Goal: Task Accomplishment & Management: Use online tool/utility

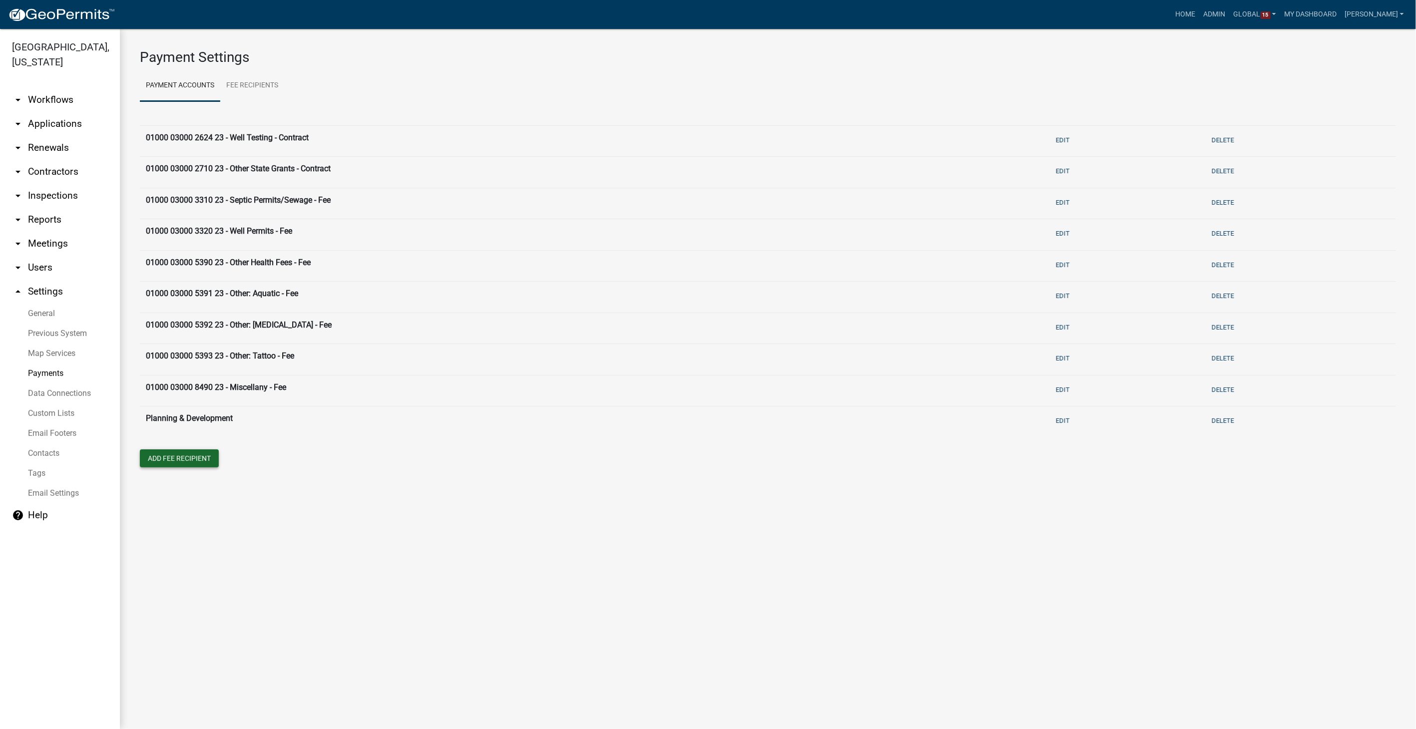
click at [181, 454] on button "Add Fee Recipient" at bounding box center [179, 458] width 79 height 18
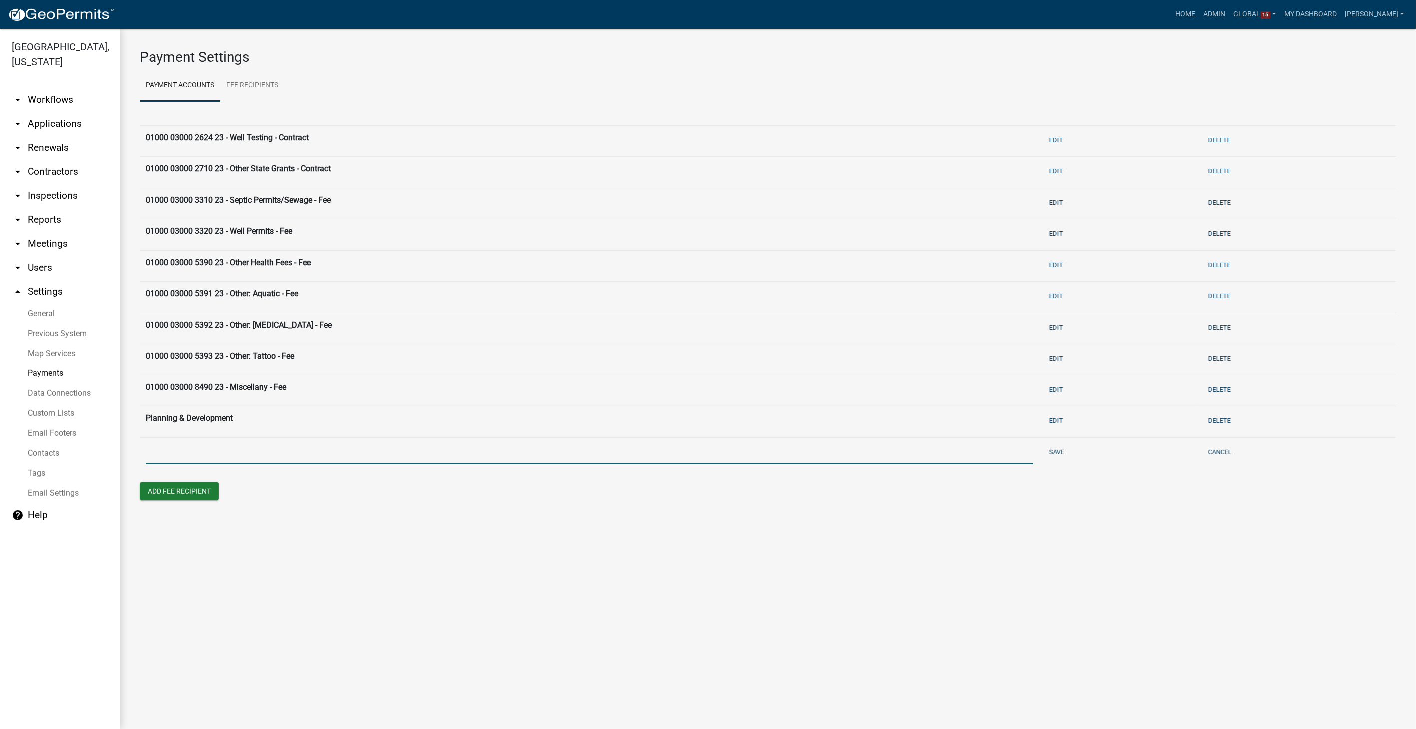
click at [176, 453] on input "text" at bounding box center [589, 454] width 887 height 20
type input "20000 07000 5090 20 - Engineer New 911 Address - Fee"
click at [1054, 452] on button "Save" at bounding box center [1056, 452] width 23 height 16
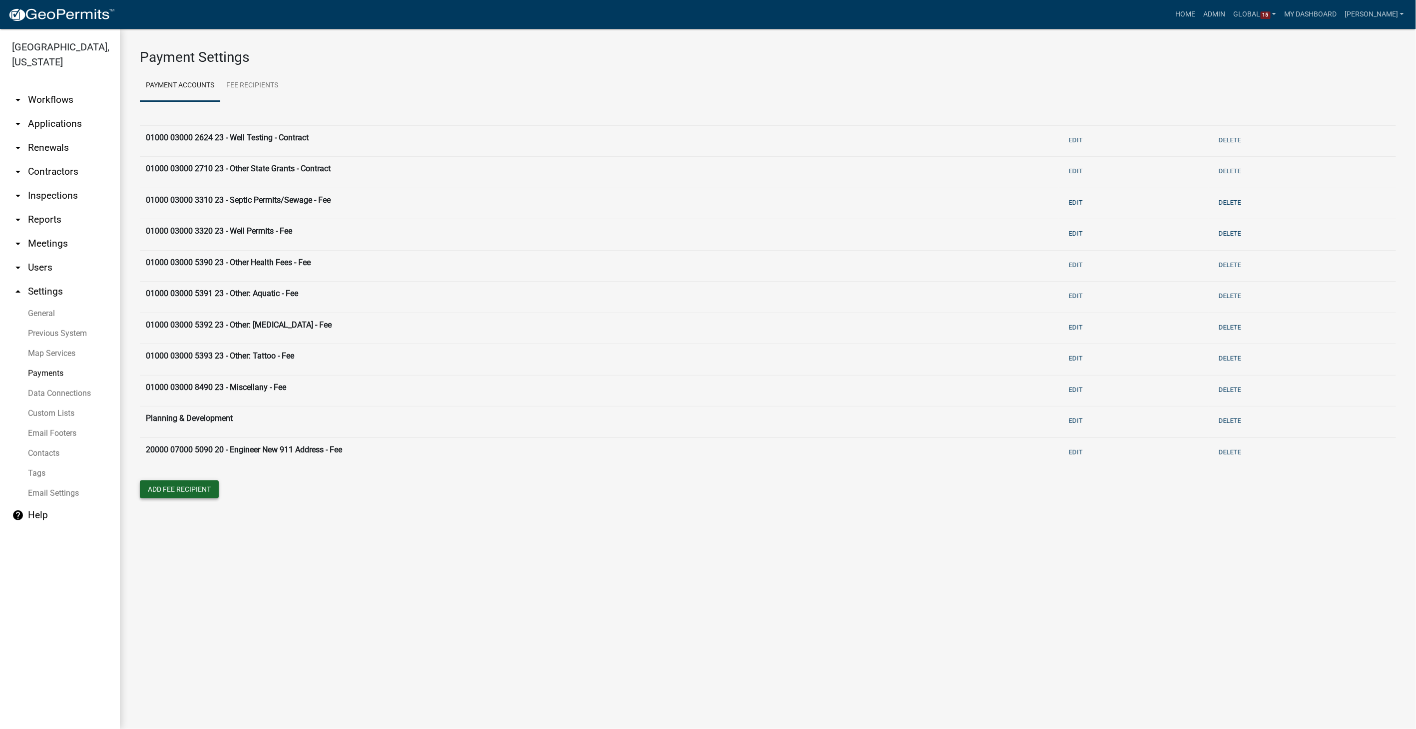
click at [190, 491] on button "Add Fee Recipient" at bounding box center [179, 489] width 79 height 18
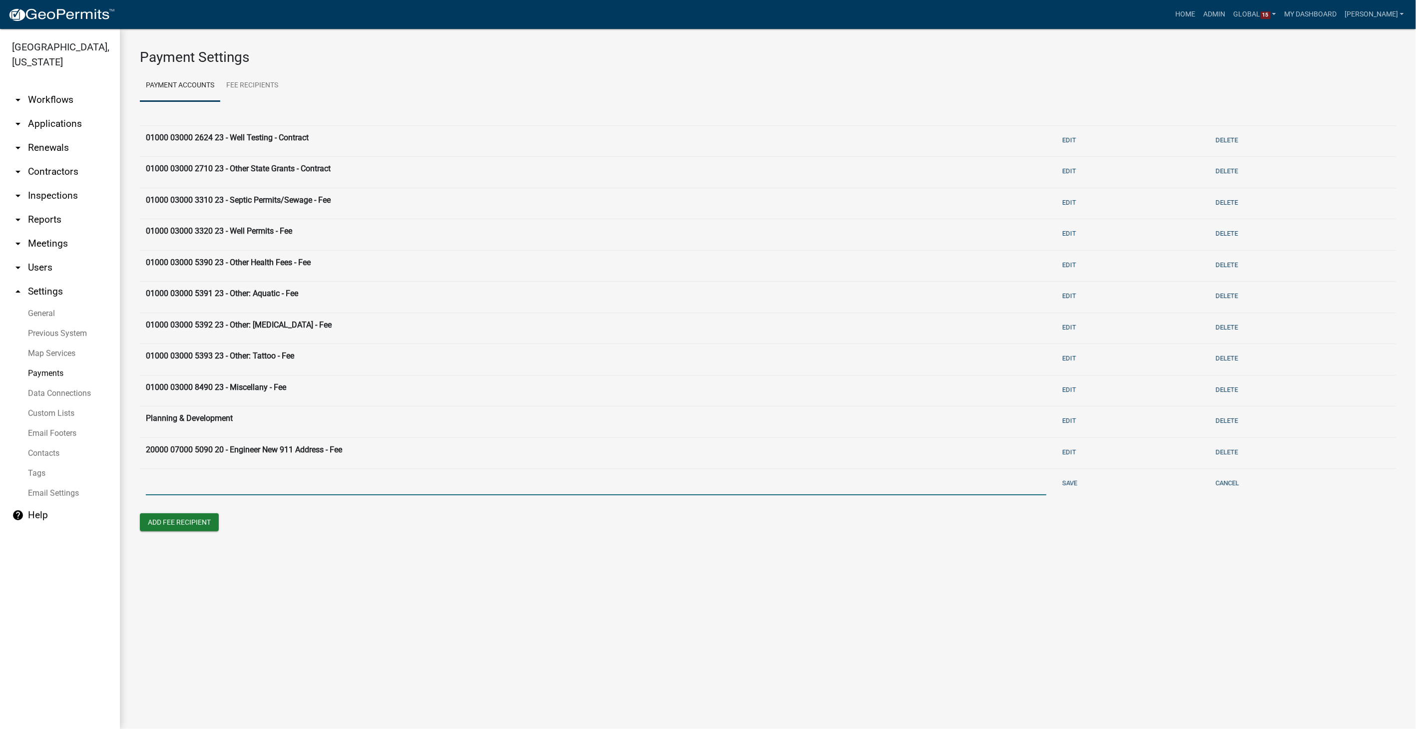
click at [195, 480] on input "text" at bounding box center [596, 485] width 900 height 20
type input "11000 06000 5120 53 - P&D New 911 Address - Fee"
click at [1064, 483] on button "Save" at bounding box center [1069, 483] width 23 height 16
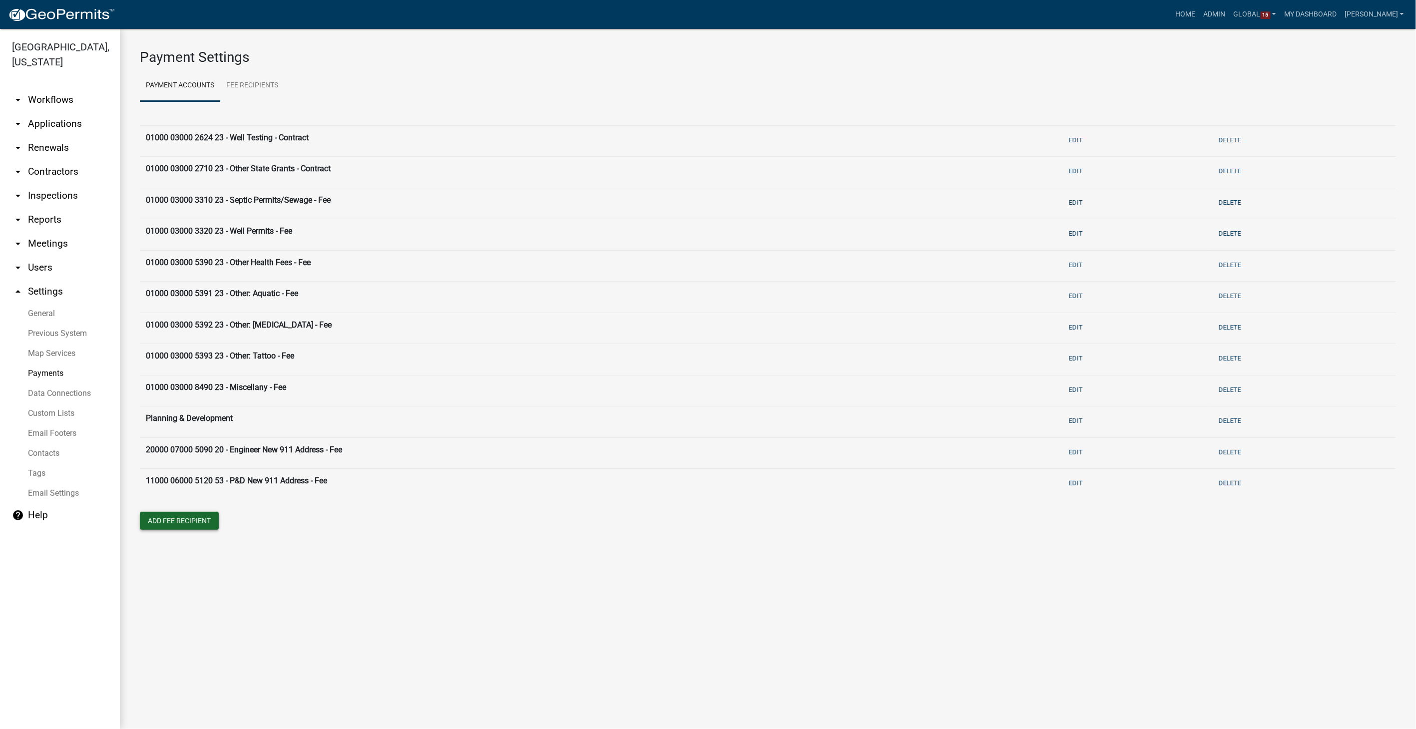
click at [183, 522] on button "Add Fee Recipient" at bounding box center [179, 521] width 79 height 18
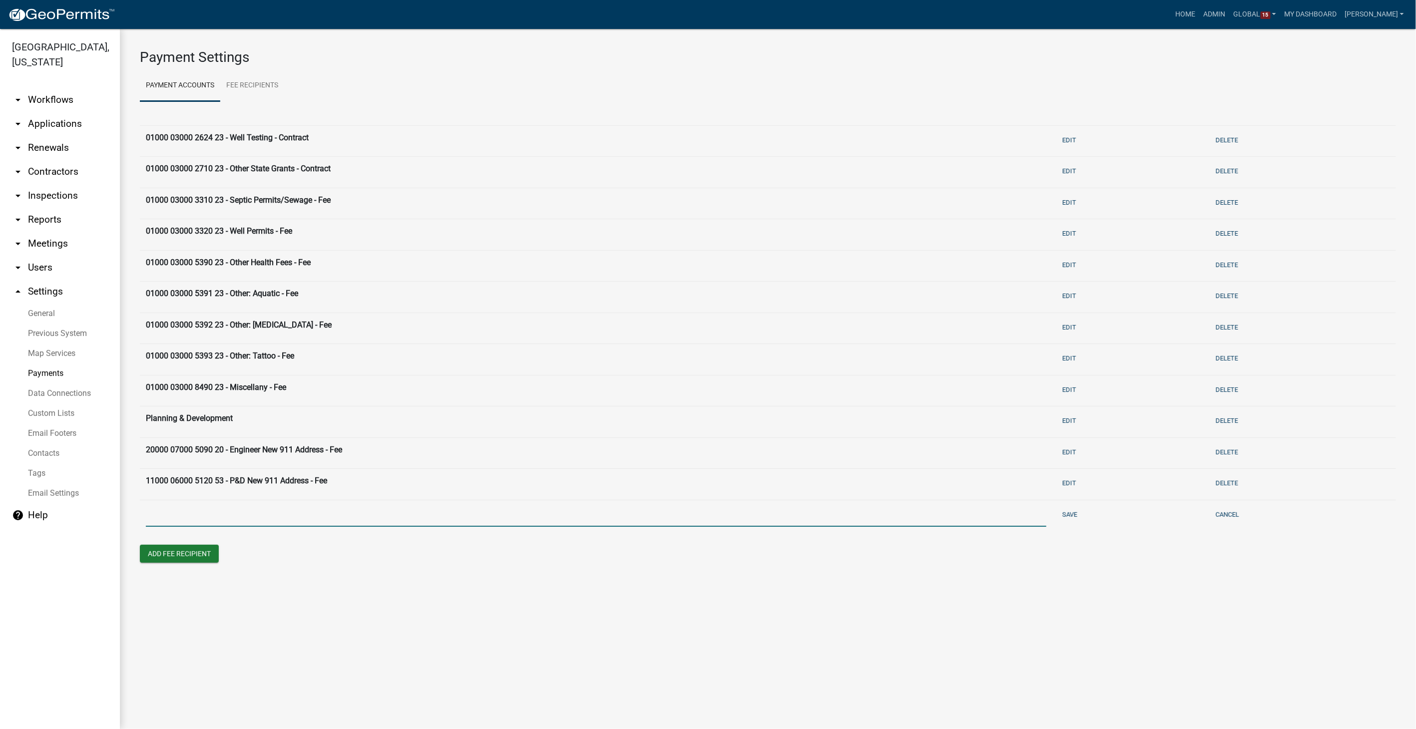
click at [190, 512] on input "text" at bounding box center [596, 516] width 900 height 20
type input "11000 06000 3200 53 - Residential Zoning - Fee"
click at [1063, 510] on button "Save" at bounding box center [1069, 514] width 23 height 16
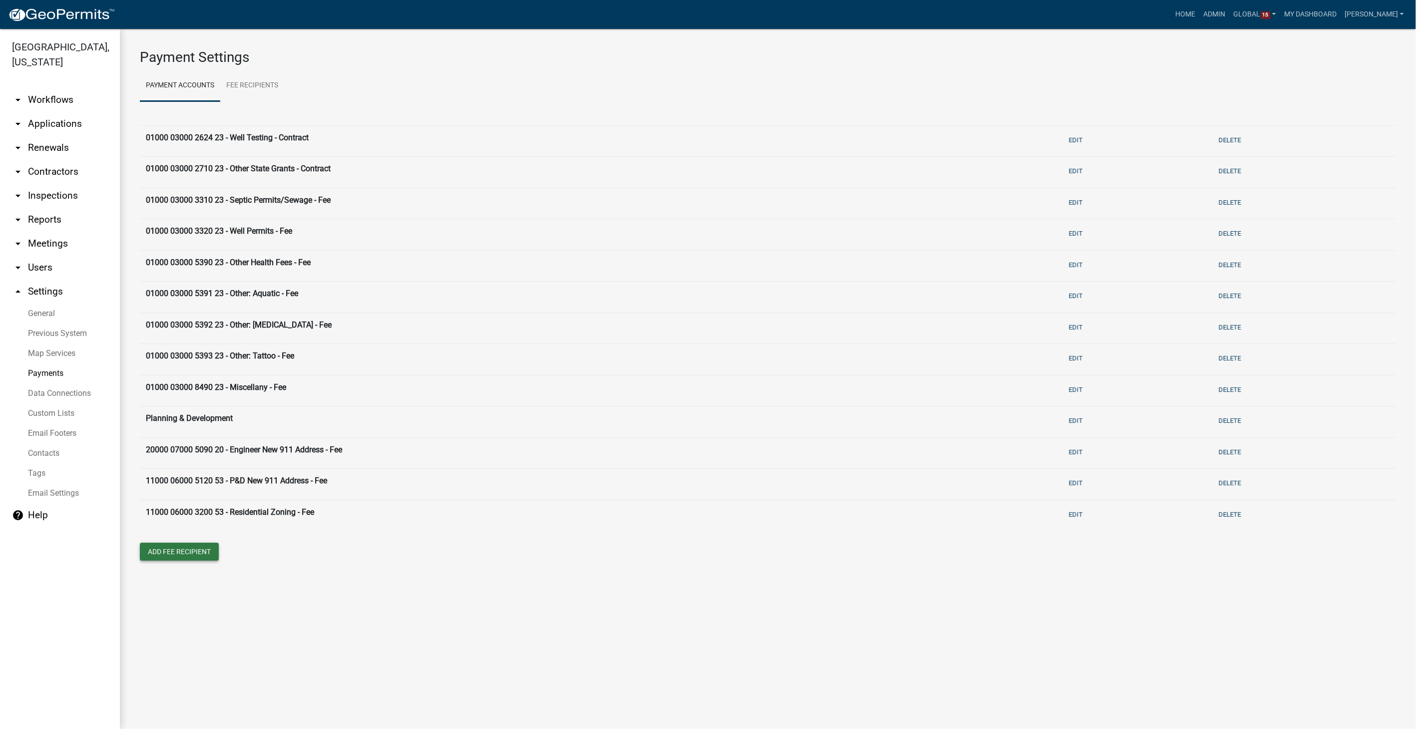
click at [187, 556] on button "Add Fee Recipient" at bounding box center [179, 552] width 79 height 18
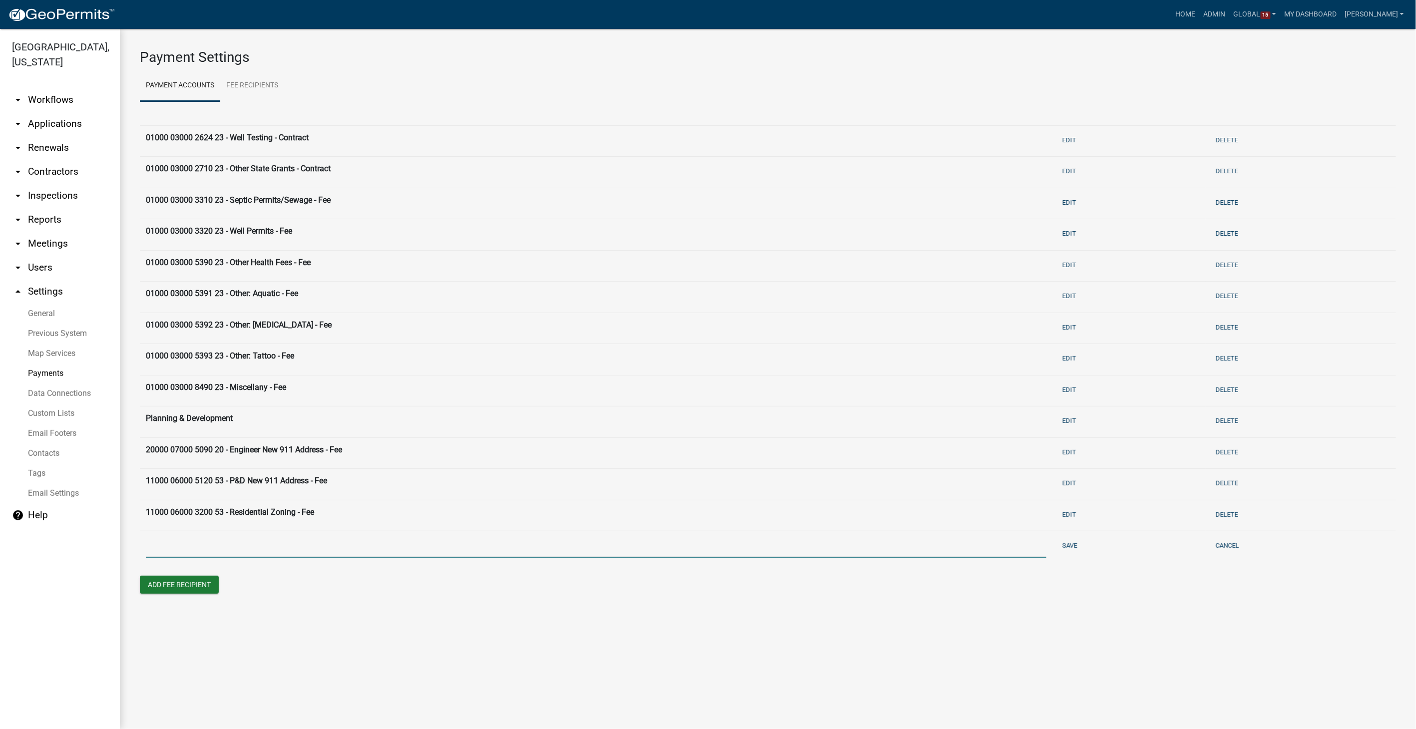
click at [187, 547] on input "text" at bounding box center [596, 547] width 900 height 20
type input "11000 06000 5000 53 - Development Applications - Fee"
click at [1066, 545] on button "Save" at bounding box center [1069, 545] width 23 height 16
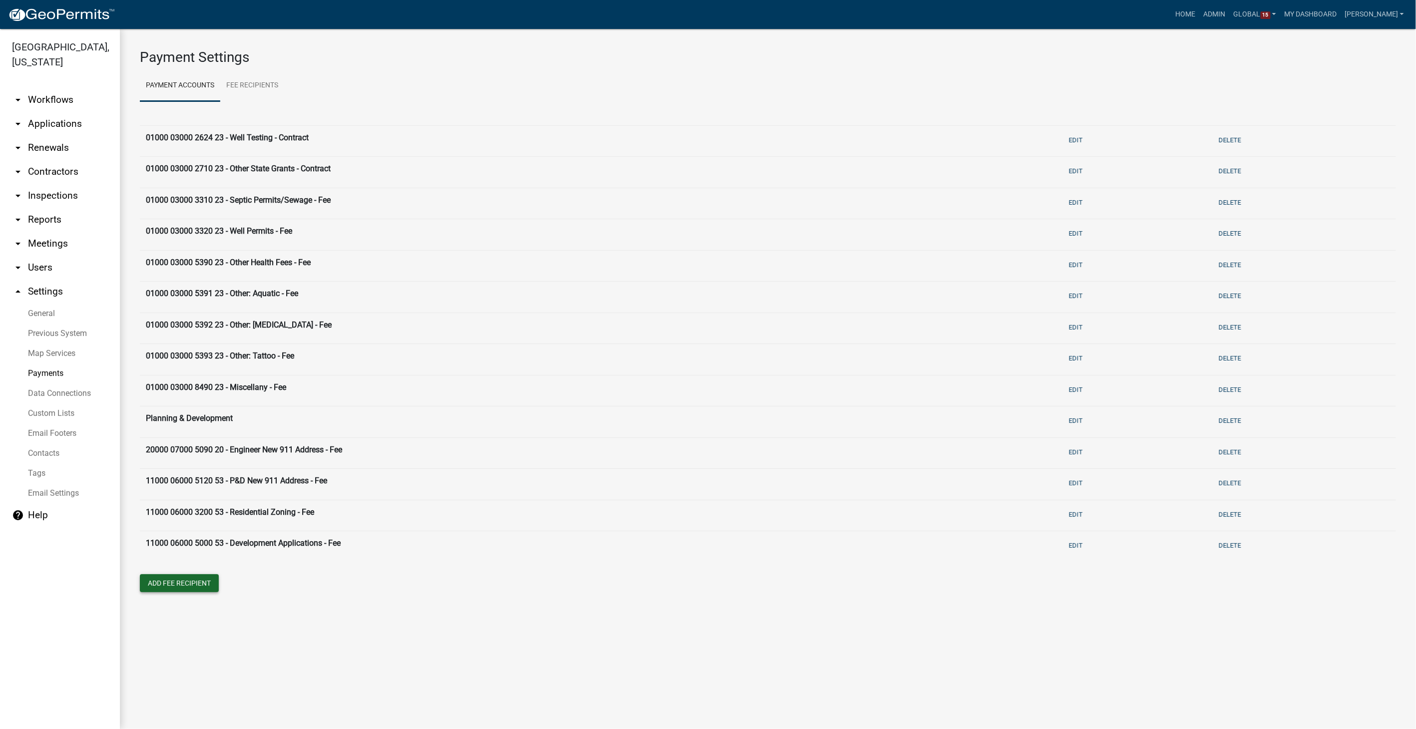
click at [178, 585] on button "Add Fee Recipient" at bounding box center [179, 583] width 79 height 18
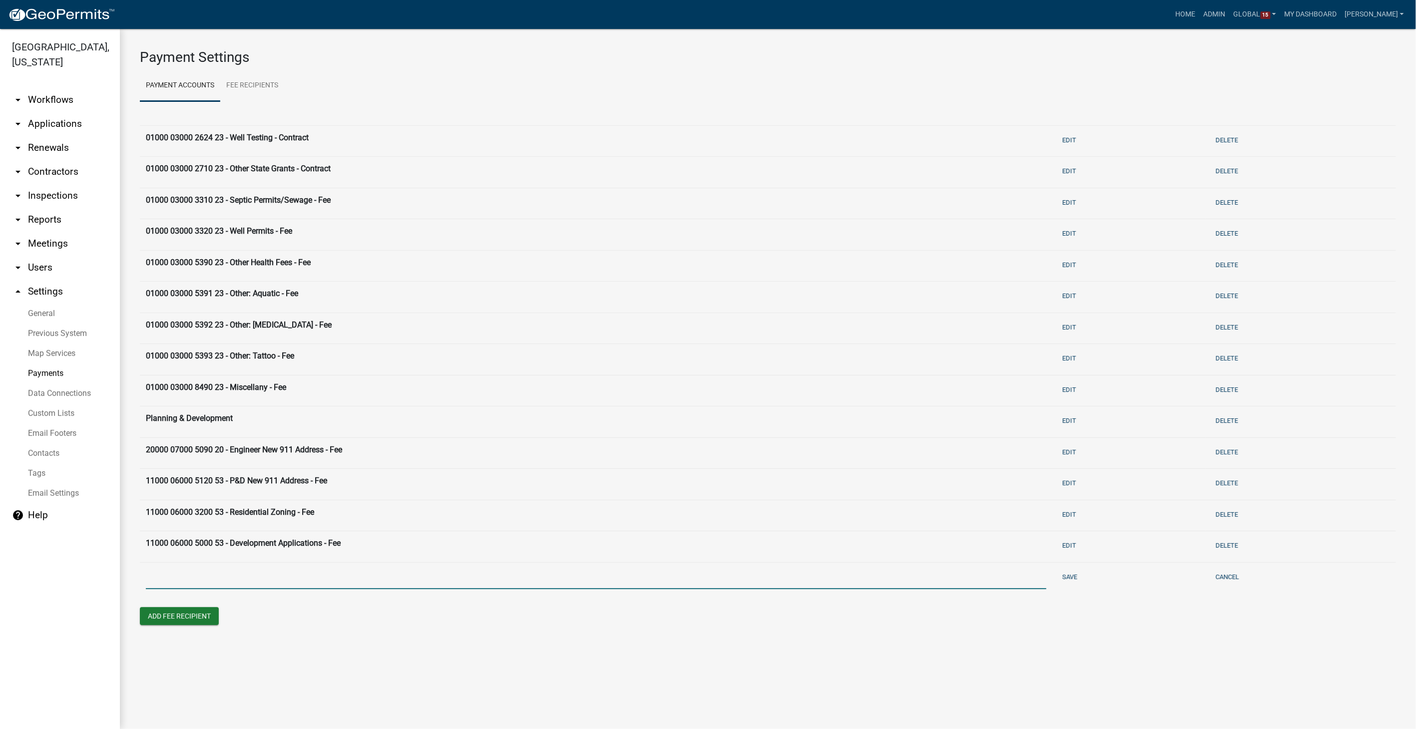
click at [179, 573] on input "text" at bounding box center [596, 579] width 900 height 20
type input "11000 06000 2800 53 - Floodplain Applications - Fee"
click at [1070, 572] on button "Save" at bounding box center [1069, 577] width 23 height 16
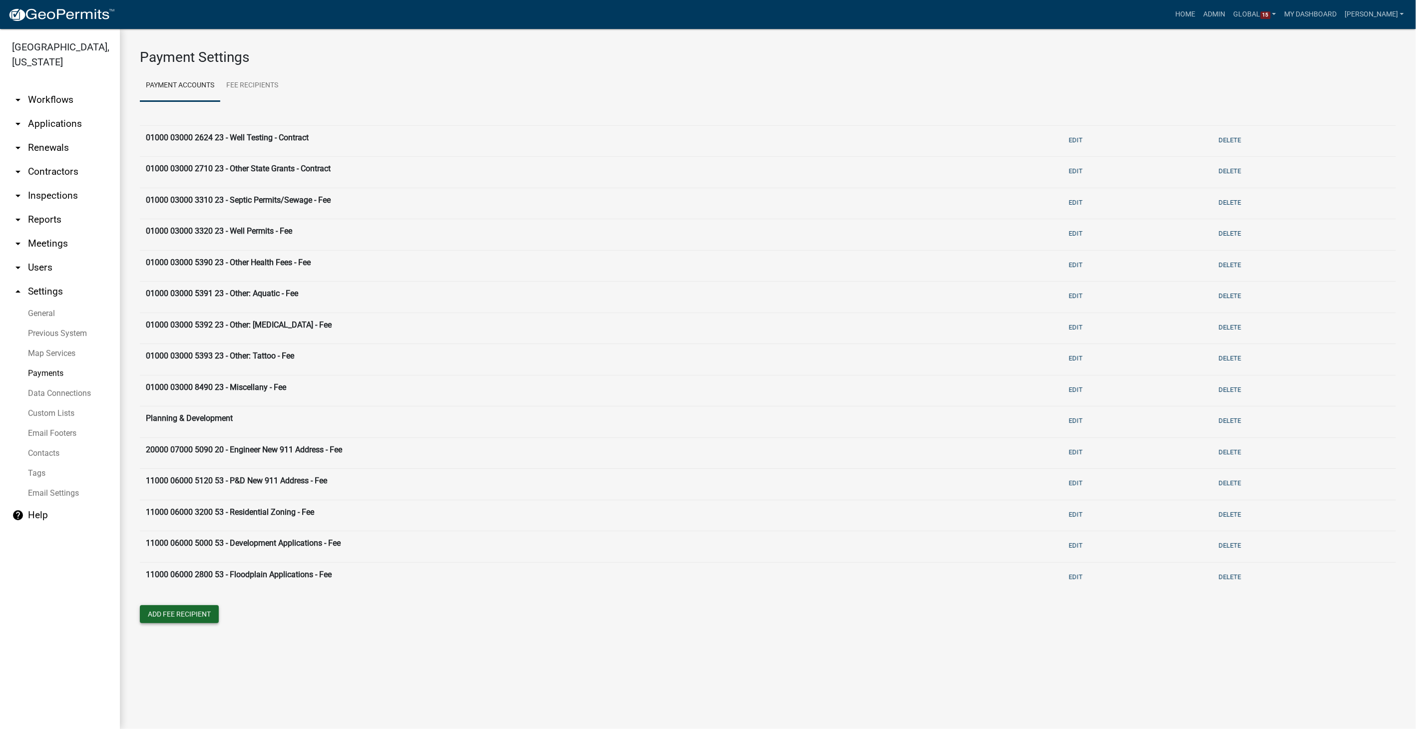
click at [167, 619] on button "Add Fee Recipient" at bounding box center [179, 614] width 79 height 18
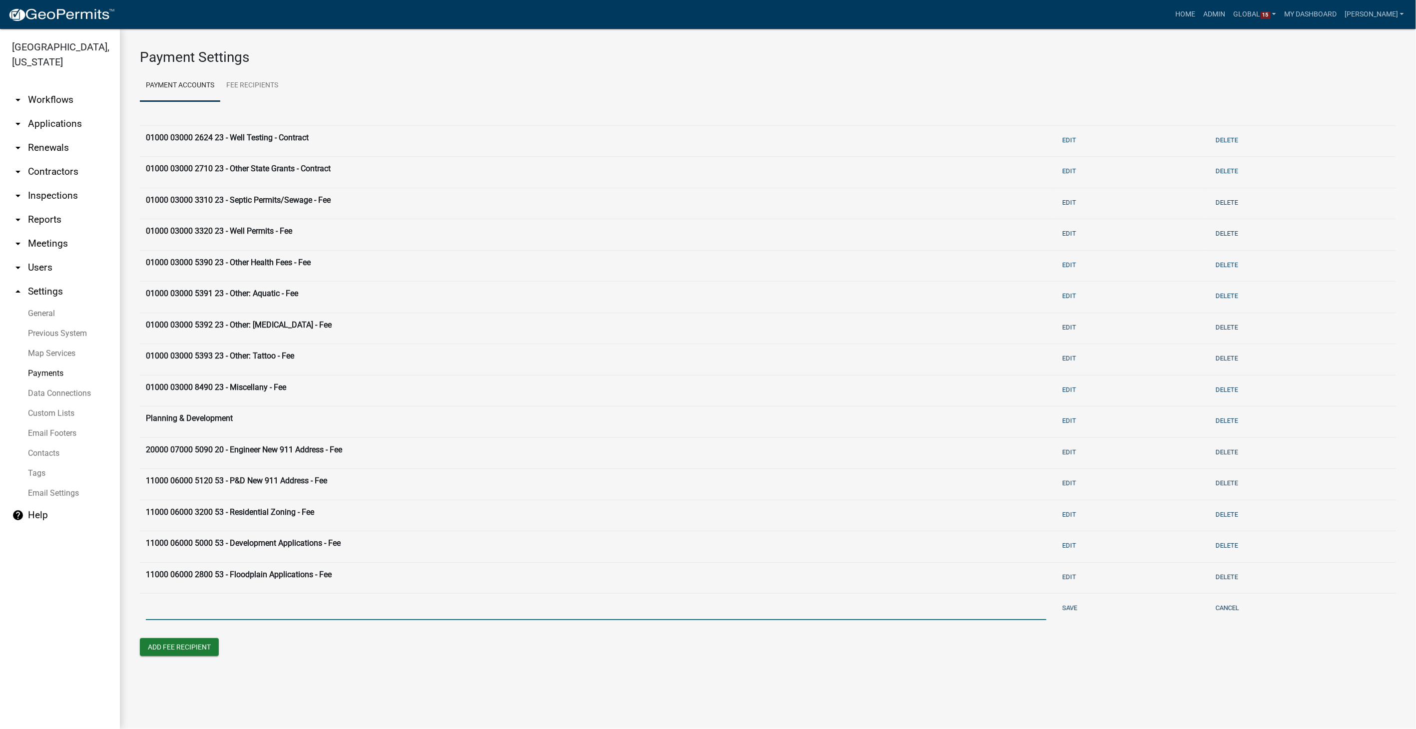
click at [168, 610] on input "text" at bounding box center [596, 610] width 900 height 20
type input "11000 00055 8490 53 - Property Research - Fee"
click at [1071, 600] on button "Save" at bounding box center [1069, 608] width 23 height 16
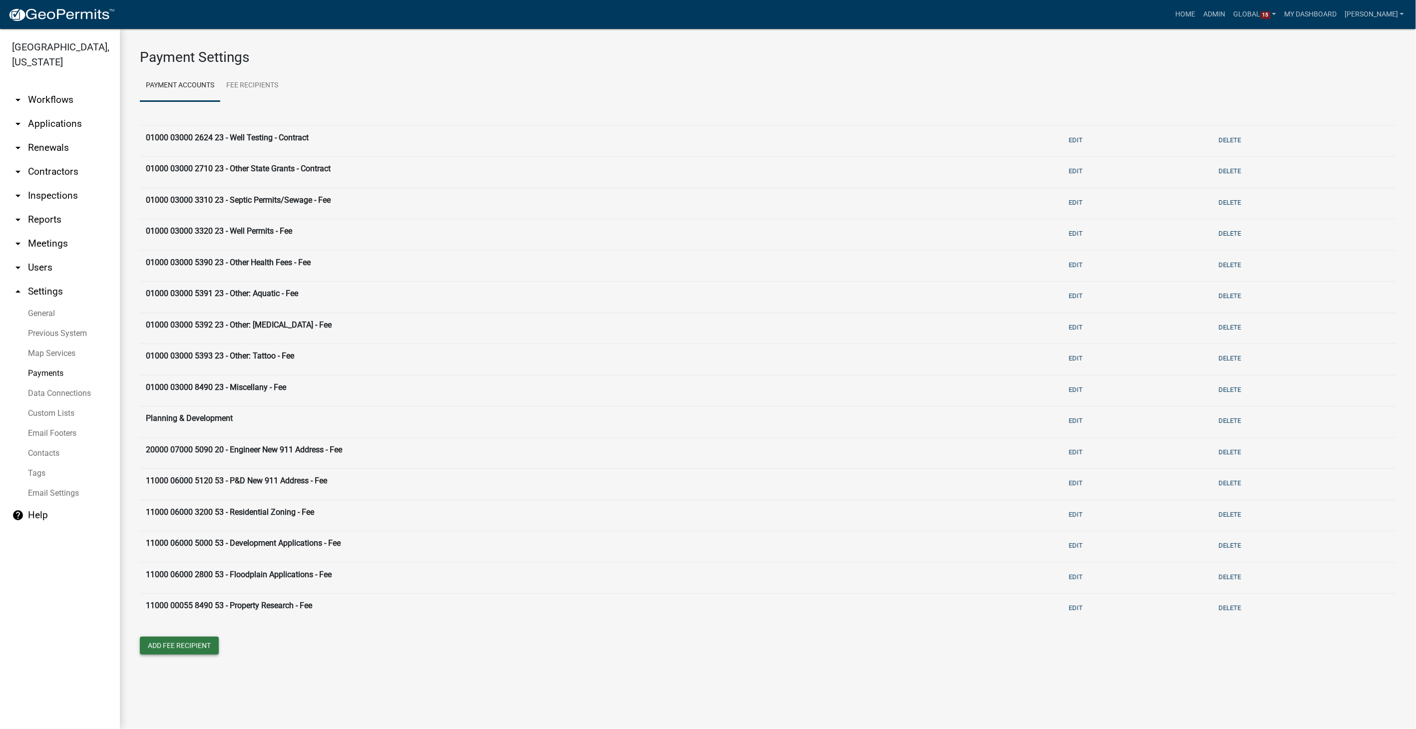
click at [182, 643] on button "Add Fee Recipient" at bounding box center [179, 646] width 79 height 18
click at [182, 643] on input "text" at bounding box center [596, 641] width 900 height 20
type input "11000 00055 8500 53 - Fine-violation of ordinances - Fee"
click at [1071, 638] on button "Save" at bounding box center [1069, 639] width 23 height 16
click at [47, 88] on link "arrow_drop_down Workflows" at bounding box center [60, 100] width 120 height 24
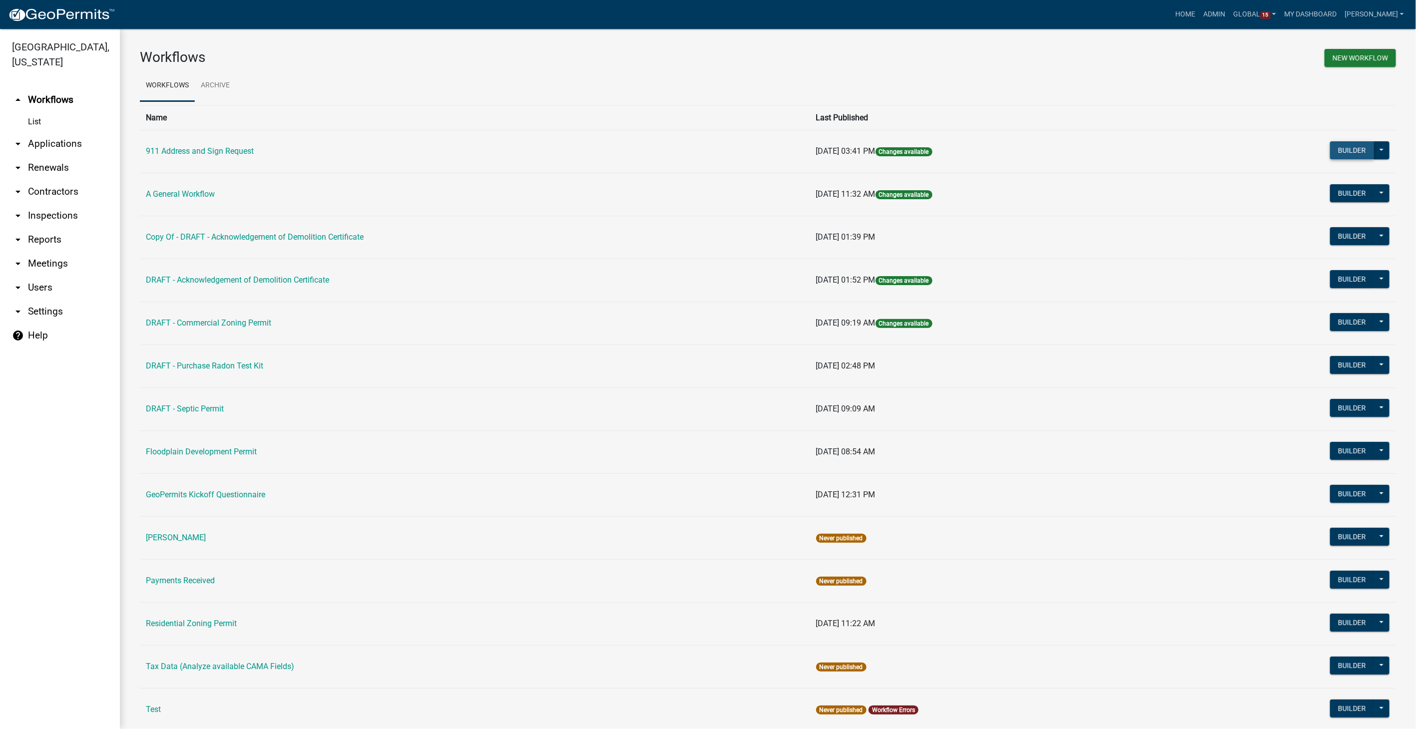
click at [1336, 155] on button "Builder" at bounding box center [1352, 150] width 44 height 18
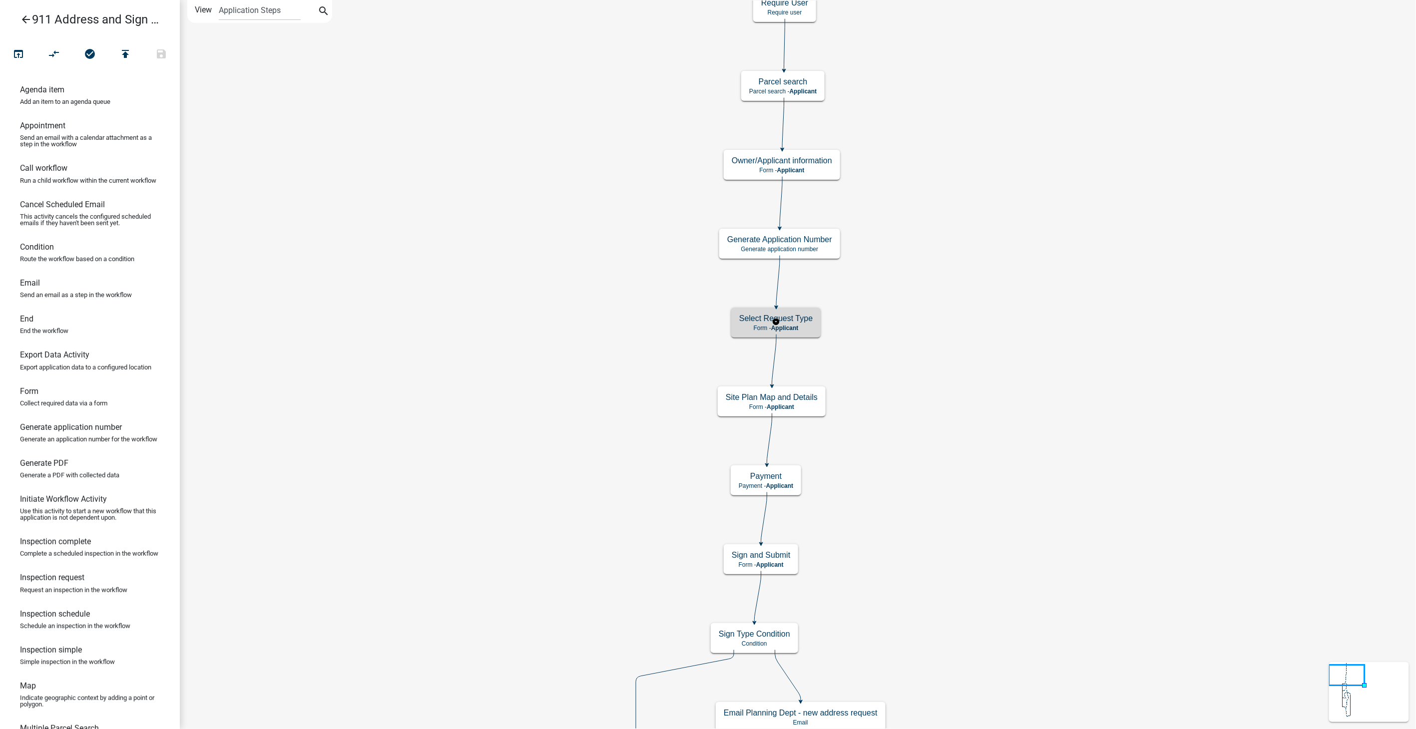
click at [797, 312] on div "Select Request Type Form - Applicant" at bounding box center [775, 323] width 89 height 30
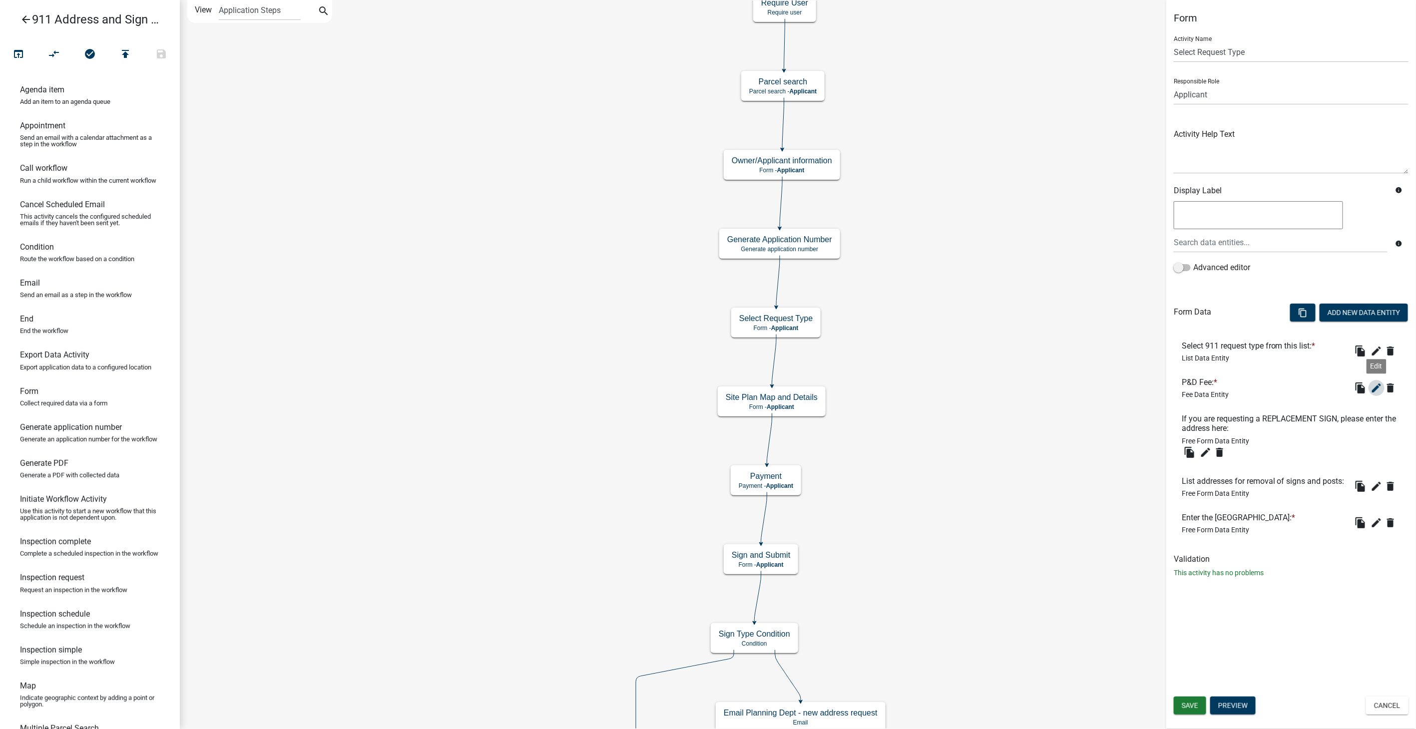
click at [1373, 390] on icon "edit" at bounding box center [1376, 388] width 12 height 12
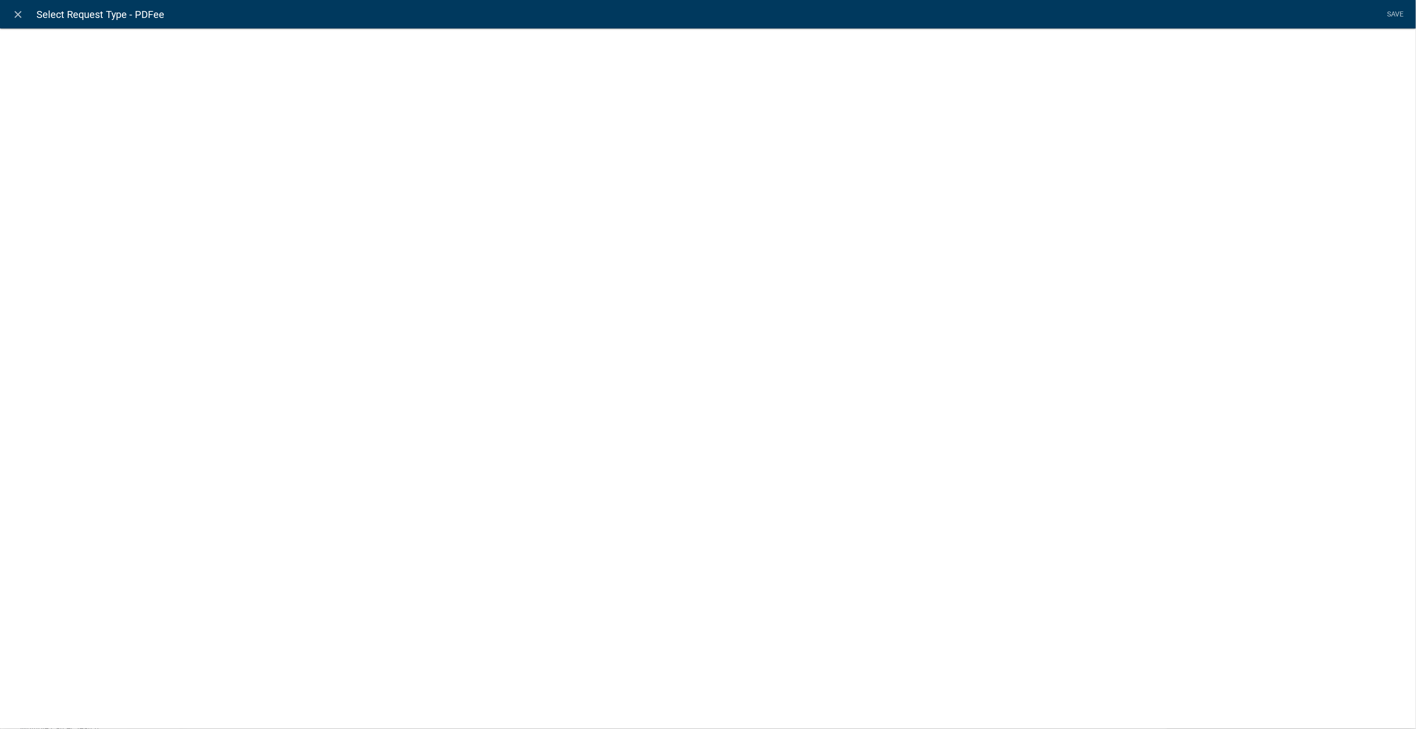
select select "fee"
select select "RequestType"
select select "17: d3deb5b4-996e-4ea4-b93b-3c66b7c401b7"
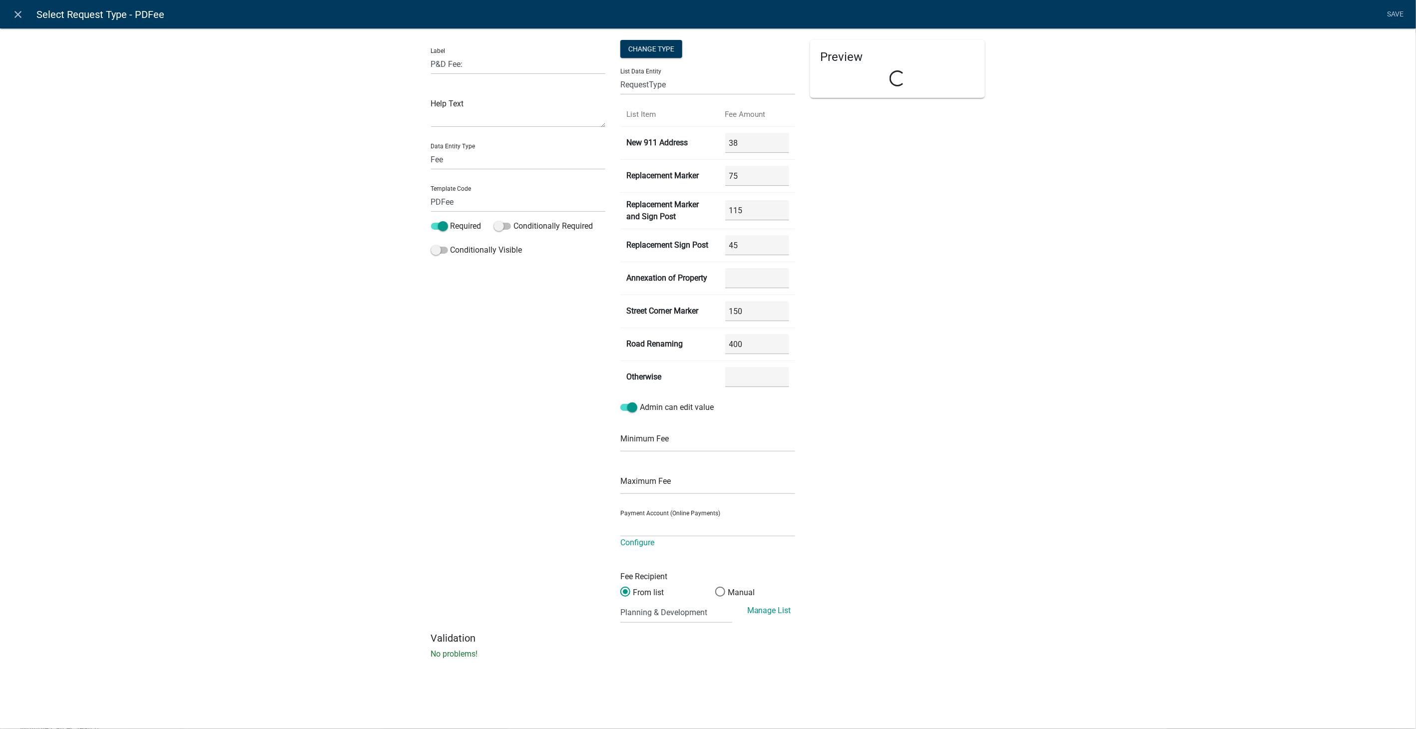
select select "2258b105-9abf-4188-9d75-b31b2b73f601"
click at [675, 601] on select "(None selected) 01000 03000 2624 23 - Well Testing - Contract 01000 03000 2710 …" at bounding box center [675, 601] width 111 height 20
select select "15: 5bddd339-9796-4c1f-bede-83e56755e7e6"
click at [620, 591] on select "(None selected) 01000 03000 2624 23 - Well Testing - Contract 01000 03000 2710 …" at bounding box center [675, 601] width 111 height 20
click at [1399, 13] on link "Save" at bounding box center [1395, 14] width 25 height 19
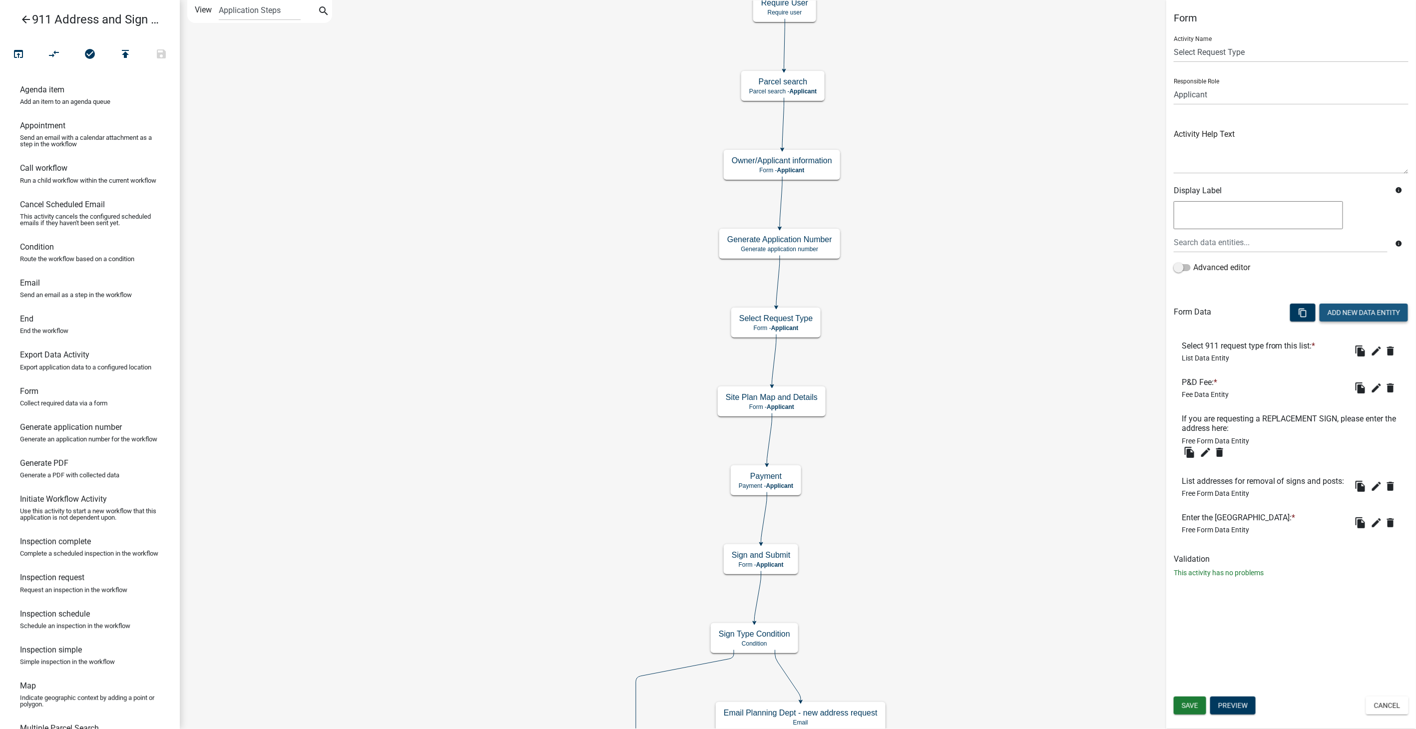
click at [1336, 312] on button "Add New Data Entity" at bounding box center [1363, 313] width 88 height 18
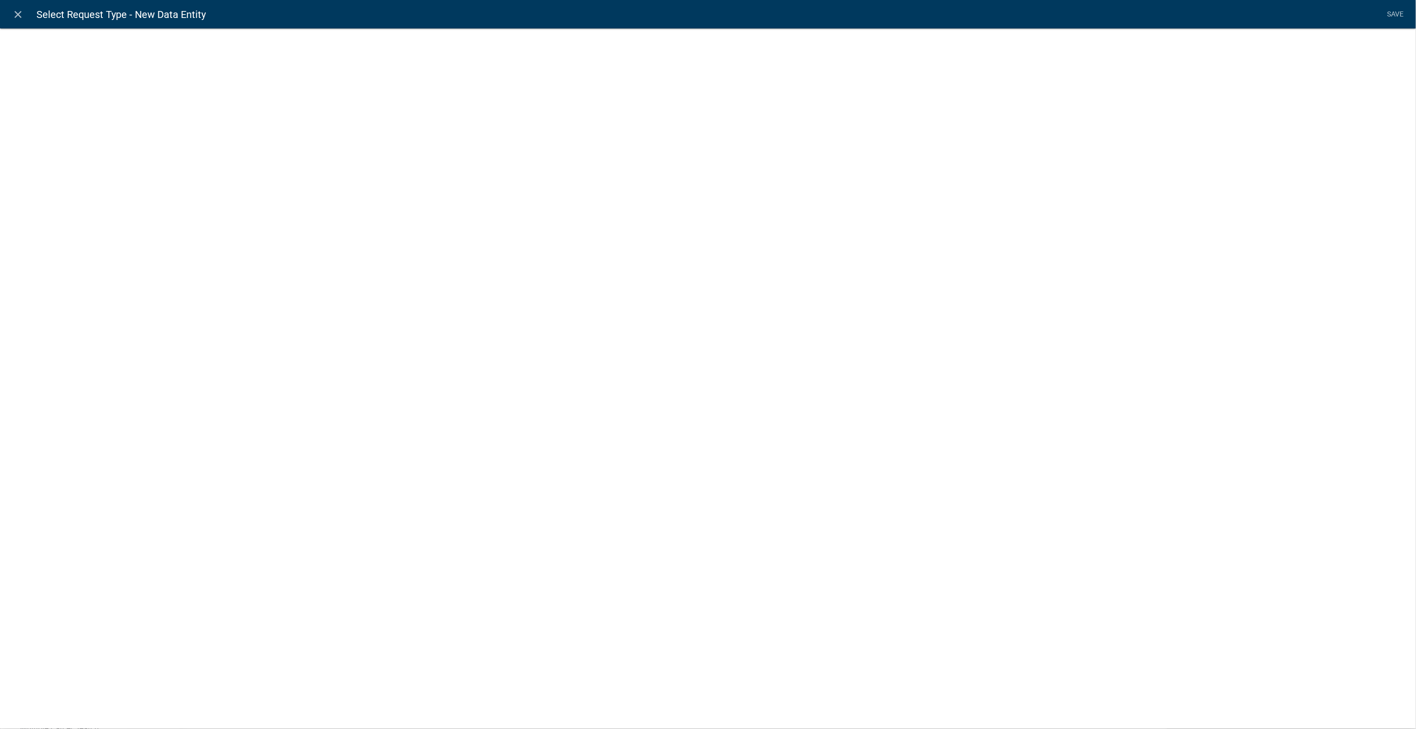
select select
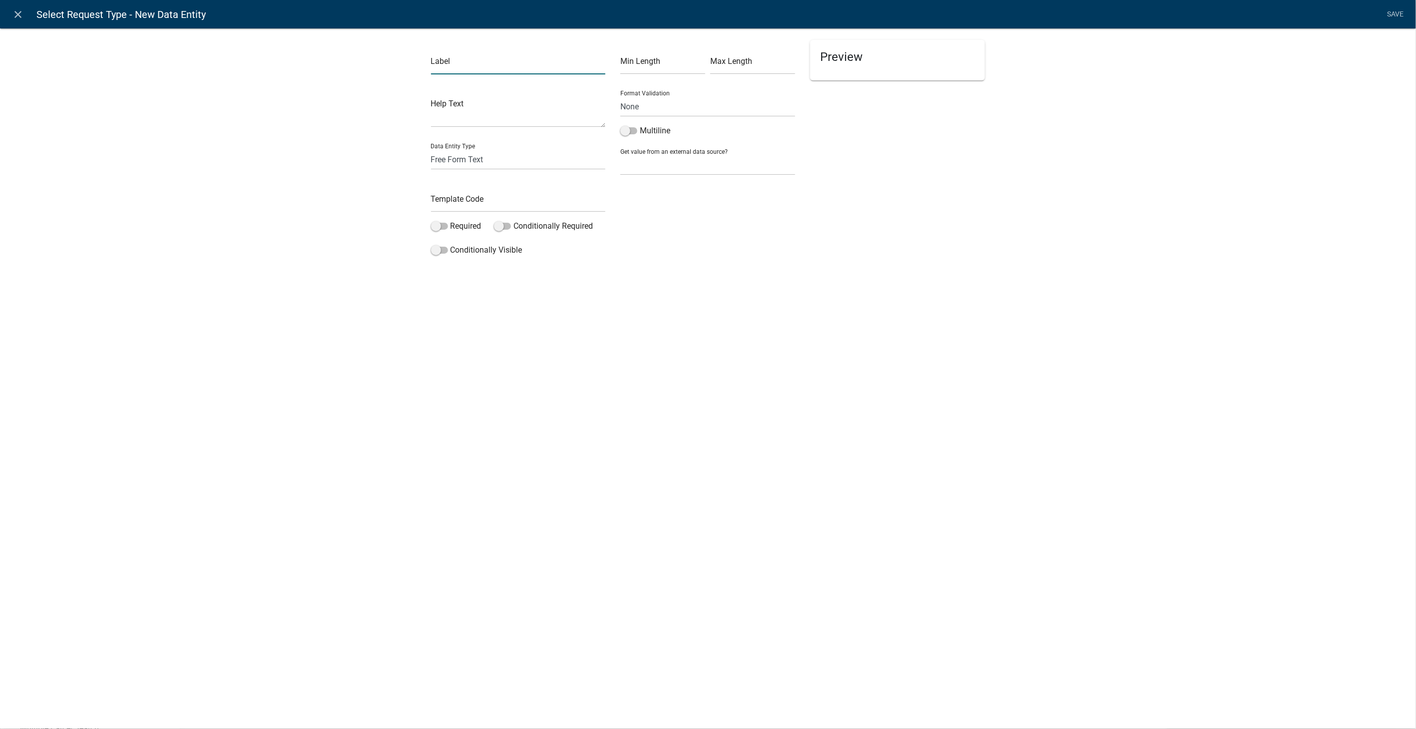
click at [447, 65] on input "text" at bounding box center [518, 64] width 175 height 20
type input "Eng Fee:"
click at [445, 161] on select "Free Form Text Document Display Entity Value Fee Numeric Data Date Map Sketch D…" at bounding box center [518, 159] width 175 height 20
select select "fee"
click at [431, 149] on select "Free Form Text Document Display Entity Value Fee Numeric Data Date Map Sketch D…" at bounding box center [518, 159] width 175 height 20
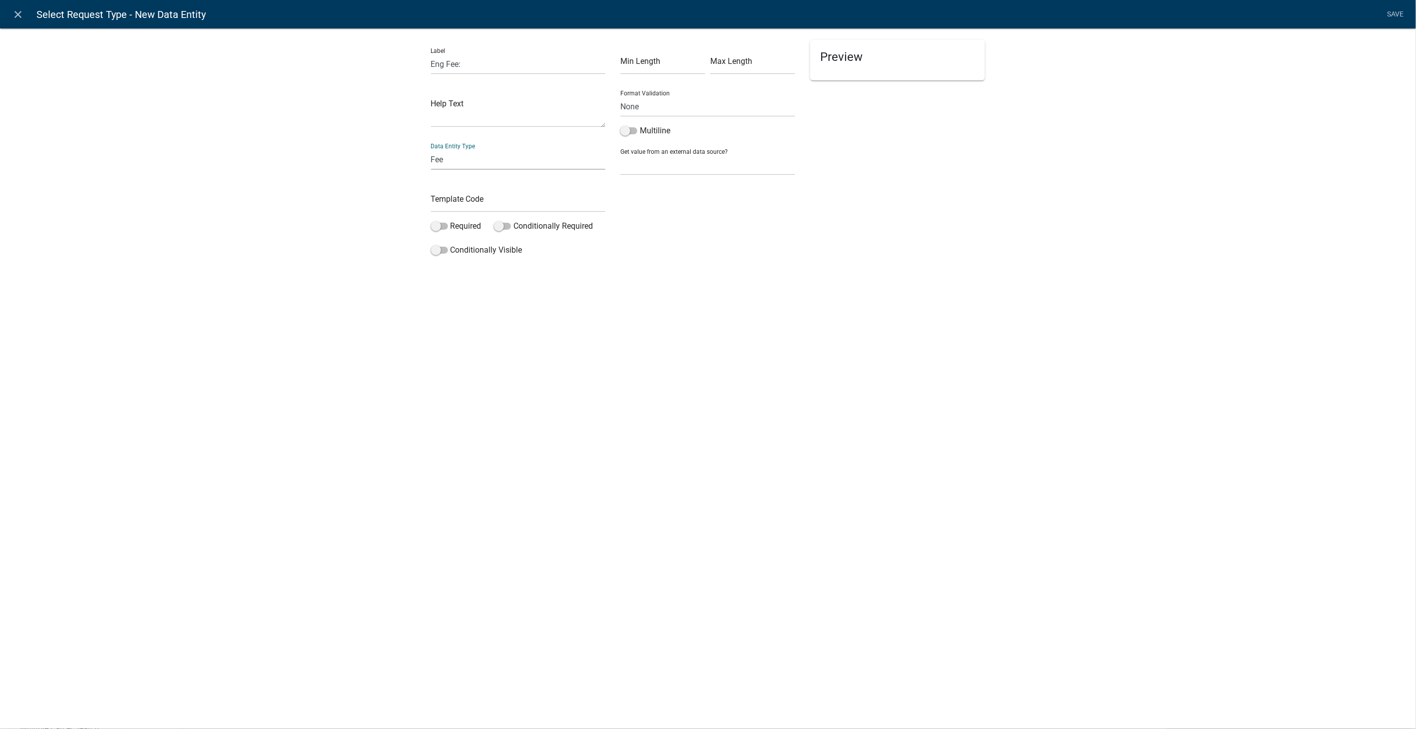
select select "fee"
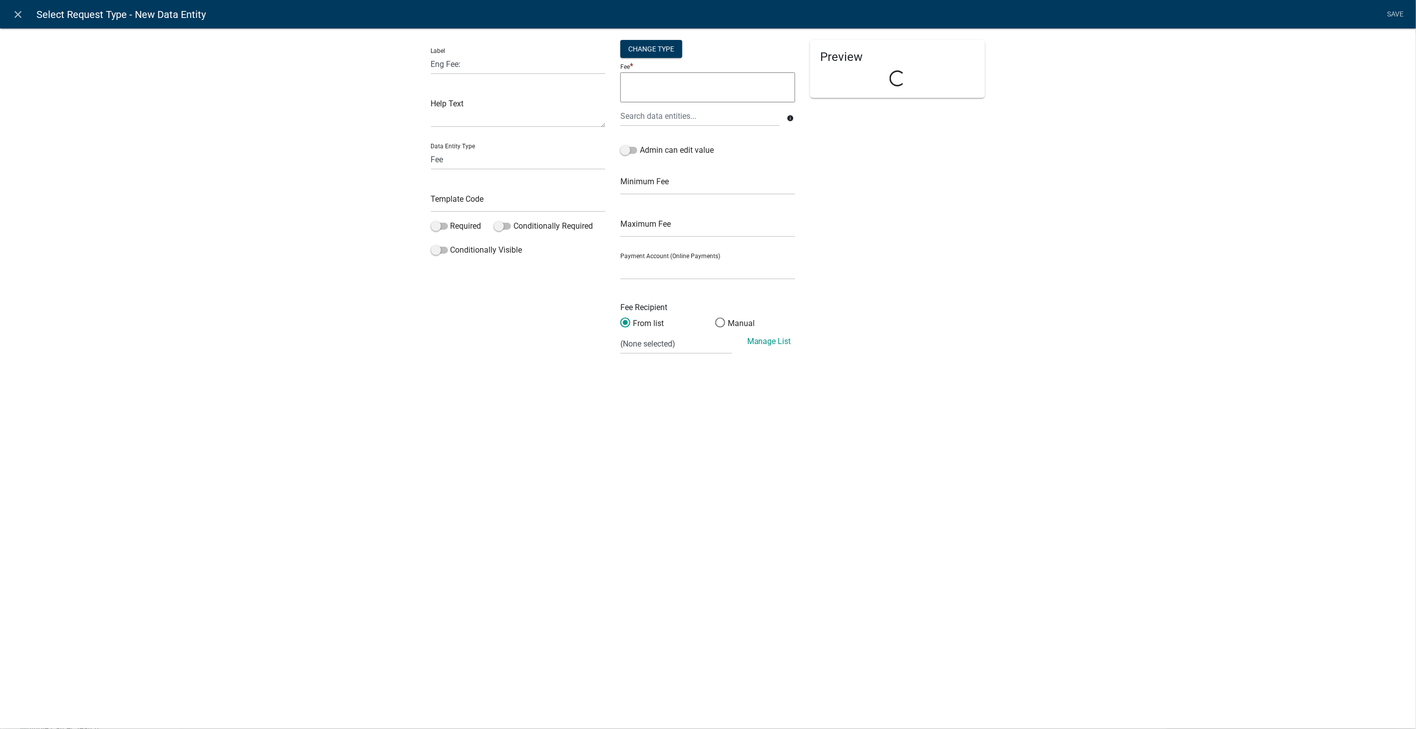
select select
click at [454, 197] on input "text" at bounding box center [518, 202] width 175 height 20
type input "EngFee"
click at [636, 45] on div "Change Type" at bounding box center [651, 49] width 62 height 18
click at [661, 110] on select "Simple List Advanced" at bounding box center [652, 108] width 80 height 20
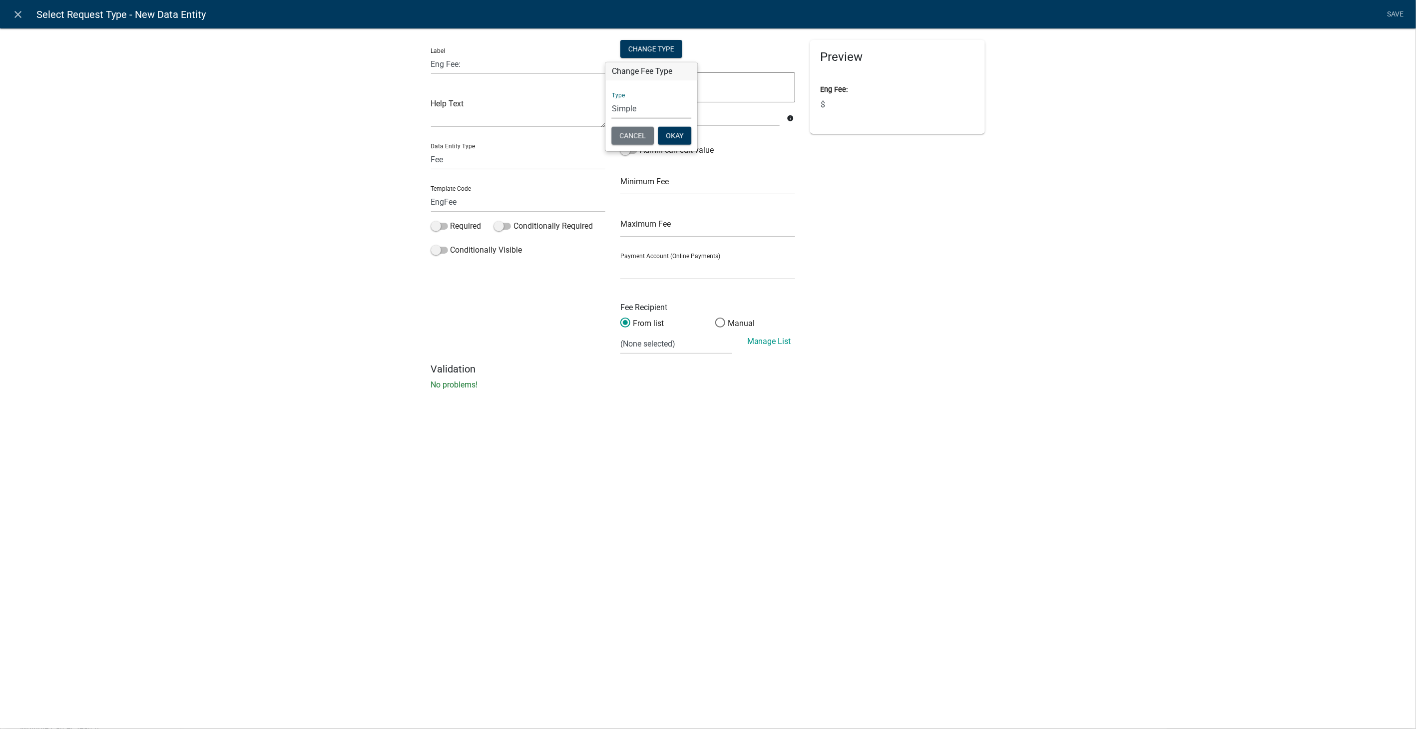
select select "2"
click at [612, 119] on select "Simple List Advanced" at bounding box center [652, 108] width 80 height 20
click at [692, 160] on button "Okay" at bounding box center [697, 165] width 33 height 18
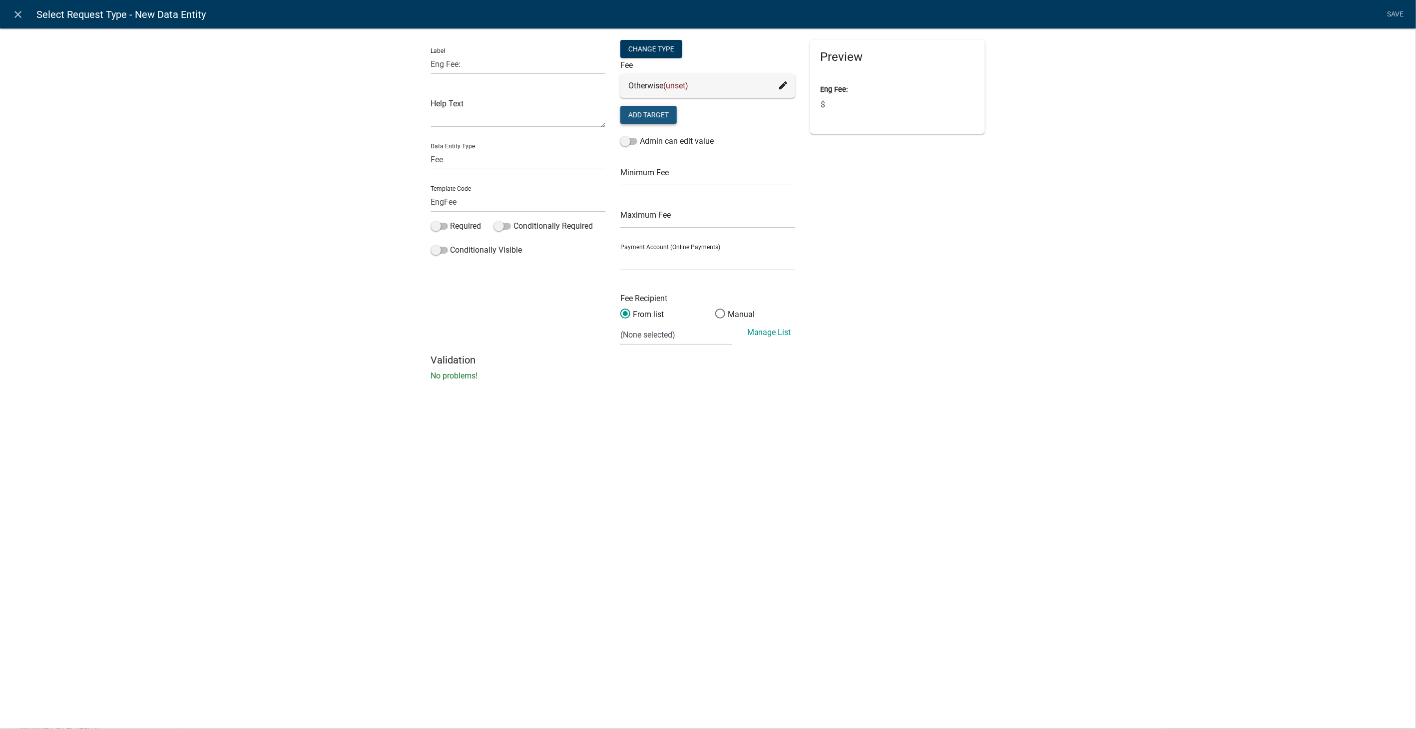
click at [663, 111] on button "Add Target" at bounding box center [648, 115] width 56 height 18
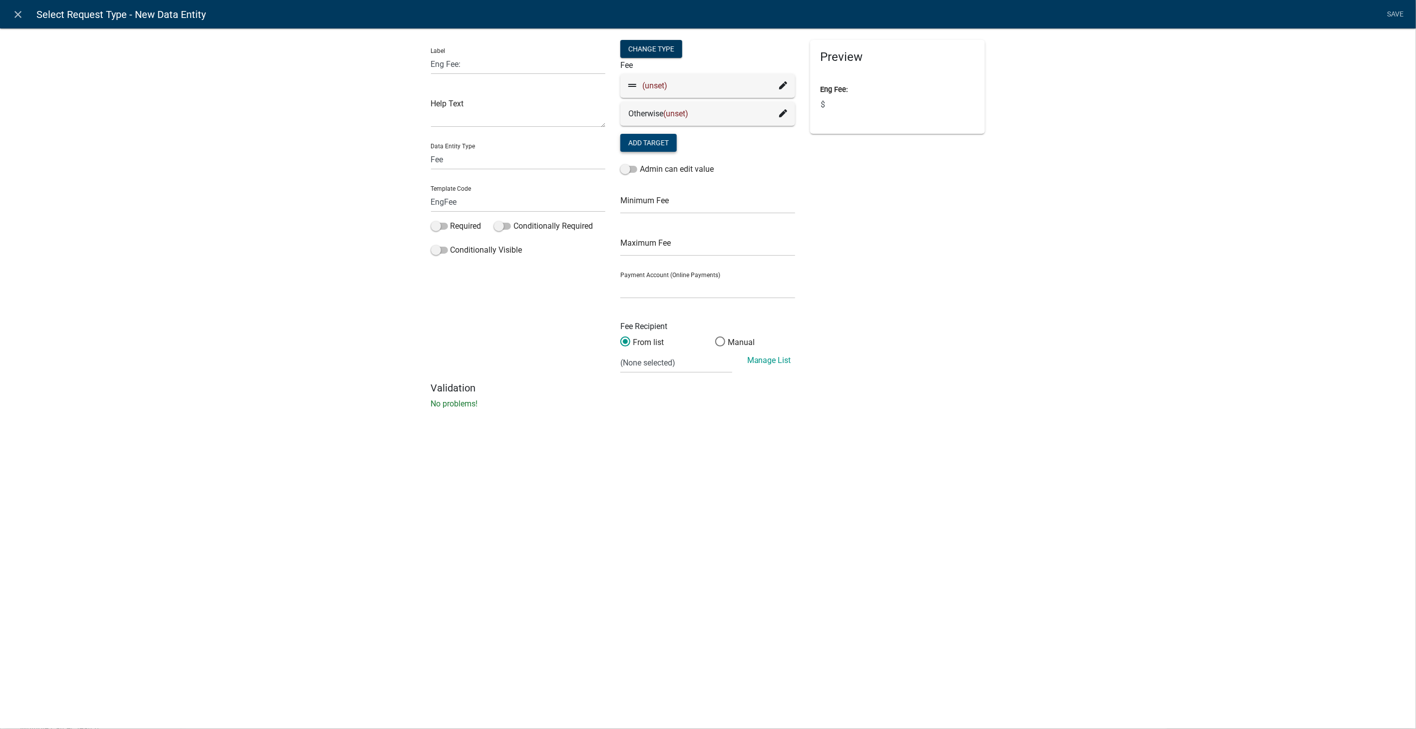
click at [785, 84] on icon at bounding box center [783, 85] width 8 height 8
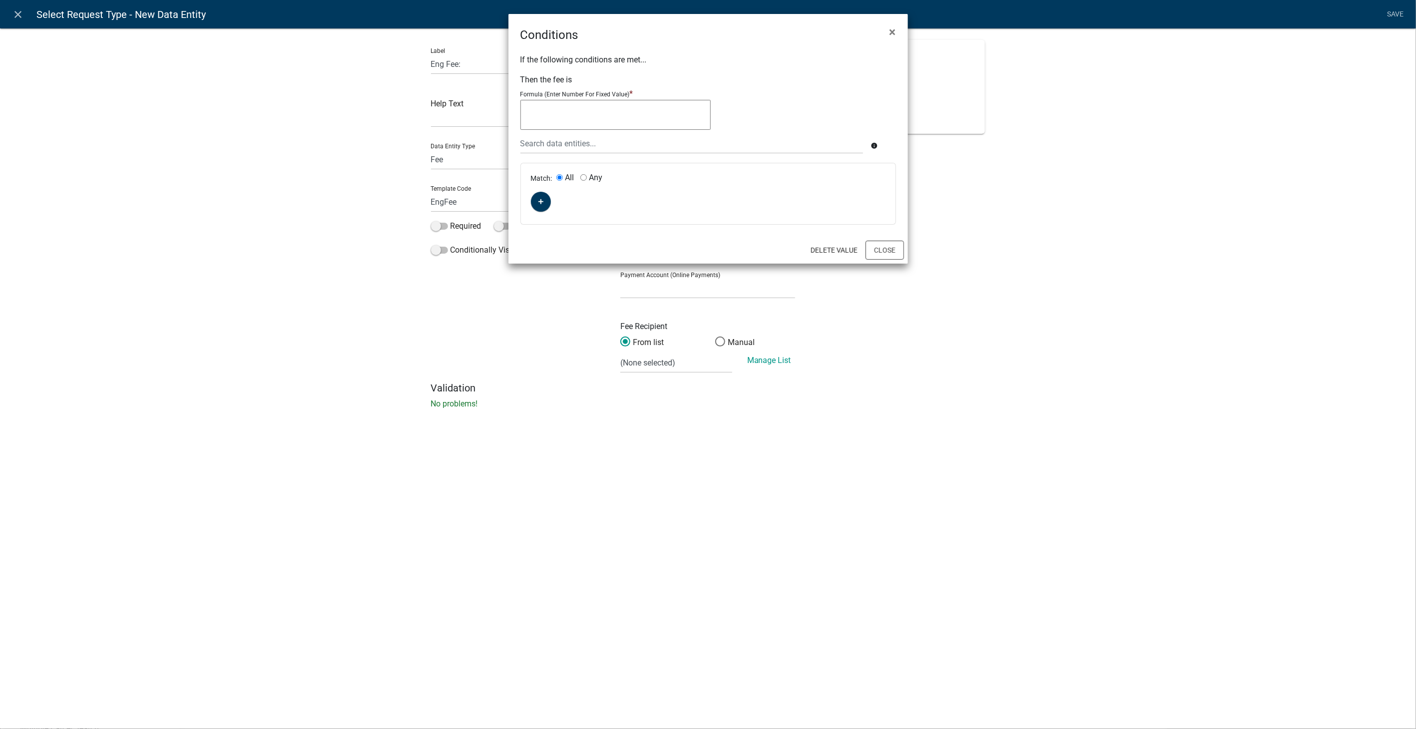
click at [535, 114] on textarea at bounding box center [615, 115] width 190 height 30
type textarea "112"
click at [542, 205] on fa-icon "button" at bounding box center [540, 201] width 5 height 9
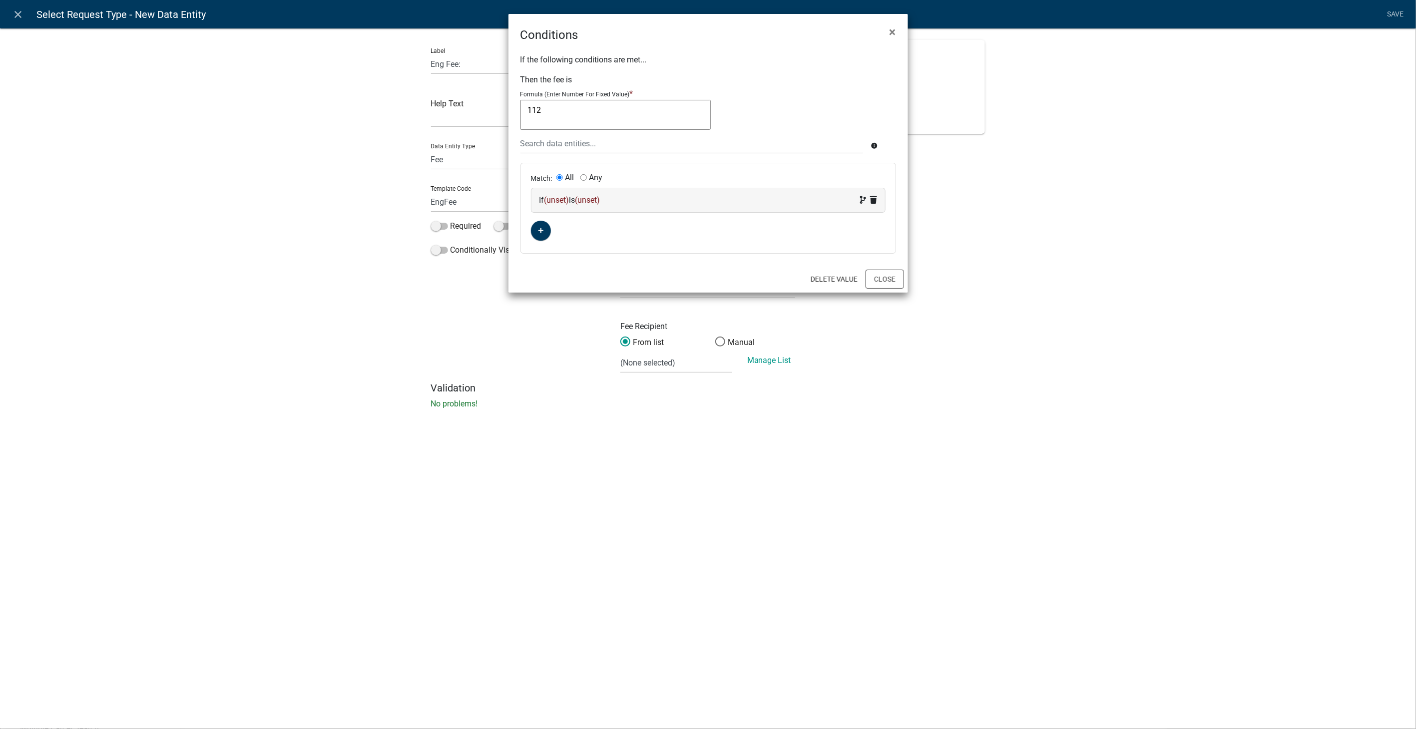
click at [623, 201] on div "If (unset) is (unset)" at bounding box center [708, 200] width 338 height 12
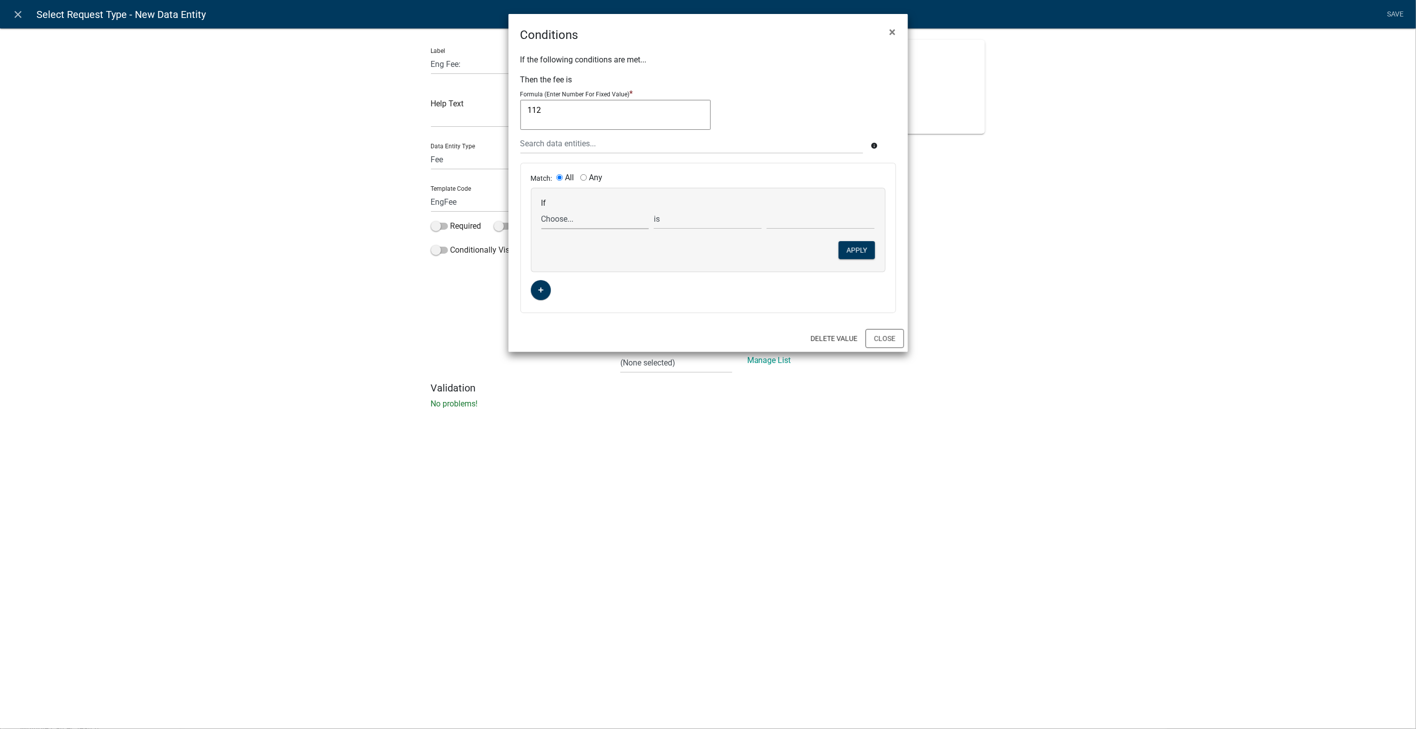
click at [559, 218] on select "Choose... ALL_FEE_RECIPIENTS AnnexedAddresses AnnexedCity AppAddr AppEmail AppI…" at bounding box center [595, 219] width 108 height 20
select select "122: RequestType"
click at [541, 209] on select "Choose... ALL_FEE_RECIPIENTS AnnexedAddresses AnnexedCity AppAddr AppEmail AppI…" at bounding box center [595, 219] width 108 height 20
click at [796, 222] on select "Choose... Annexation of Property New 911 Address Replacement Marker Replacement…" at bounding box center [820, 219] width 108 height 20
select select "2: New 911 Address"
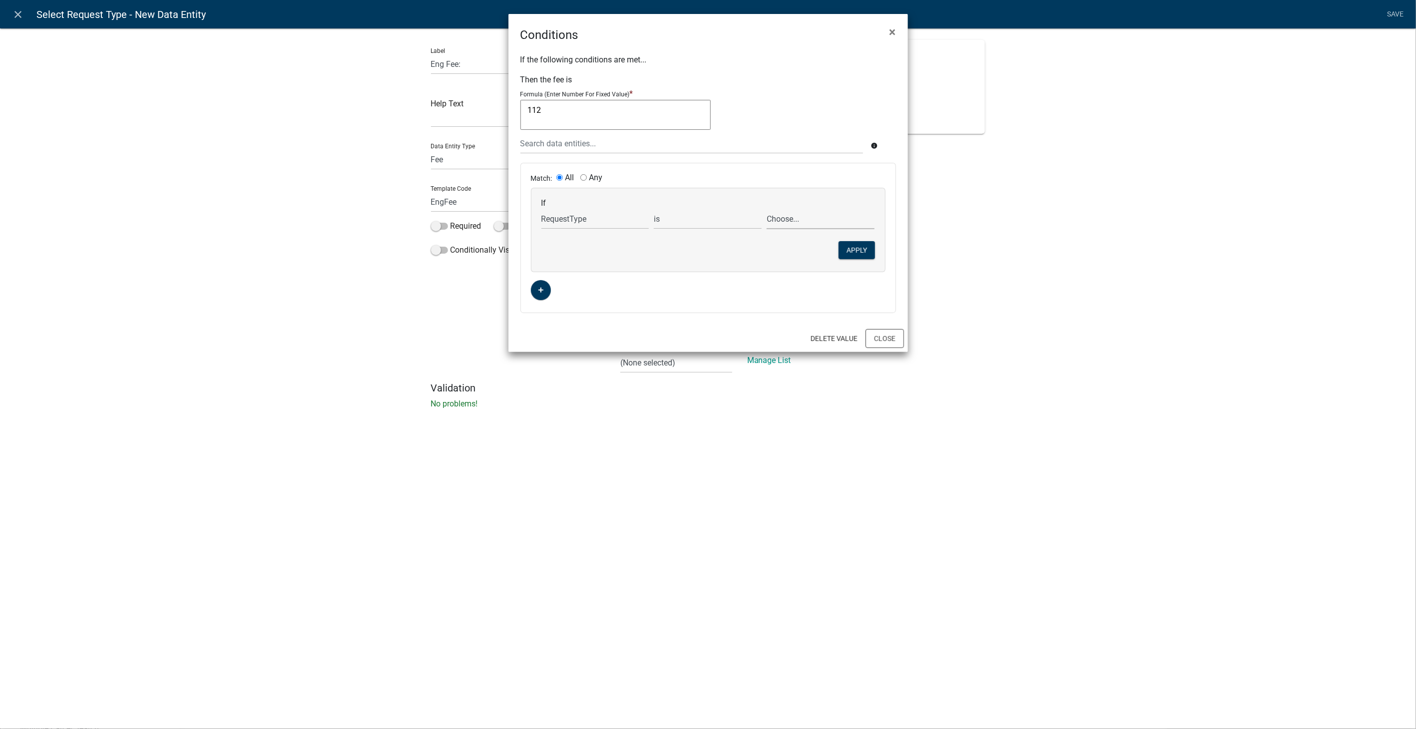
click at [766, 209] on select "Choose... Annexation of Property New 911 Address Replacement Marker Replacement…" at bounding box center [820, 219] width 108 height 20
click at [855, 249] on button "Apply" at bounding box center [856, 250] width 36 height 18
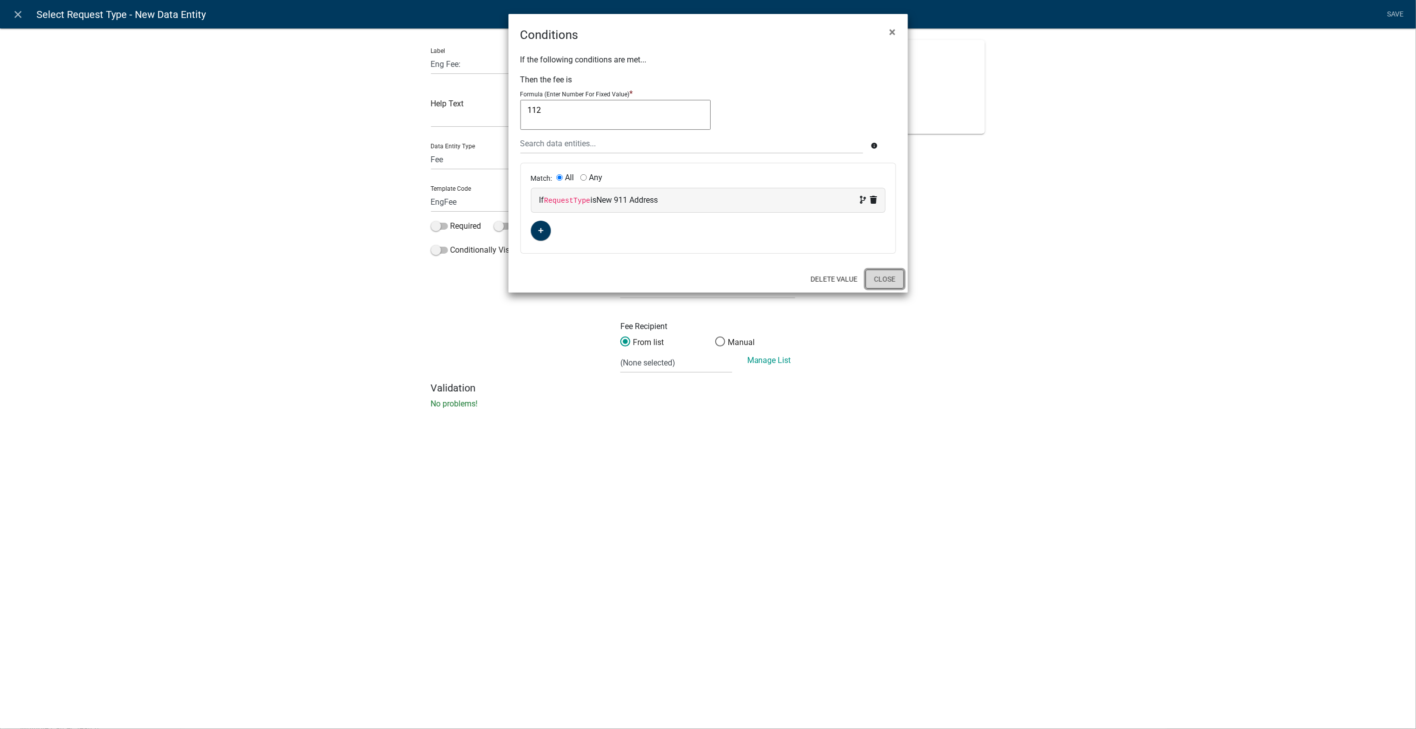
click at [881, 283] on button "Close" at bounding box center [884, 279] width 38 height 19
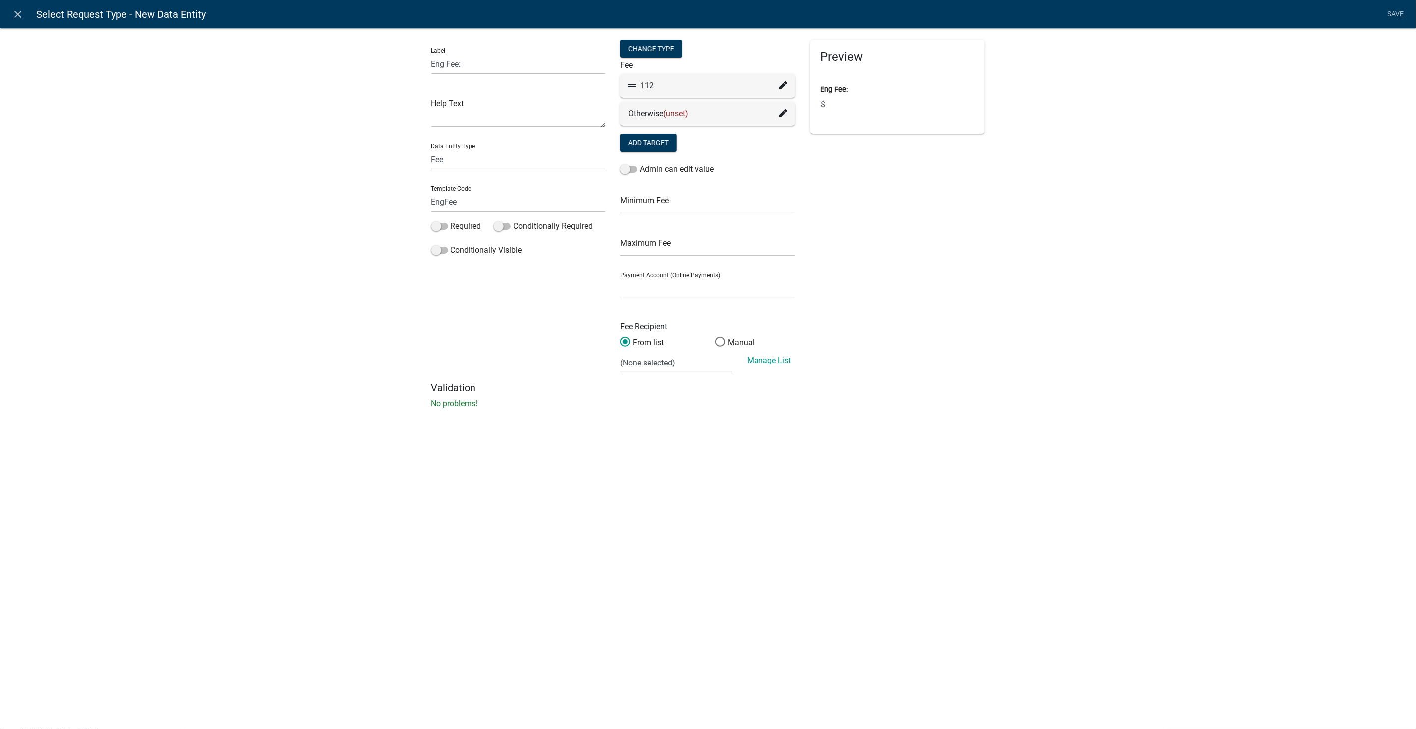
click at [777, 113] on div "Otherwise (unset)" at bounding box center [707, 114] width 159 height 12
click at [780, 113] on div "Otherwise (unset)" at bounding box center [707, 114] width 159 height 12
click at [783, 113] on icon at bounding box center [783, 113] width 8 height 8
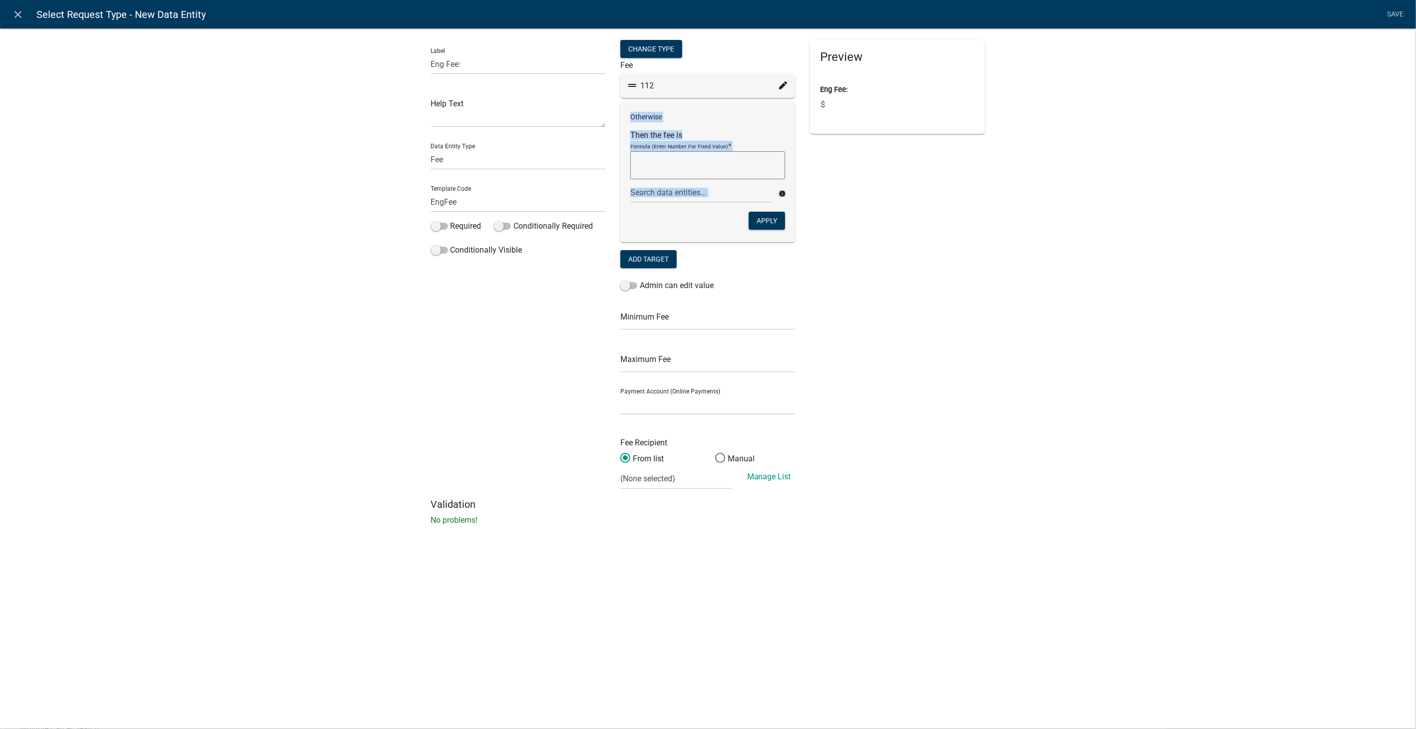
click at [709, 165] on textarea at bounding box center [707, 165] width 155 height 28
type textarea "0"
click at [760, 220] on button "Apply" at bounding box center [767, 221] width 36 height 18
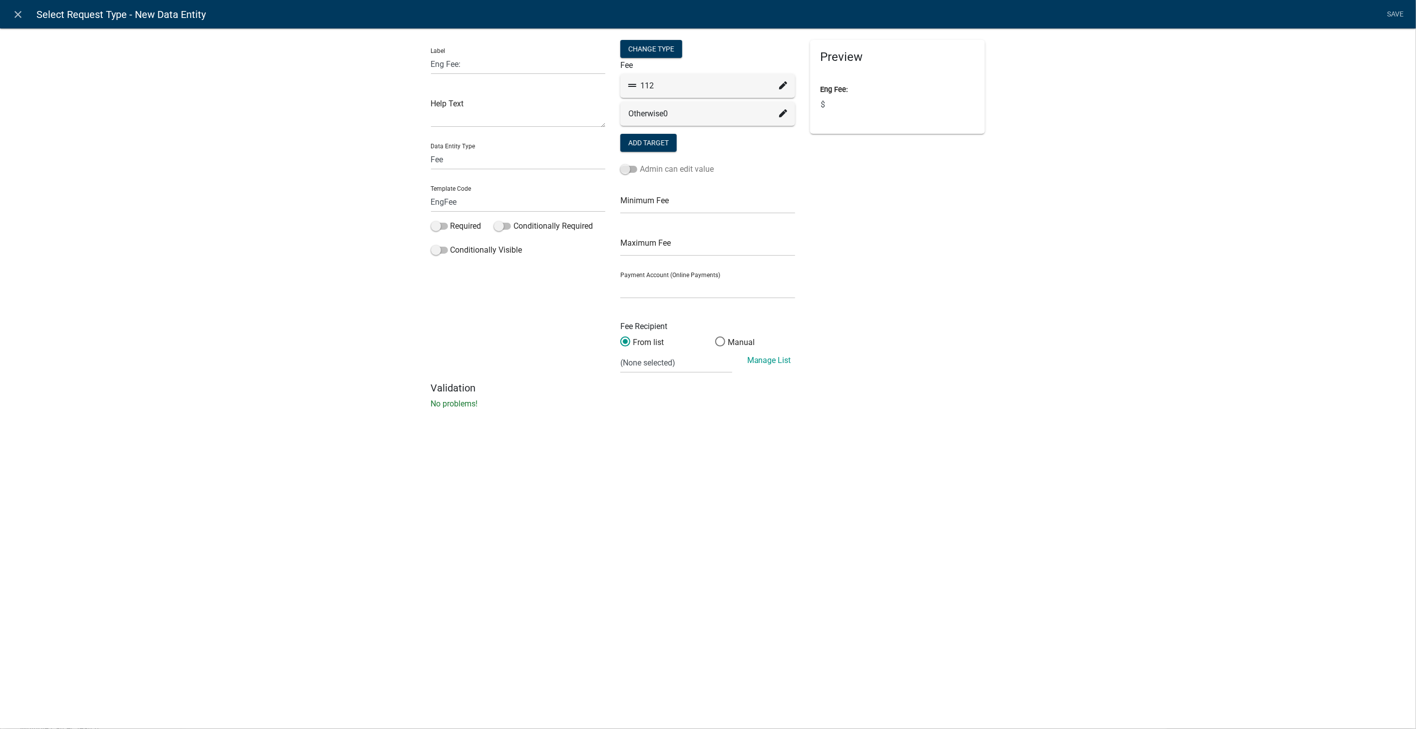
click at [623, 169] on span at bounding box center [628, 169] width 17 height 7
click at [640, 163] on input "Admin can edit value" at bounding box center [640, 163] width 0 height 0
click at [635, 288] on select "Story Co Environmental Health (Certified Payments) Story Co P&D (Certified Paym…" at bounding box center [707, 288] width 175 height 20
select select "2258b105-9abf-4188-9d75-b31b2b73f601"
click at [620, 278] on select "Story Co Environmental Health (Certified Payments) Story Co P&D (Certified Paym…" at bounding box center [707, 288] width 175 height 20
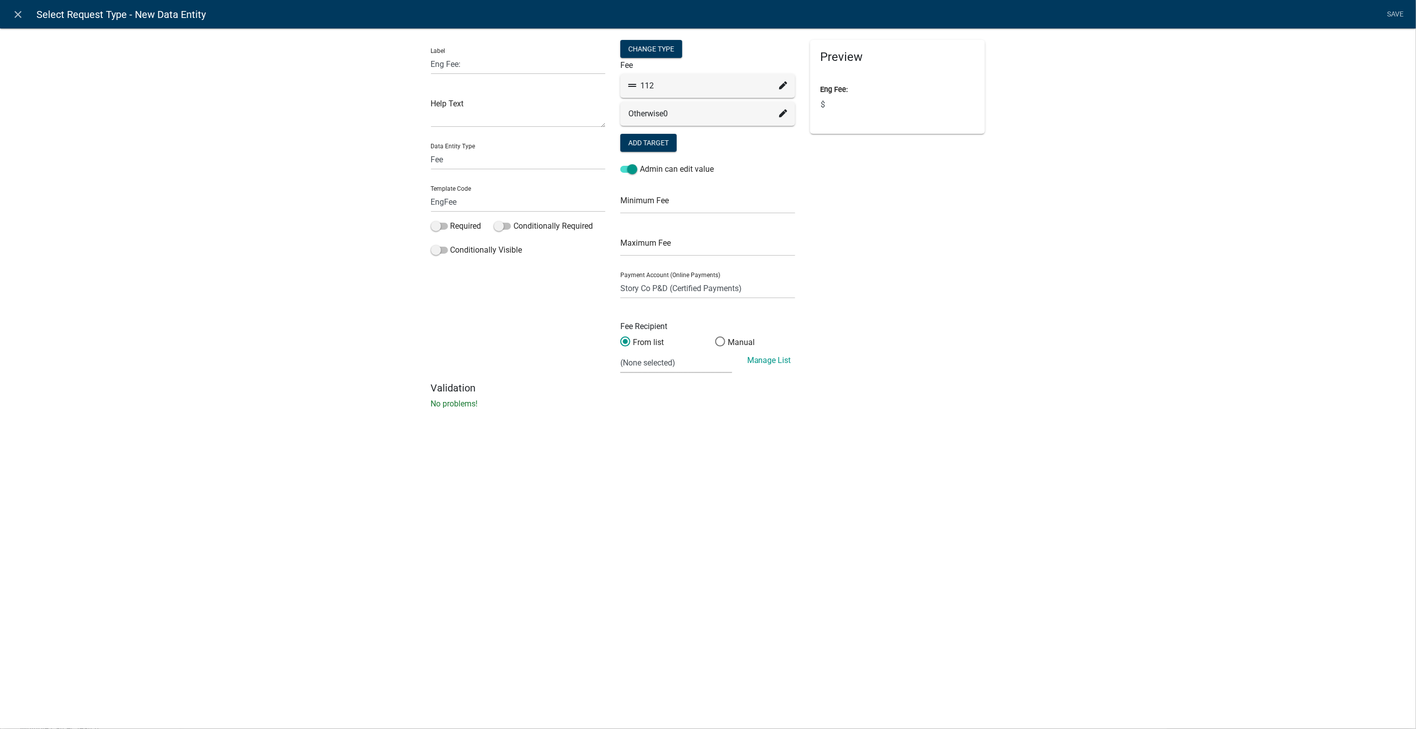
click at [687, 363] on select "(None selected) 01000 03000 2624 23 - Well Testing - Contract 01000 03000 2710 …" at bounding box center [675, 363] width 111 height 20
select select "16: e80276c9-c27f-4332-9702-fba98bf6eafc"
click at [620, 353] on select "(None selected) 01000 03000 2624 23 - Well Testing - Contract 01000 03000 2710 …" at bounding box center [675, 363] width 111 height 20
click at [1397, 14] on link "Save" at bounding box center [1395, 14] width 25 height 19
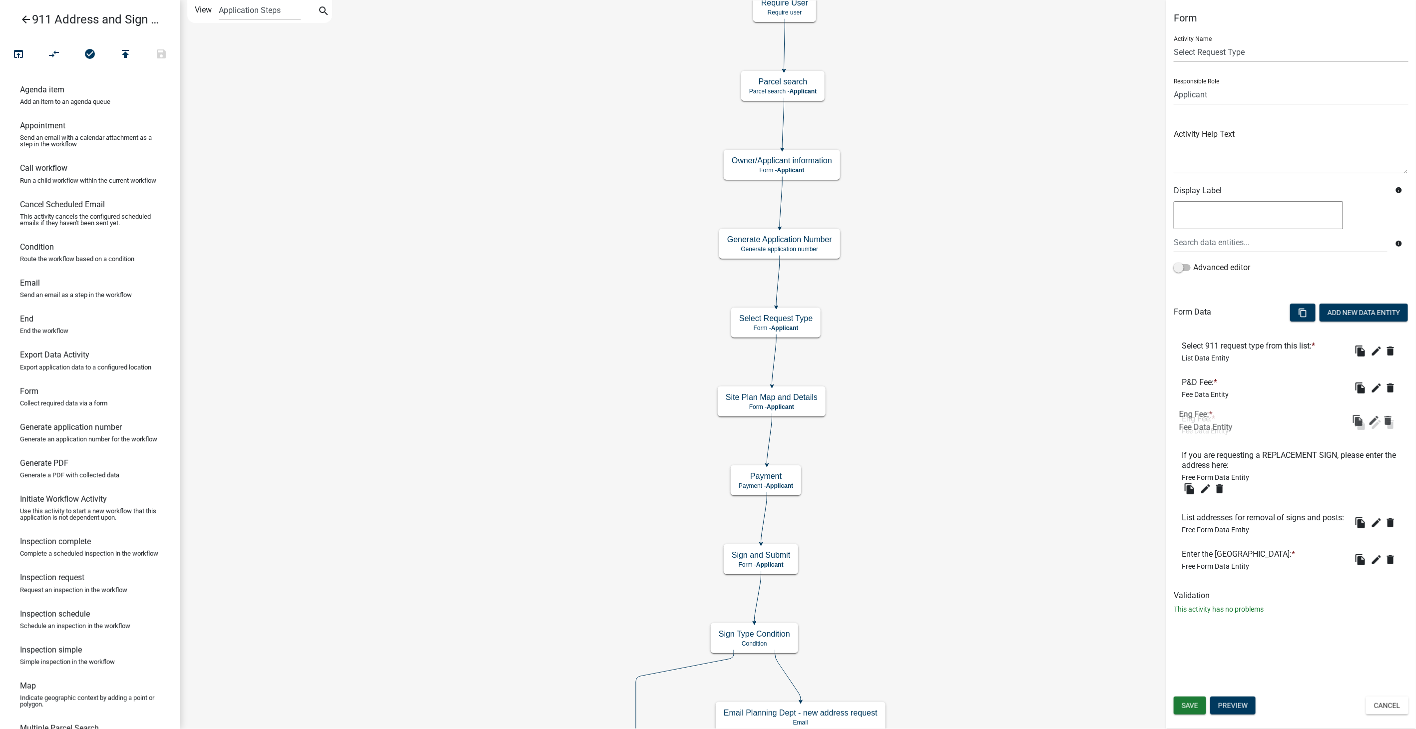
drag, startPoint x: 1205, startPoint y: 553, endPoint x: 1202, endPoint y: 413, distance: 140.4
click at [1373, 419] on icon "edit" at bounding box center [1376, 424] width 12 height 12
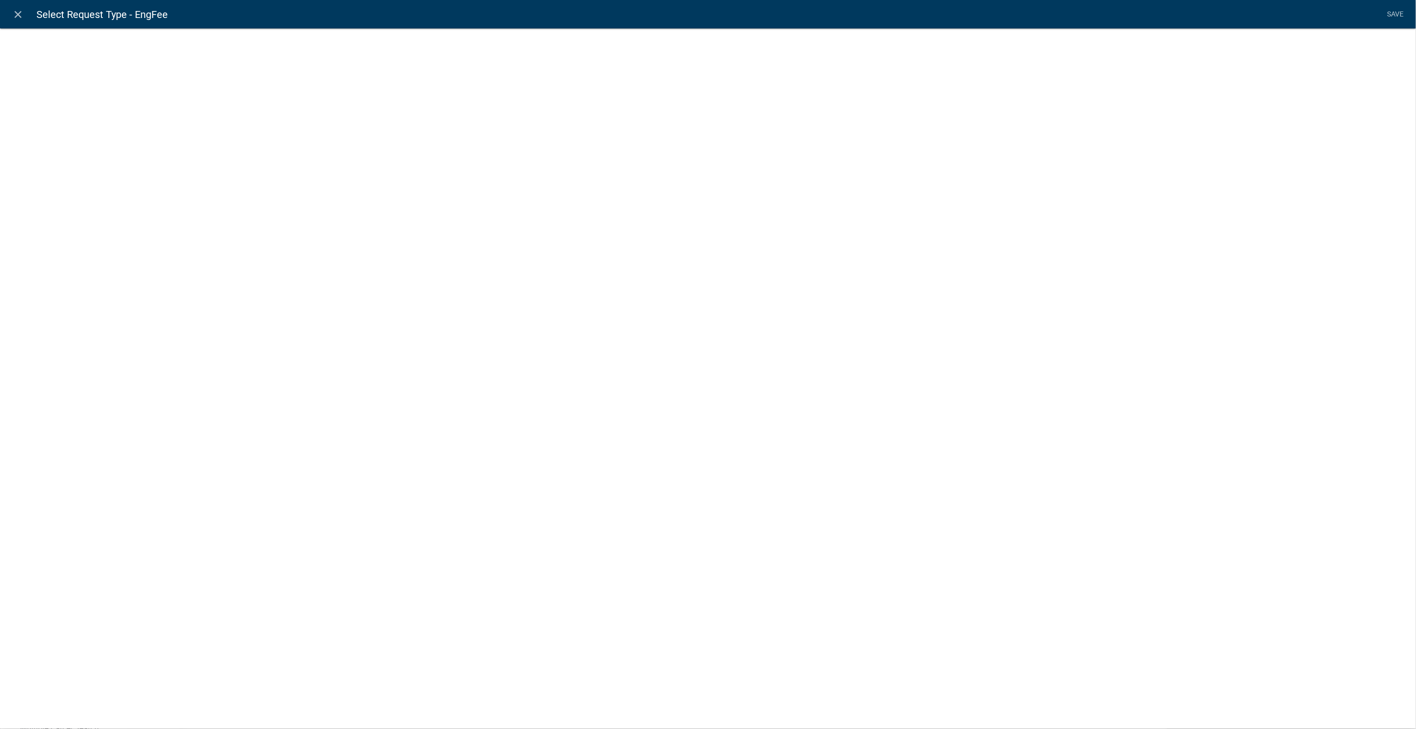
select select "fee"
select select "2258b105-9abf-4188-9d75-b31b2b73f601"
select select "16: e80276c9-c27f-4332-9702-fba98bf6eafc"
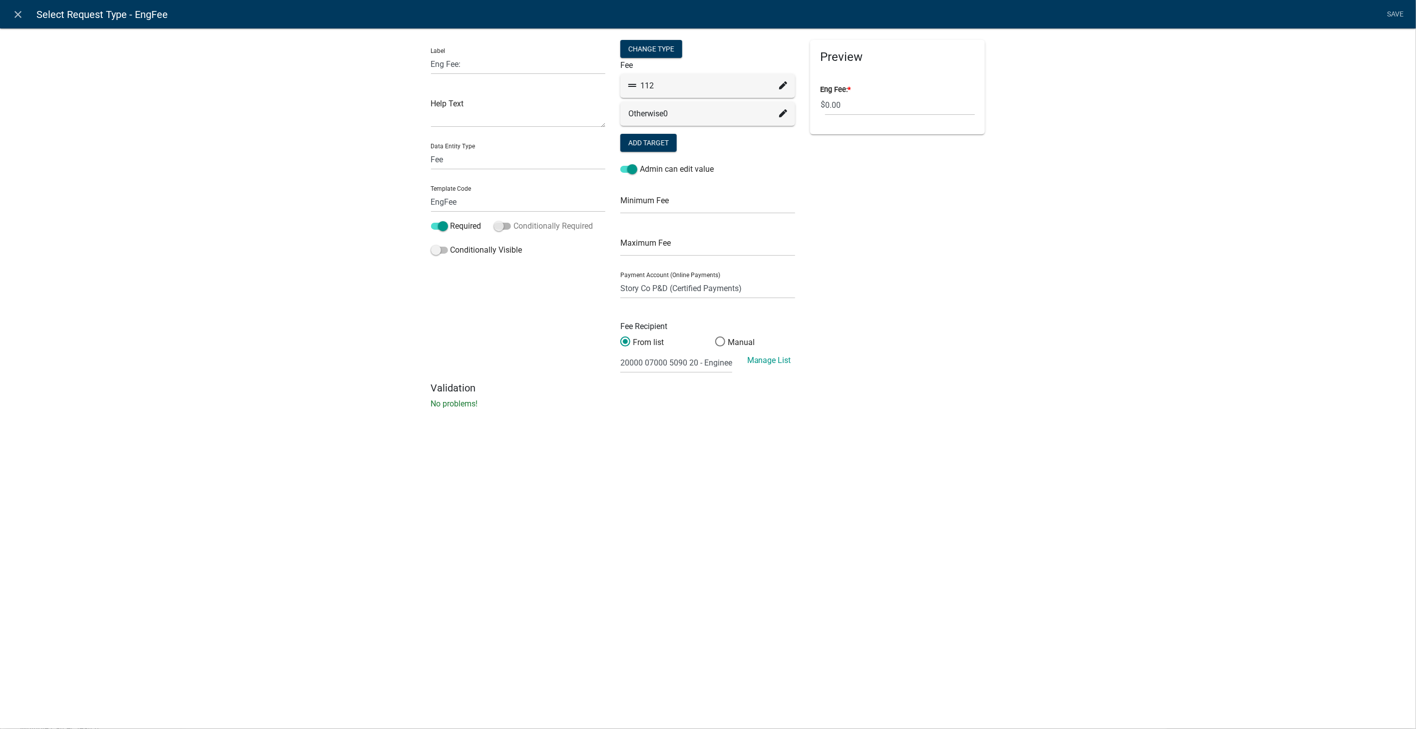
click at [500, 225] on span at bounding box center [502, 226] width 17 height 7
click at [513, 220] on input "Conditionally Required" at bounding box center [513, 220] width 0 height 0
click at [448, 298] on icon "button" at bounding box center [450, 301] width 5 height 6
click at [541, 294] on div "If (unset) is (unset)" at bounding box center [518, 299] width 137 height 12
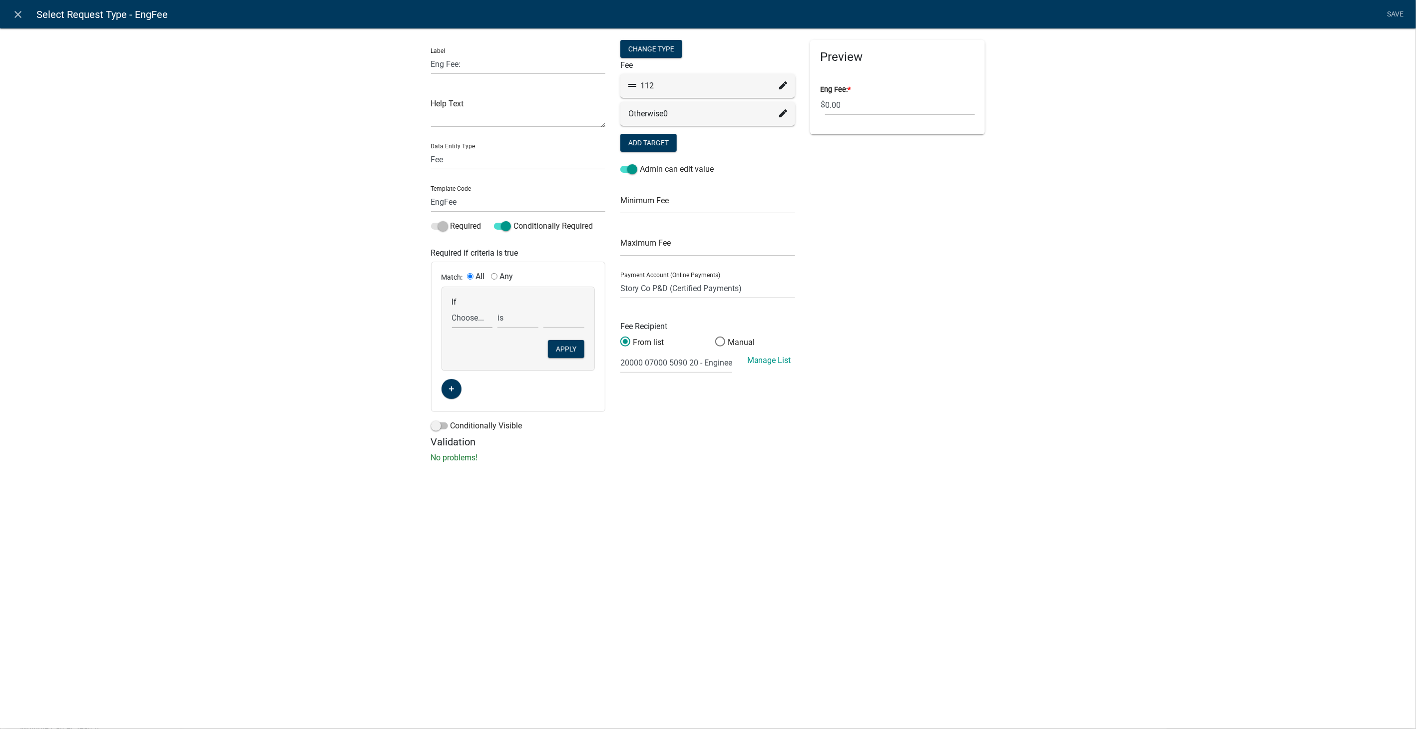
click at [465, 318] on select "Choose... ALL_FEE_RECIPIENTS AnnexedAddresses AnnexedCity AppAddr AppEmail AppI…" at bounding box center [472, 318] width 41 height 20
select select "122: RequestType"
click at [452, 308] on select "Choose... ALL_FEE_RECIPIENTS AnnexedAddresses AnnexedCity AppAddr AppEmail AppI…" at bounding box center [472, 318] width 41 height 20
click at [555, 317] on select "Choose... Annexation of Property New 911 Address Replacement Marker Replacement…" at bounding box center [563, 318] width 41 height 20
select select "2: New 911 Address"
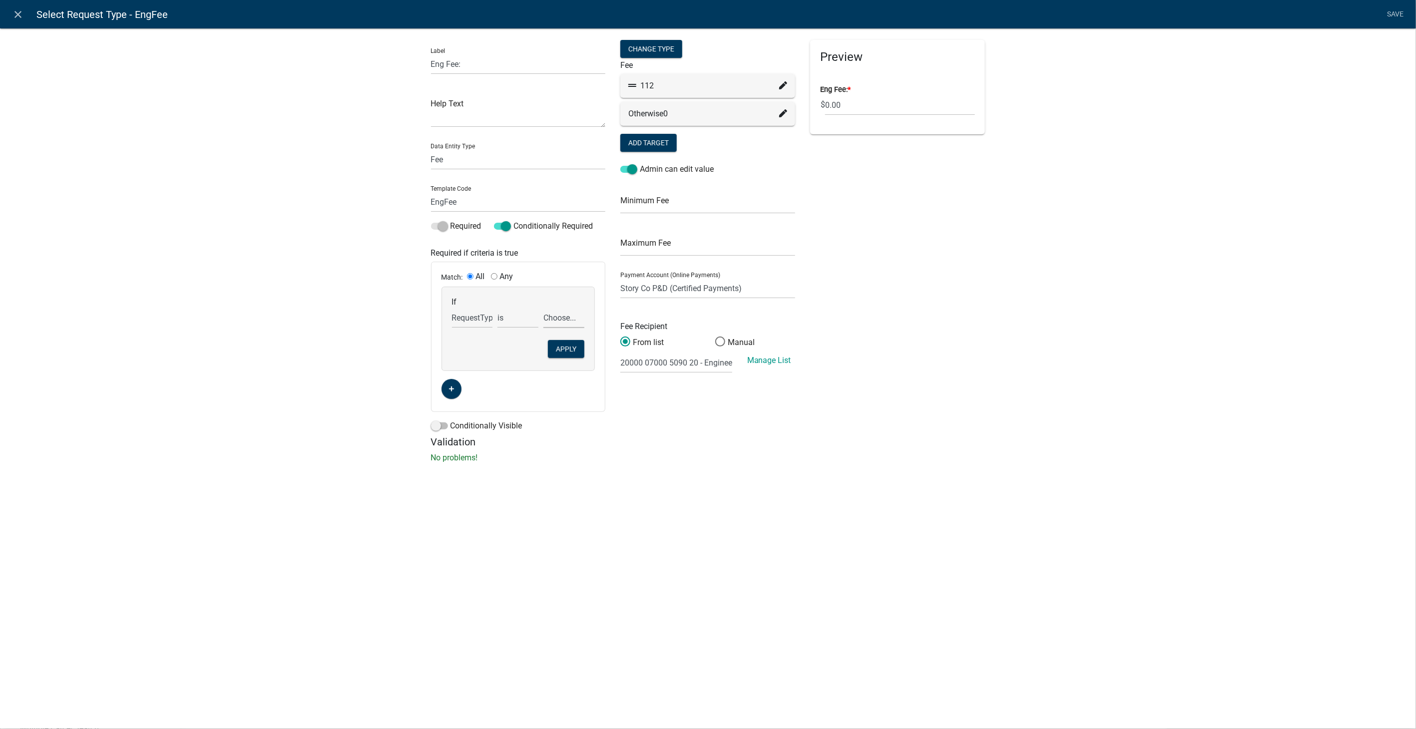
click at [543, 308] on select "Choose... Annexation of Property New 911 Address Replacement Marker Replacement…" at bounding box center [563, 318] width 41 height 20
click at [560, 350] on button "Apply" at bounding box center [566, 349] width 36 height 18
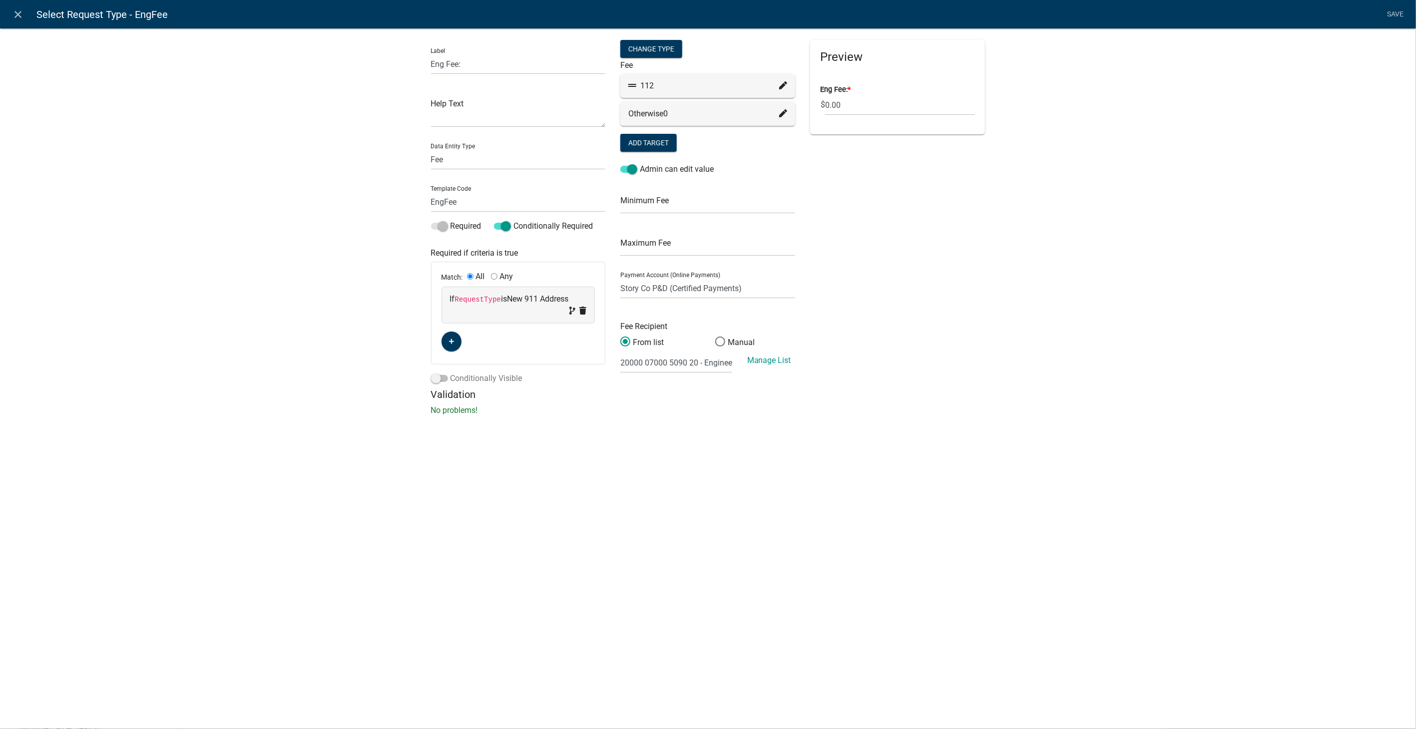
click at [438, 380] on span at bounding box center [439, 378] width 17 height 7
click at [450, 373] on input "Conditionally Visible" at bounding box center [450, 373] width 0 height 0
click at [445, 452] on button "button" at bounding box center [451, 453] width 20 height 20
click at [496, 452] on span "(unset)" at bounding box center [498, 450] width 25 height 9
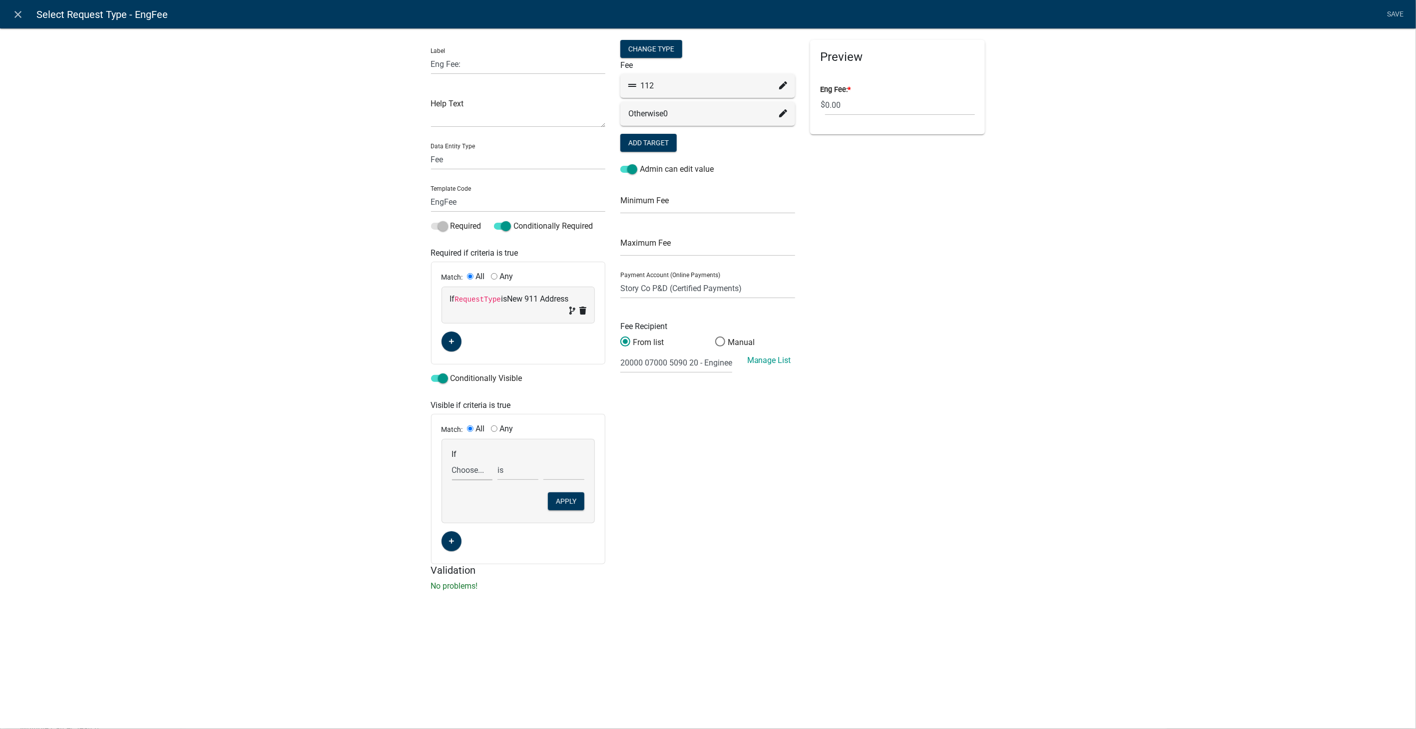
click at [469, 473] on select "Choose... ALL_FEE_RECIPIENTS AnnexedAddresses AnnexedCity AppAddr AppEmail AppI…" at bounding box center [472, 470] width 41 height 20
select select "122: RequestType"
click at [452, 460] on select "Choose... ALL_FEE_RECIPIENTS AnnexedAddresses AnnexedCity AppAddr AppEmail AppI…" at bounding box center [472, 470] width 41 height 20
click at [555, 470] on select "Choose... Annexation of Property New 911 Address Replacement Marker Replacement…" at bounding box center [563, 470] width 41 height 20
select select "2: New 911 Address"
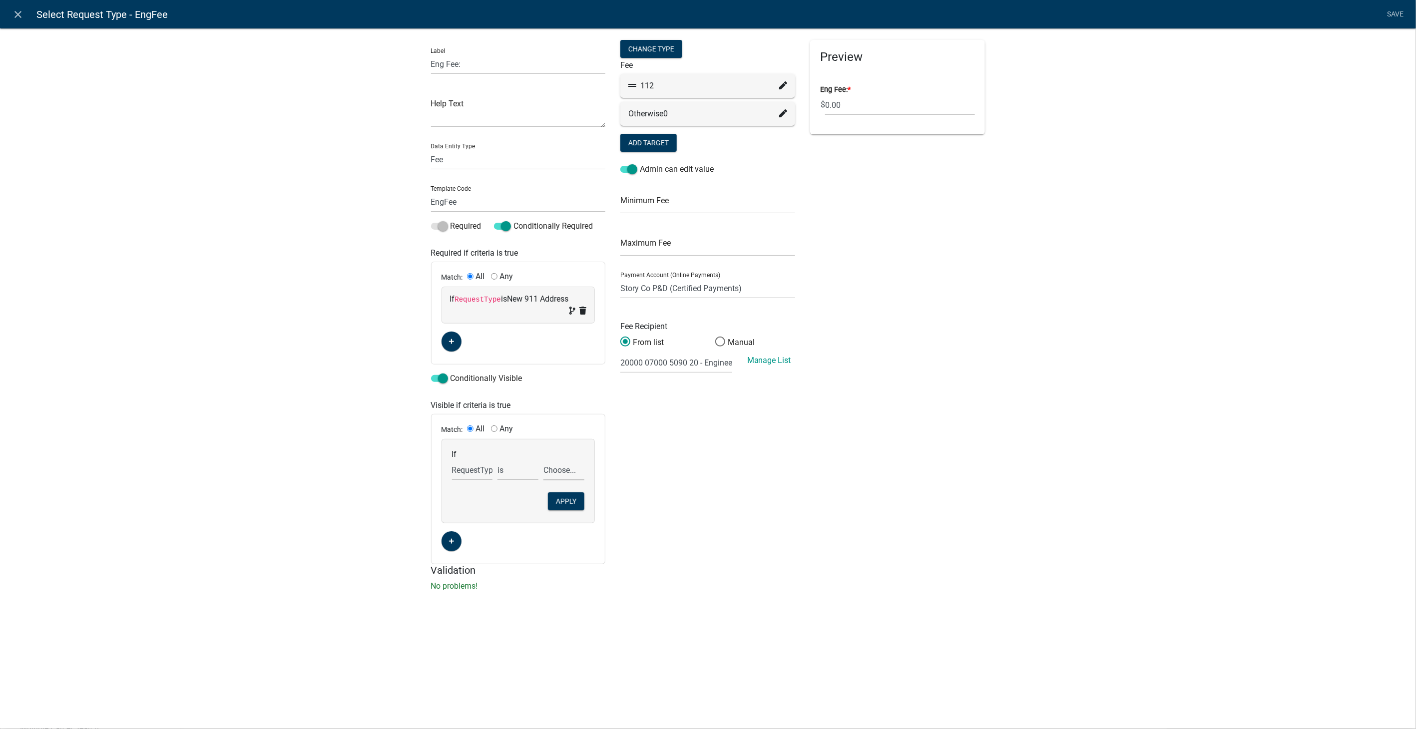
click at [543, 460] on select "Choose... Annexation of Property New 911 Address Replacement Marker Replacement…" at bounding box center [563, 470] width 41 height 20
click at [555, 500] on button "Apply" at bounding box center [566, 501] width 36 height 18
click at [1398, 15] on link "Save" at bounding box center [1395, 14] width 25 height 19
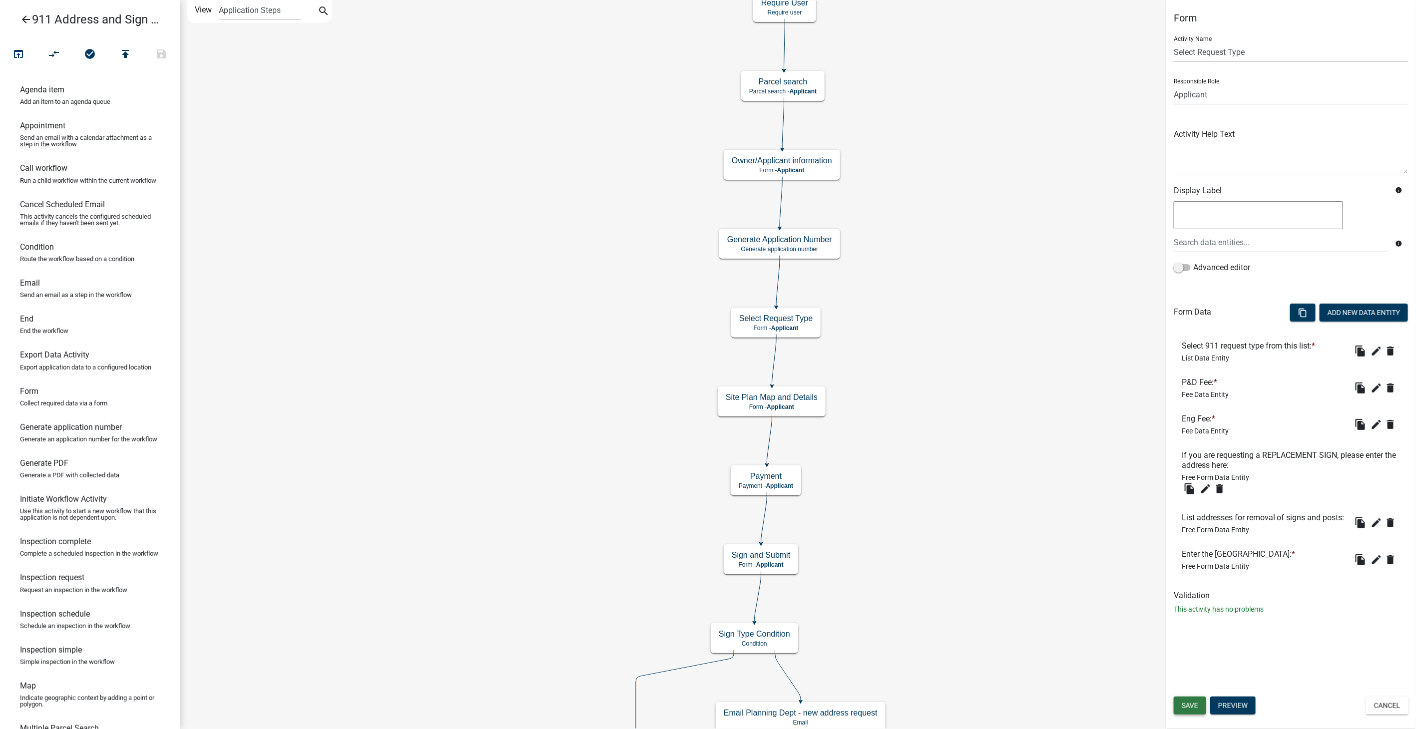
click at [1183, 704] on span "Save" at bounding box center [1189, 706] width 16 height 8
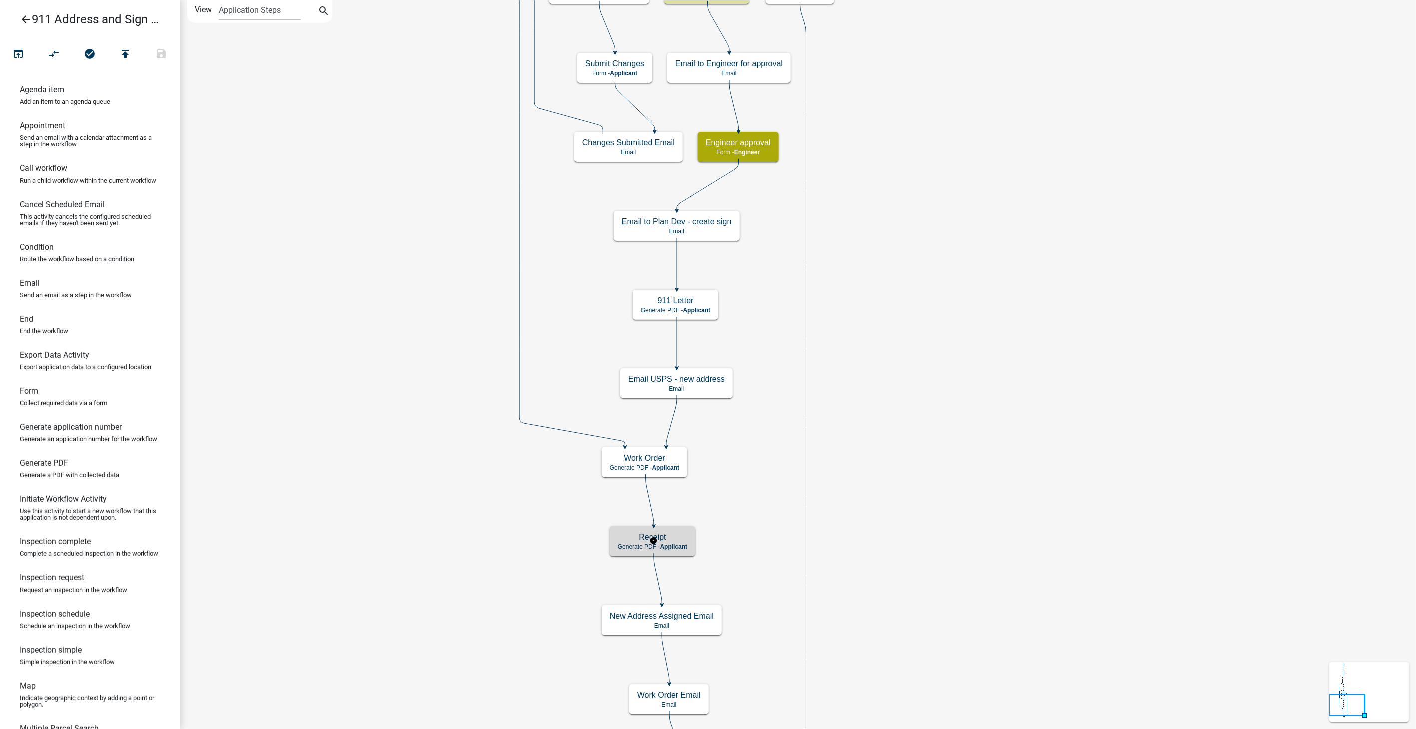
click at [632, 549] on p "Generate PDF - Applicant" at bounding box center [652, 546] width 69 height 7
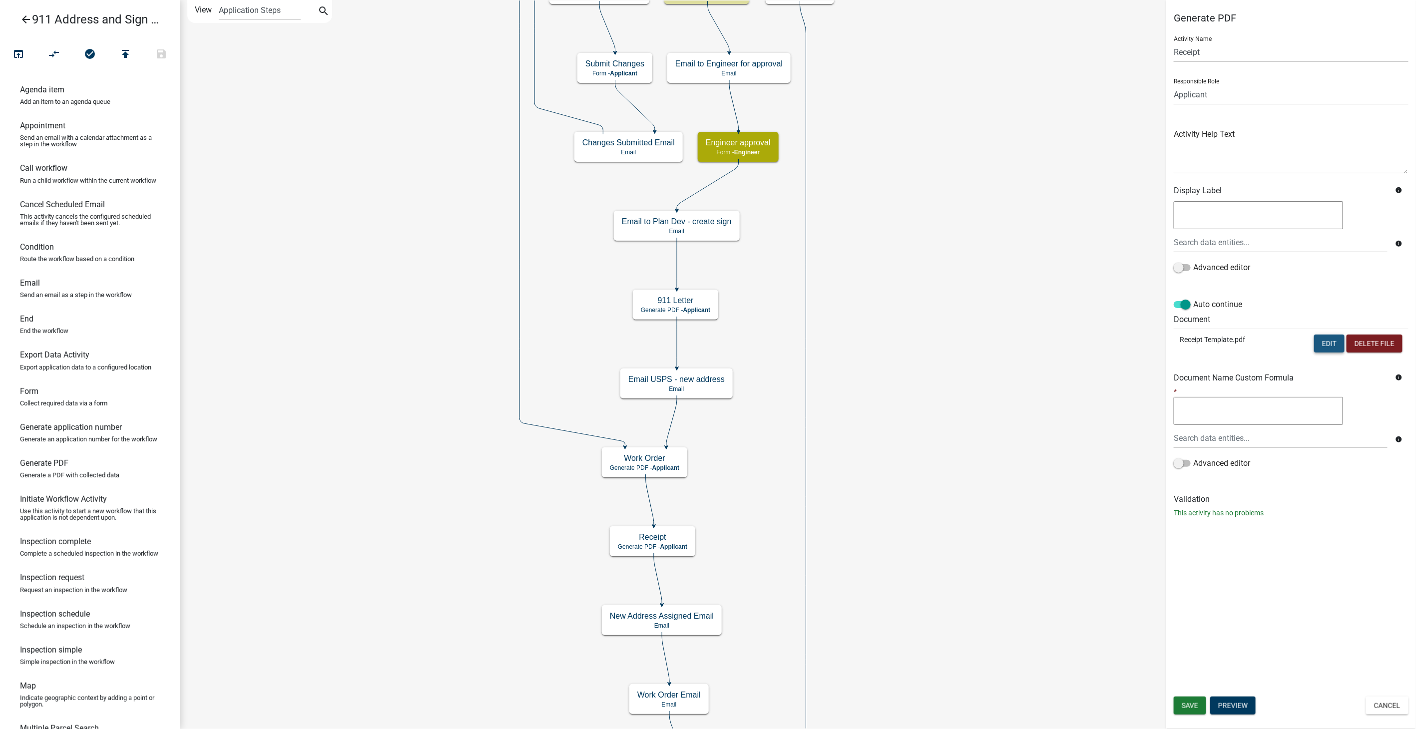
click at [1321, 346] on button "Edit" at bounding box center [1329, 344] width 30 height 18
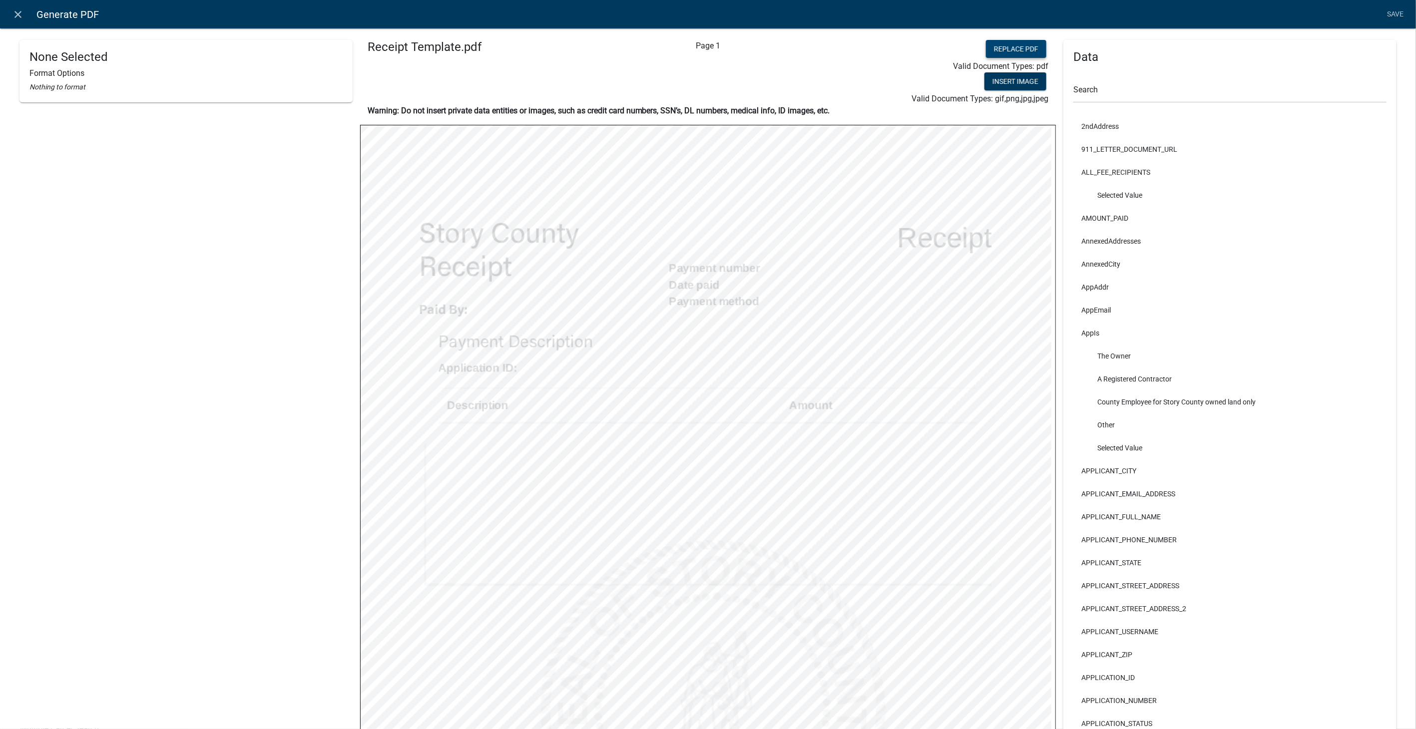
click at [1013, 47] on button "Replace PDF" at bounding box center [1016, 49] width 60 height 18
select select
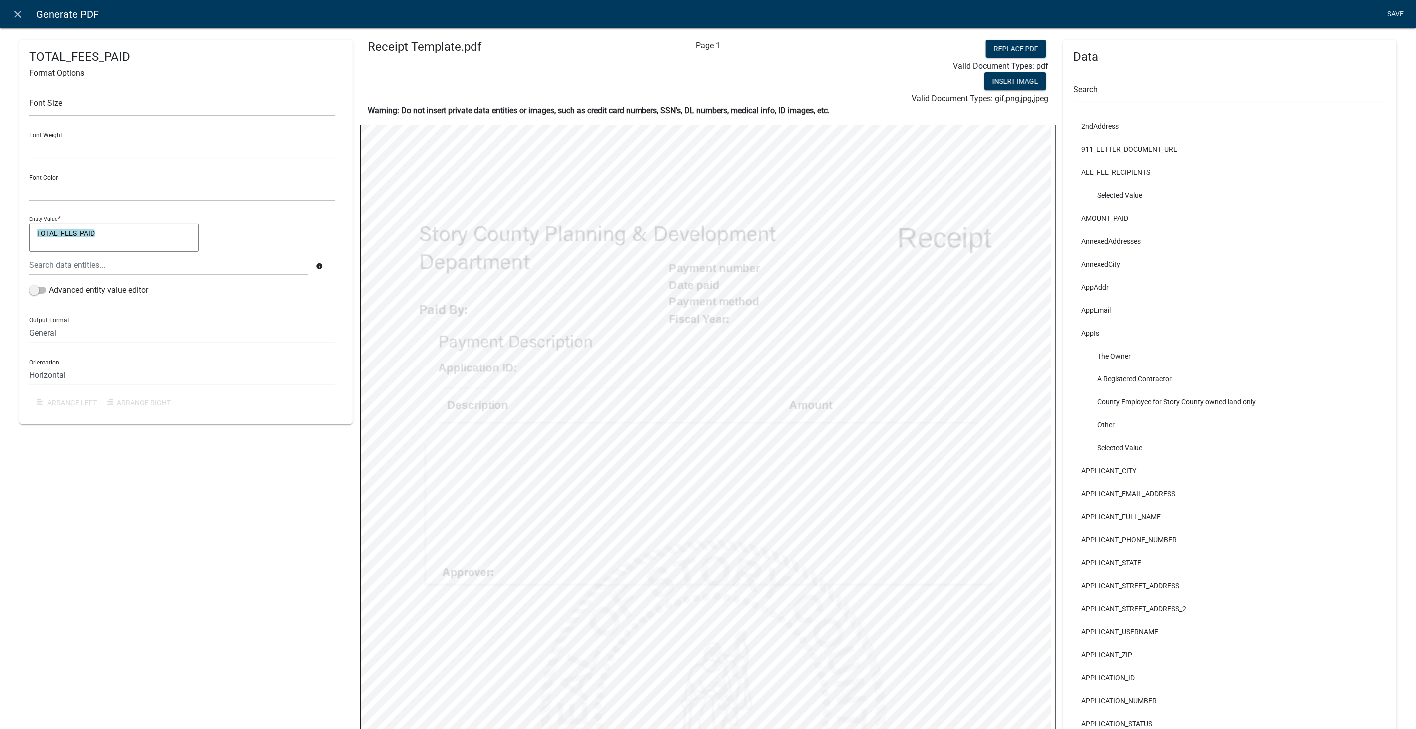
click at [1393, 17] on link "Save" at bounding box center [1395, 14] width 25 height 19
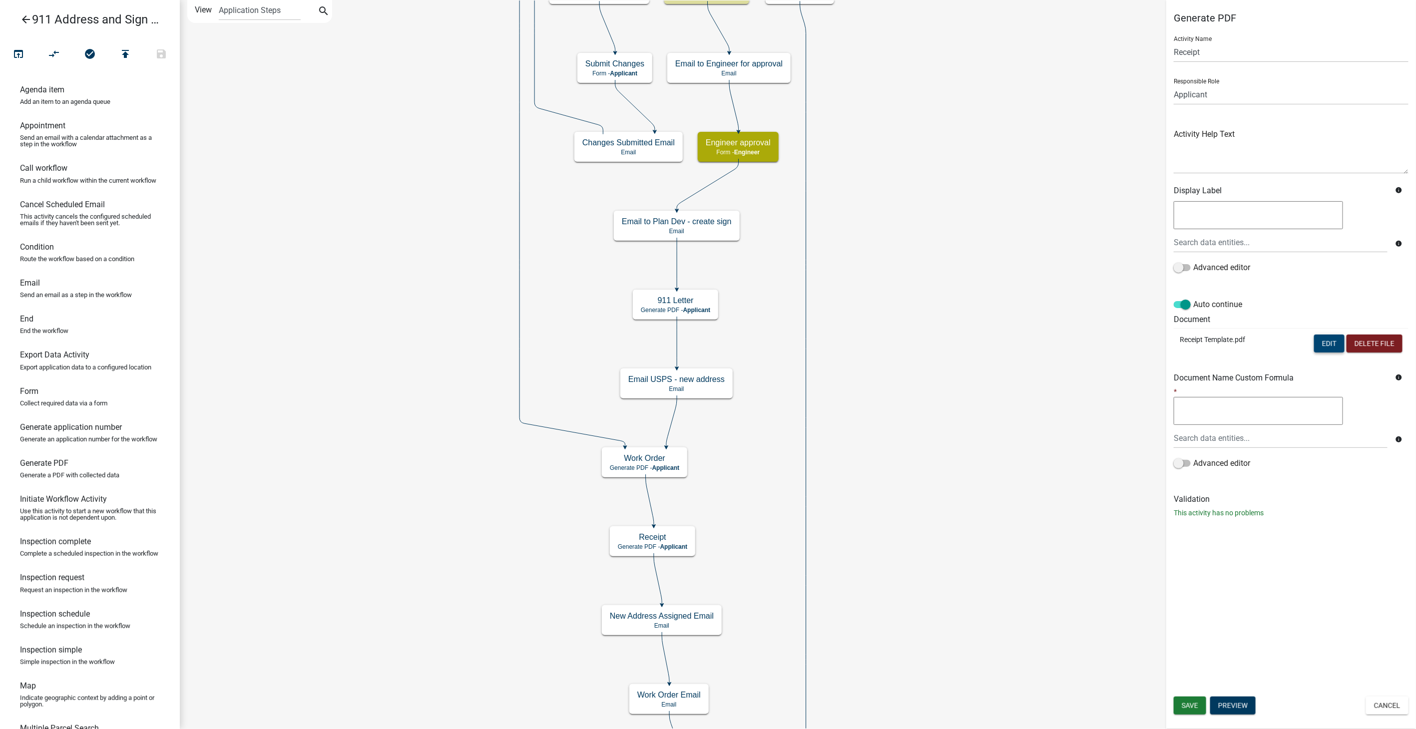
click at [1330, 337] on button "Edit" at bounding box center [1329, 344] width 30 height 18
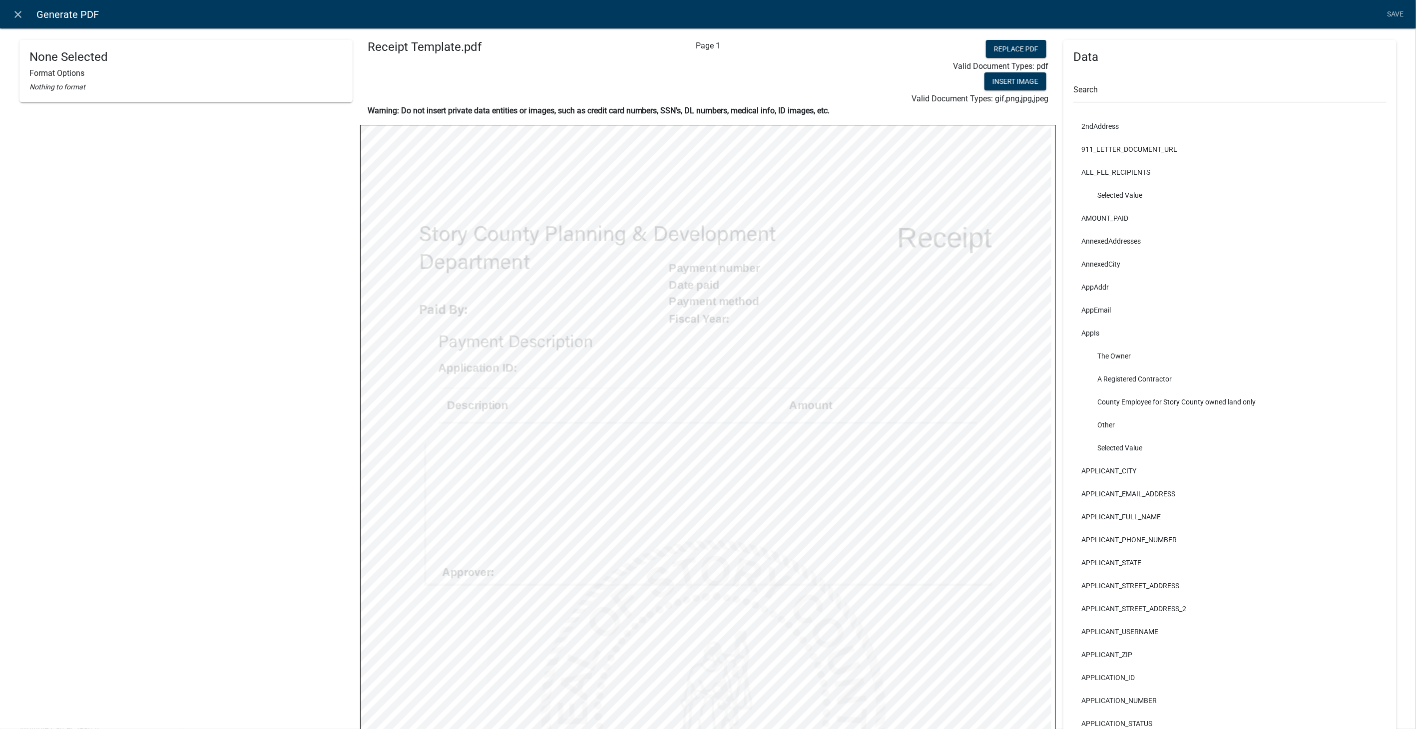
select select
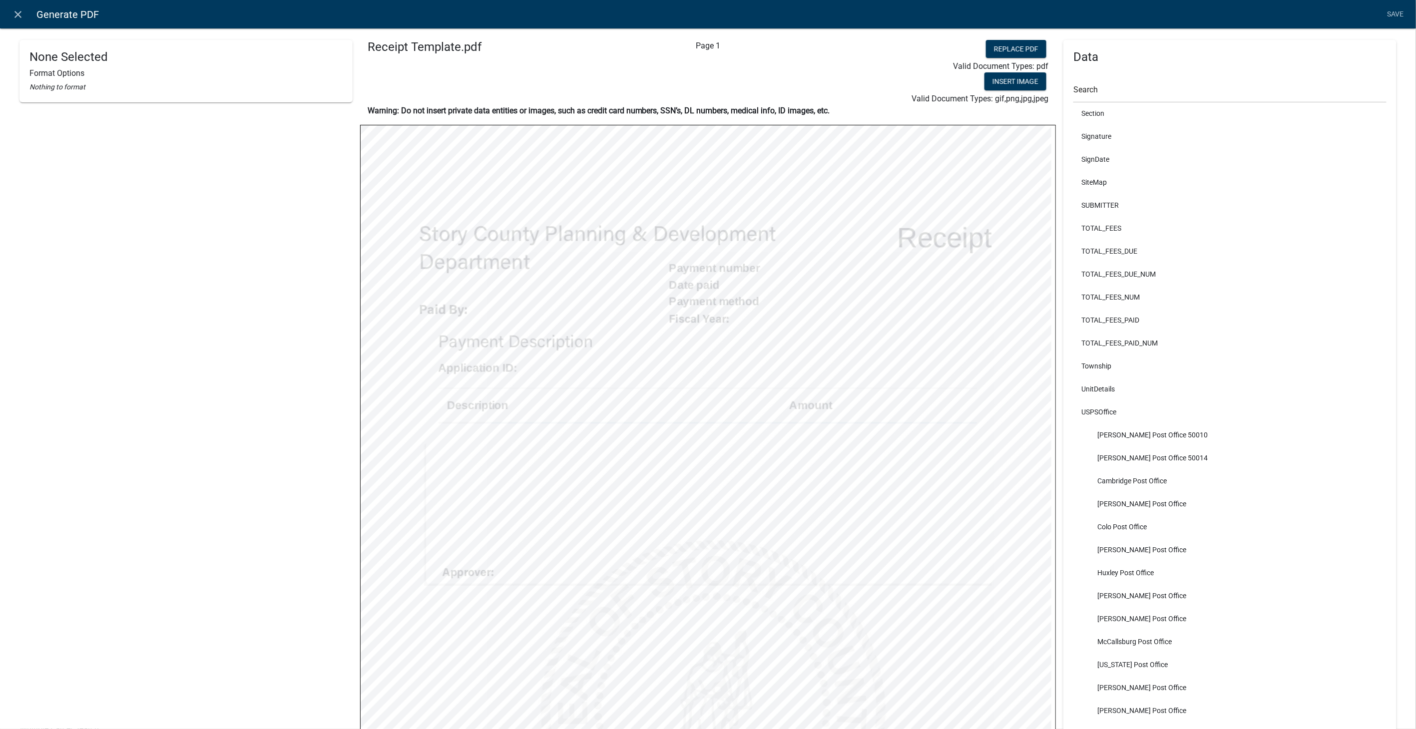
scroll to position [4878, 0]
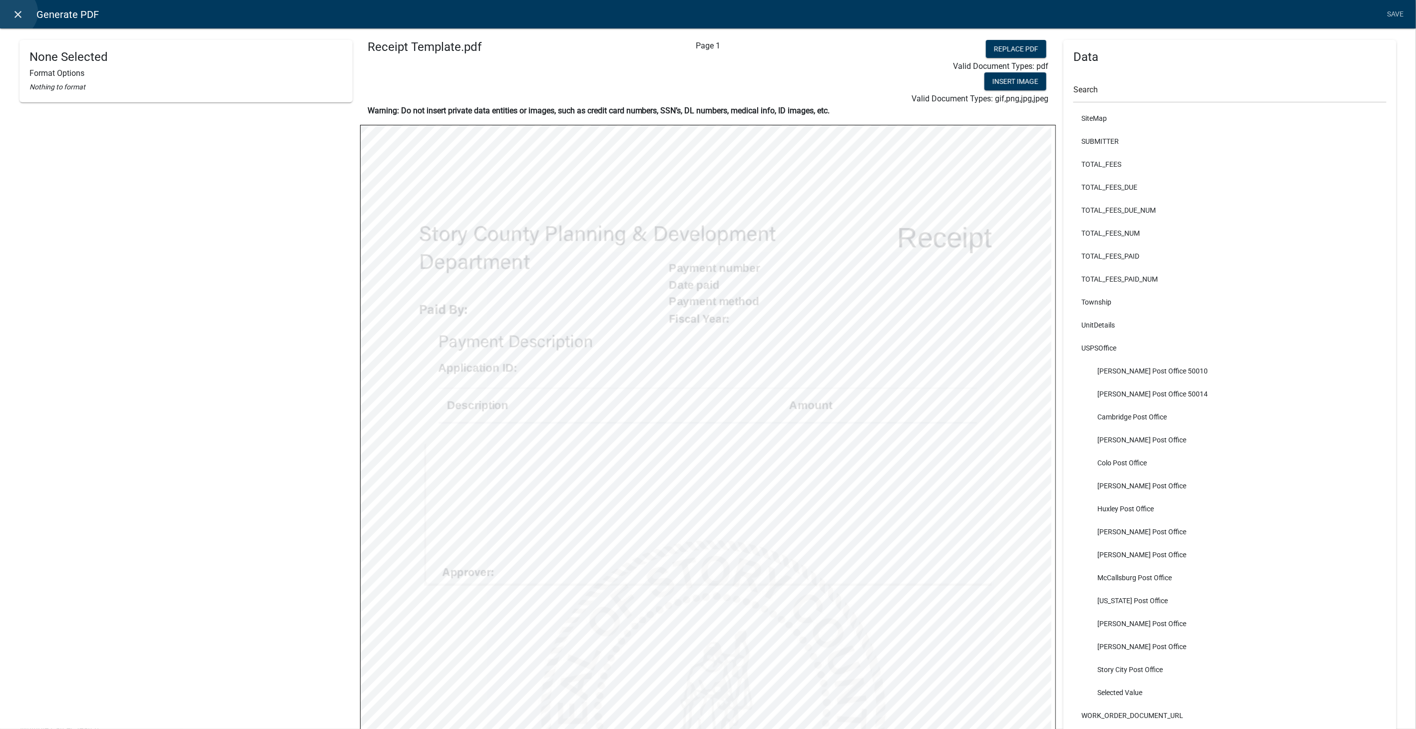
click at [12, 12] on icon "close" at bounding box center [18, 14] width 12 height 12
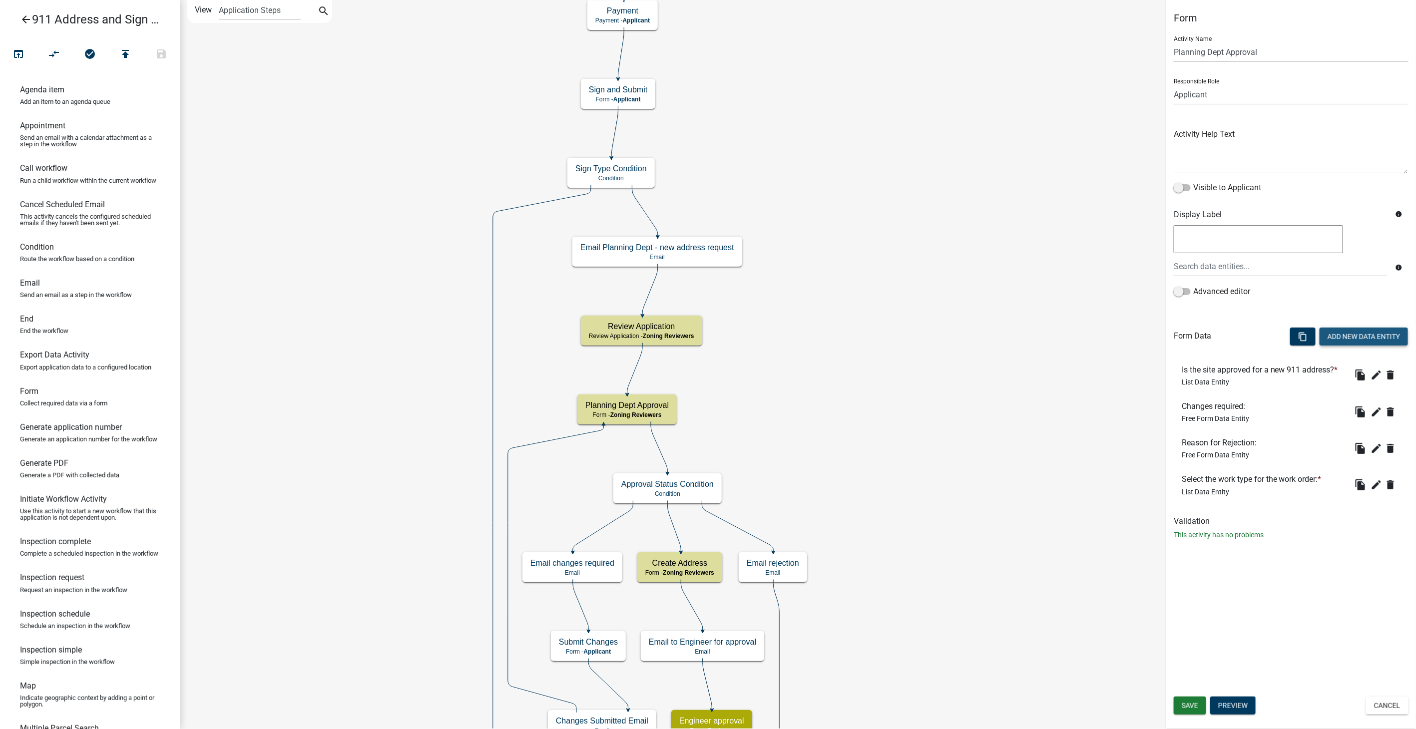
click at [1374, 338] on button "Add New Data Entity" at bounding box center [1363, 337] width 88 height 18
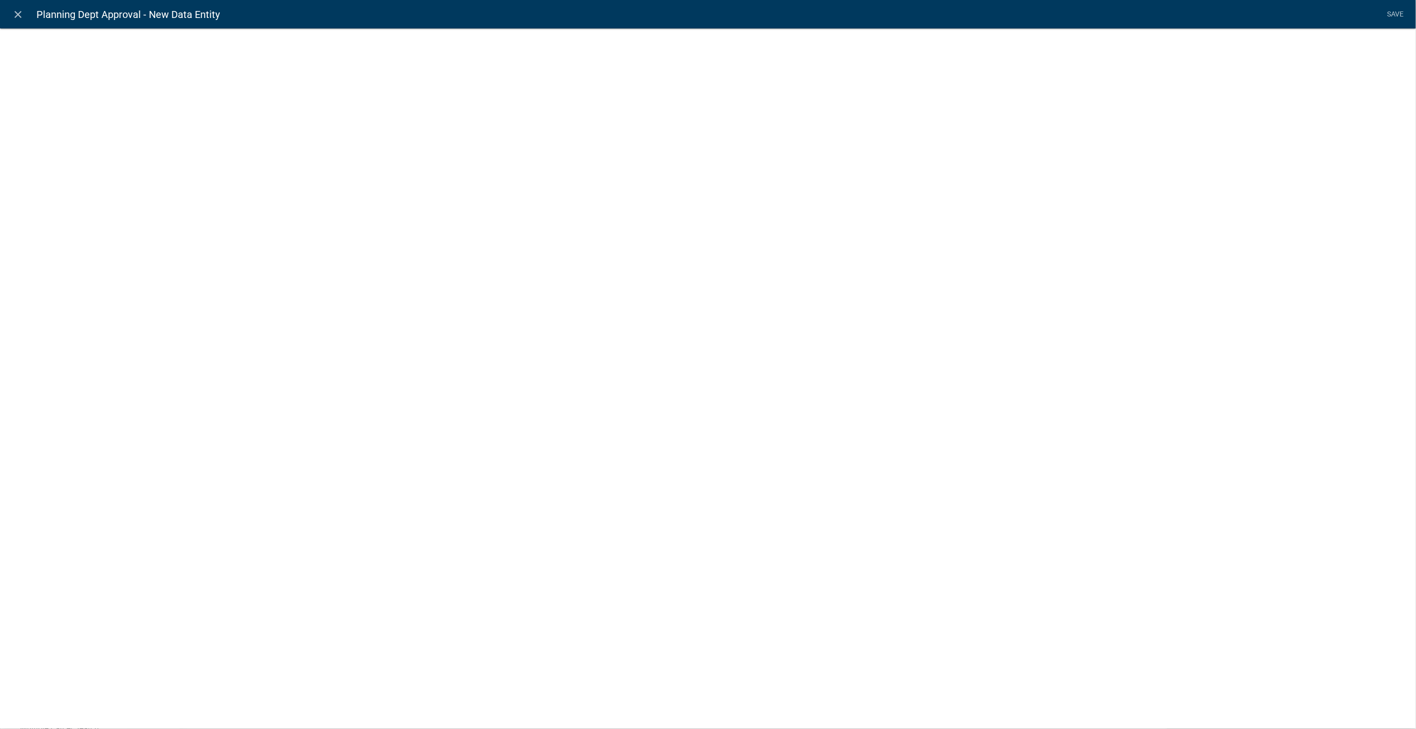
select select
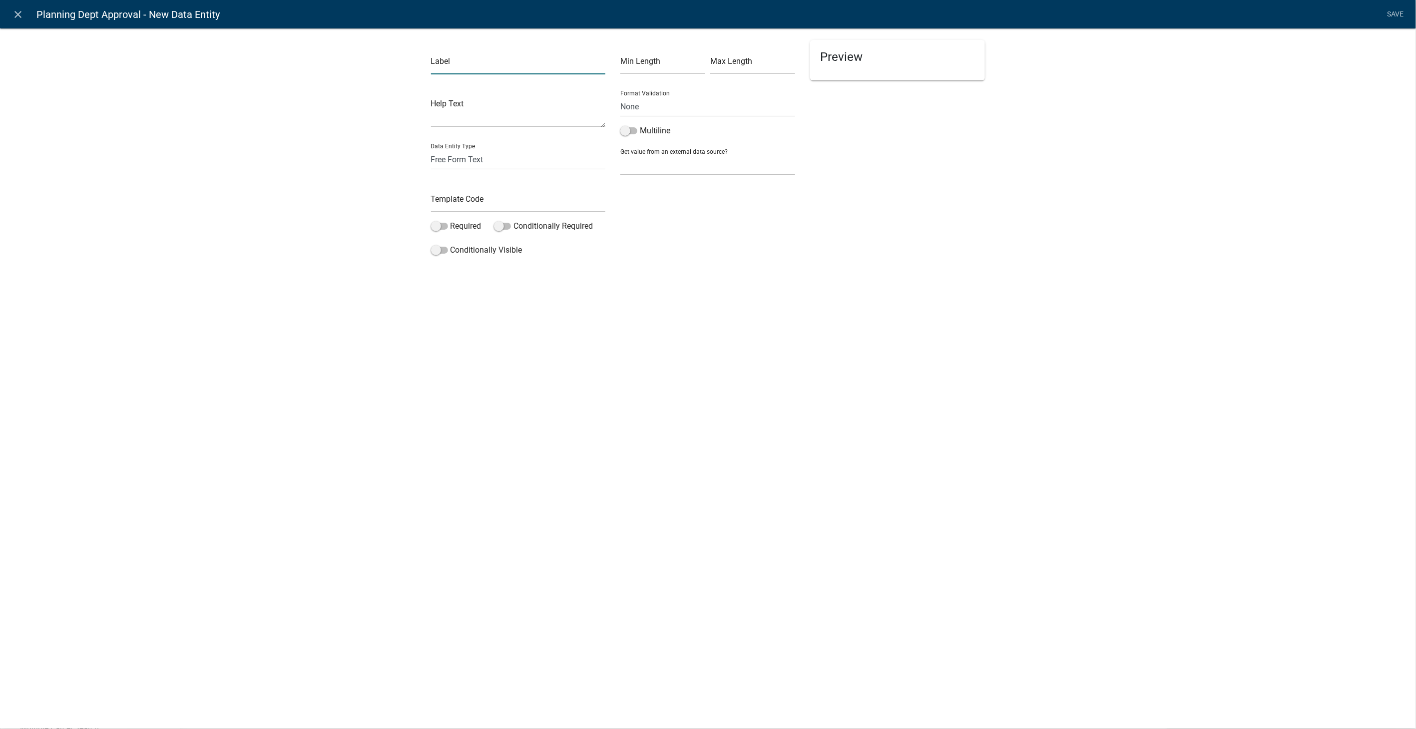
click at [492, 67] on input "text" at bounding box center [518, 64] width 175 height 20
type input "A"
type input "P&D Approver"
click at [463, 160] on select "Free Form Text Document Display Entity Value Fee Numeric Data Date Map Sketch D…" at bounding box center [518, 159] width 175 height 20
select select "list-data"
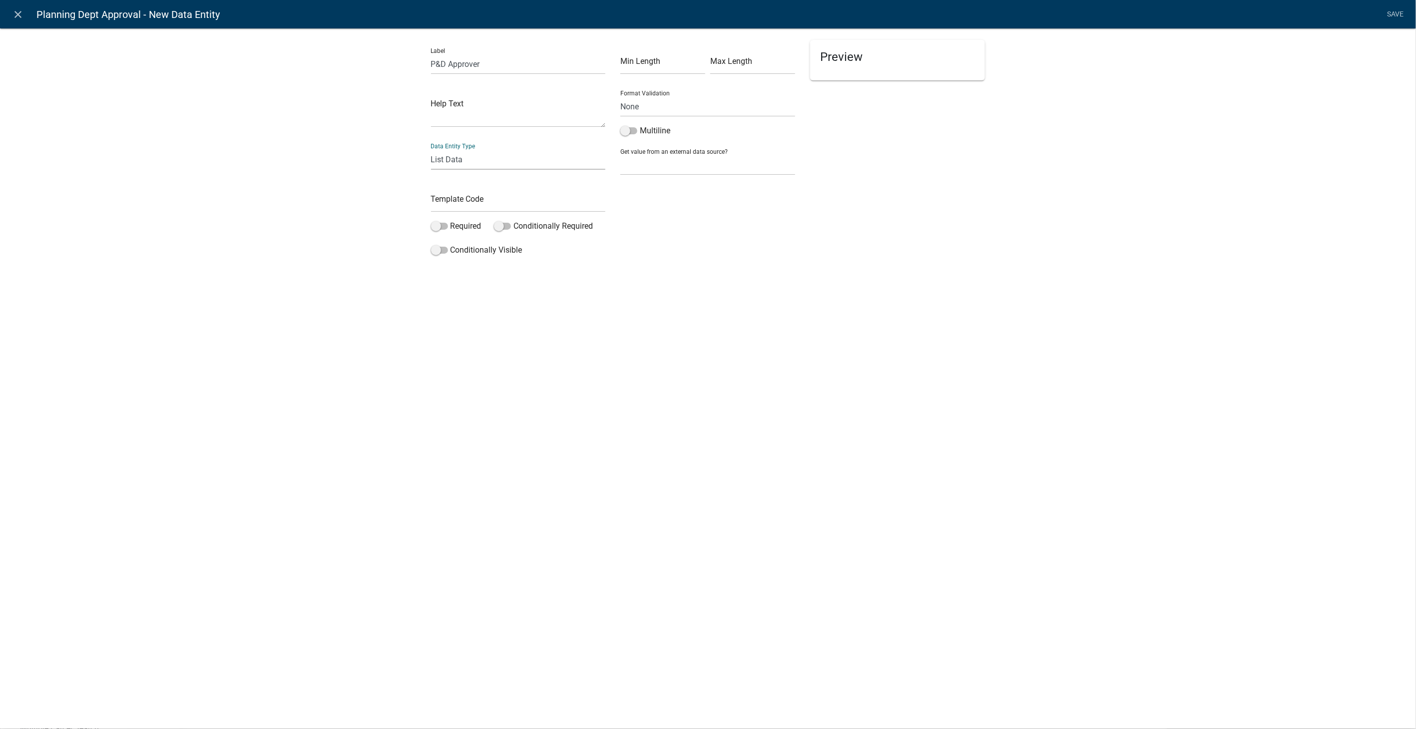
click at [431, 149] on select "Free Form Text Document Display Entity Value Fee Numeric Data Date Map Sketch D…" at bounding box center [518, 159] width 175 height 20
select select "list-data"
select select
click at [458, 204] on input "text" at bounding box center [518, 202] width 175 height 20
type input "PDApprover"
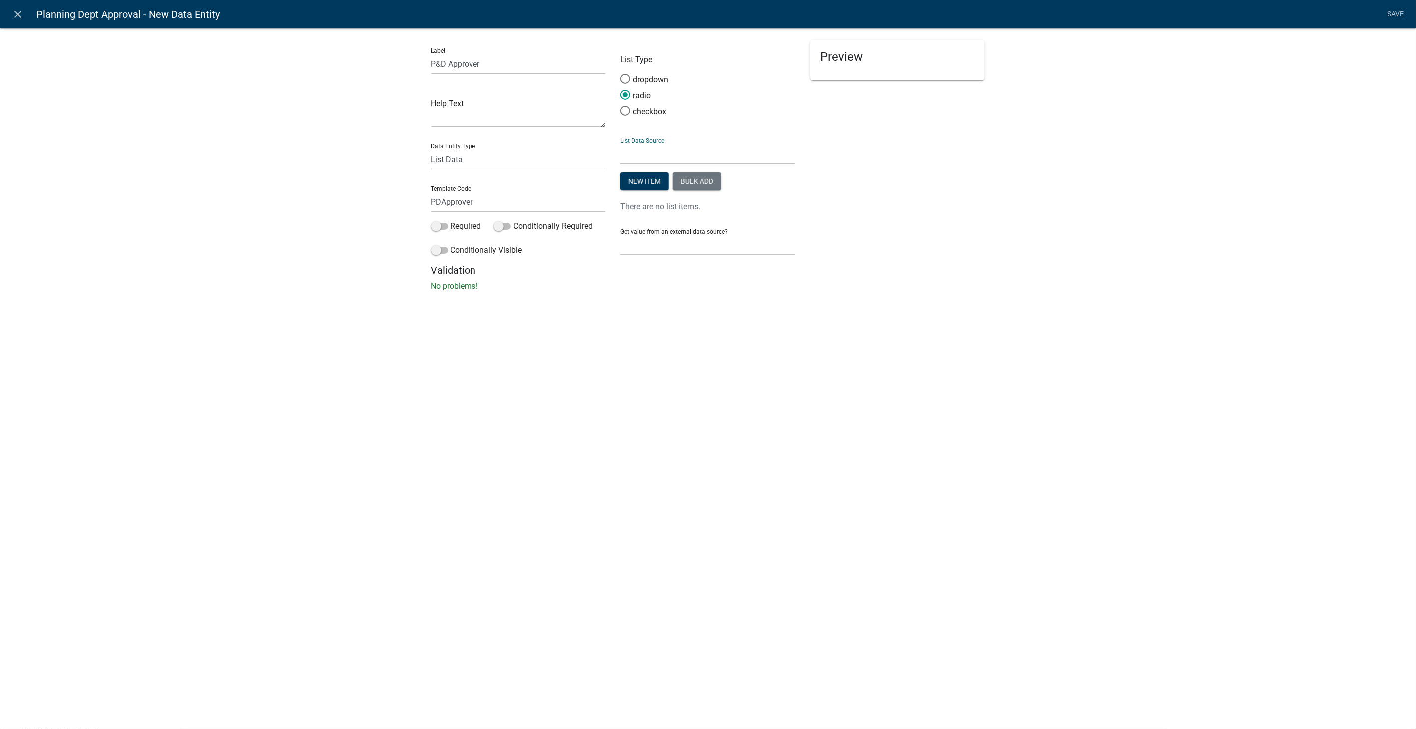
click at [682, 151] on select "State List Assessor's Office Assessor's Office Commercial Structures Commercial…" at bounding box center [707, 154] width 175 height 20
select select "custom-list-f9a9d1a7-0962-48f6-884e-0c2268a62952"
click at [620, 144] on select "State List Assessor's Office Assessor's Office Commercial Structures Commercial…" at bounding box center [707, 154] width 175 height 20
click at [1398, 12] on link "Save" at bounding box center [1395, 14] width 25 height 19
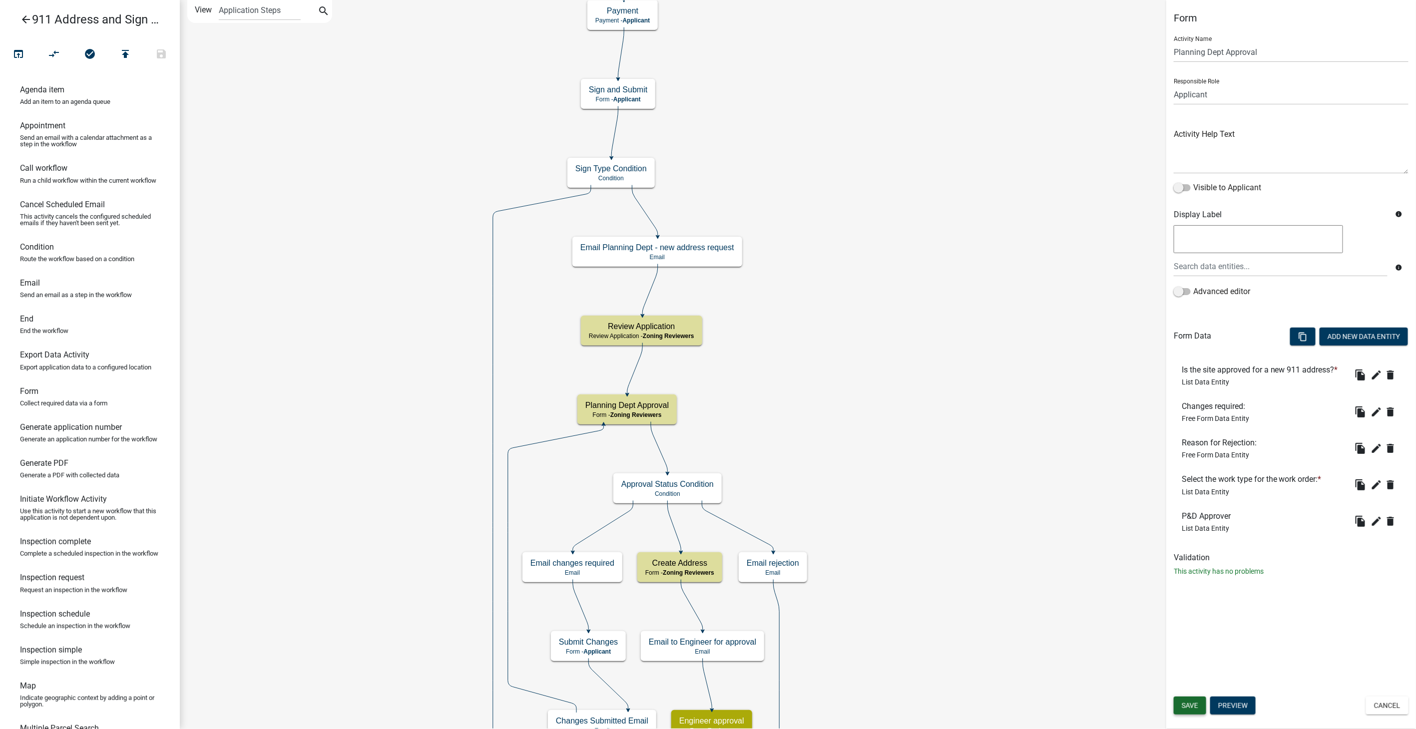
click at [1189, 702] on span "Save" at bounding box center [1189, 706] width 16 height 8
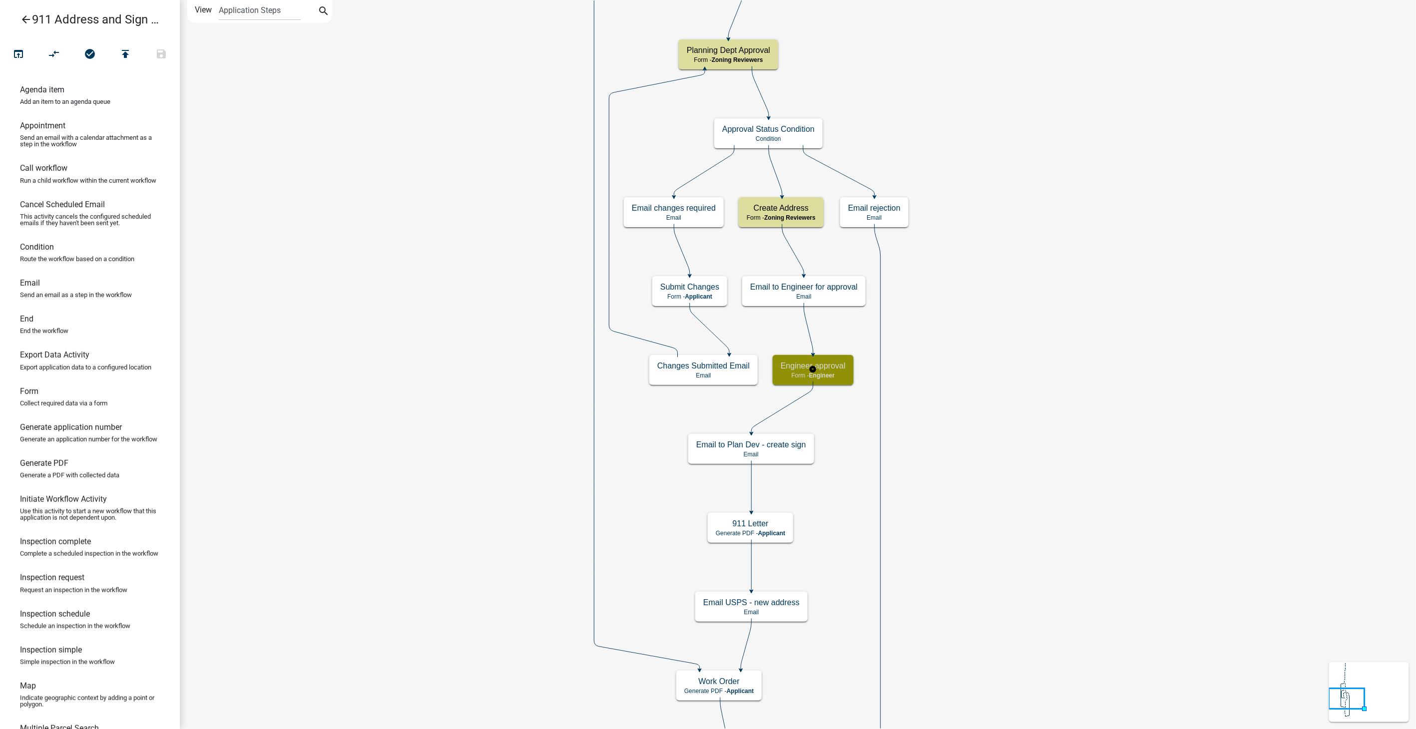
click at [847, 374] on div "Engineer approval Form - Engineer" at bounding box center [812, 370] width 81 height 30
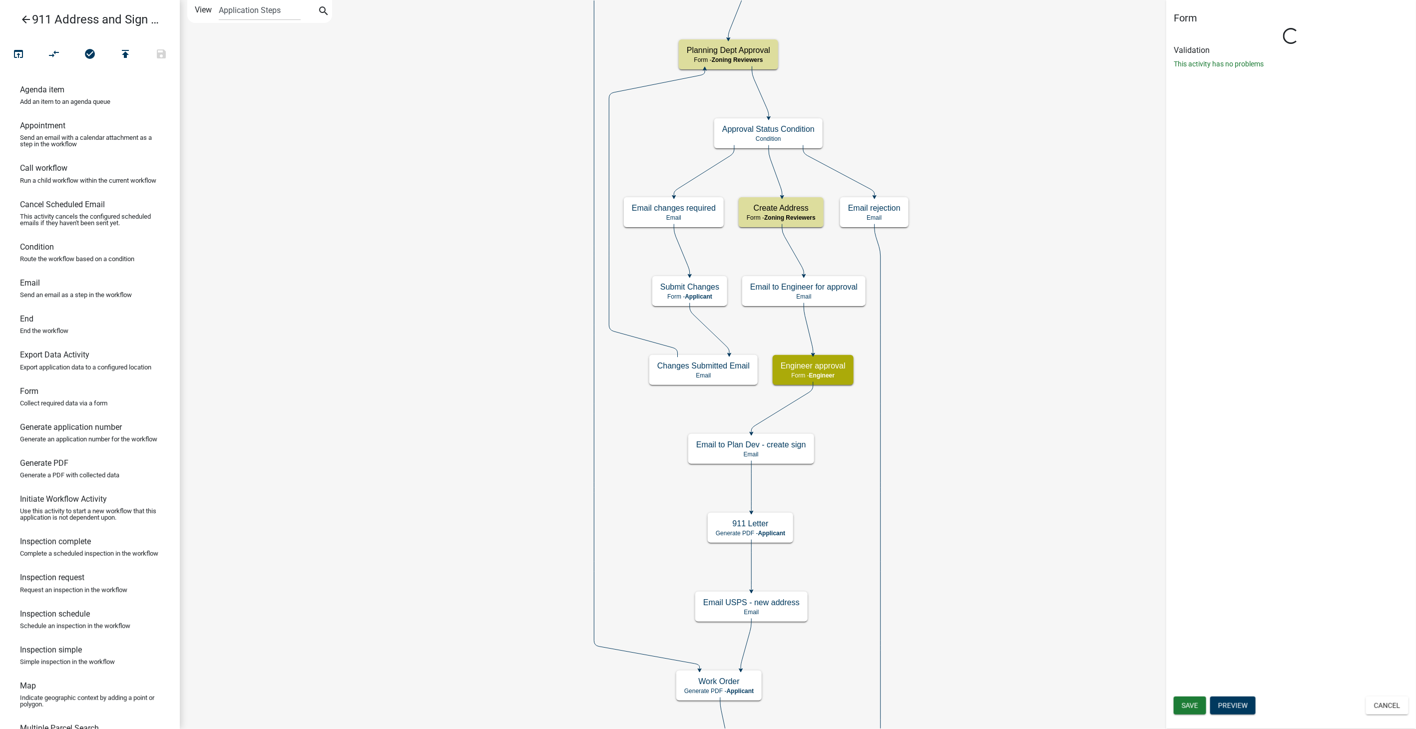
select select "19F306DE-0C6F-4952-AFC4-D01024BAAA3D"
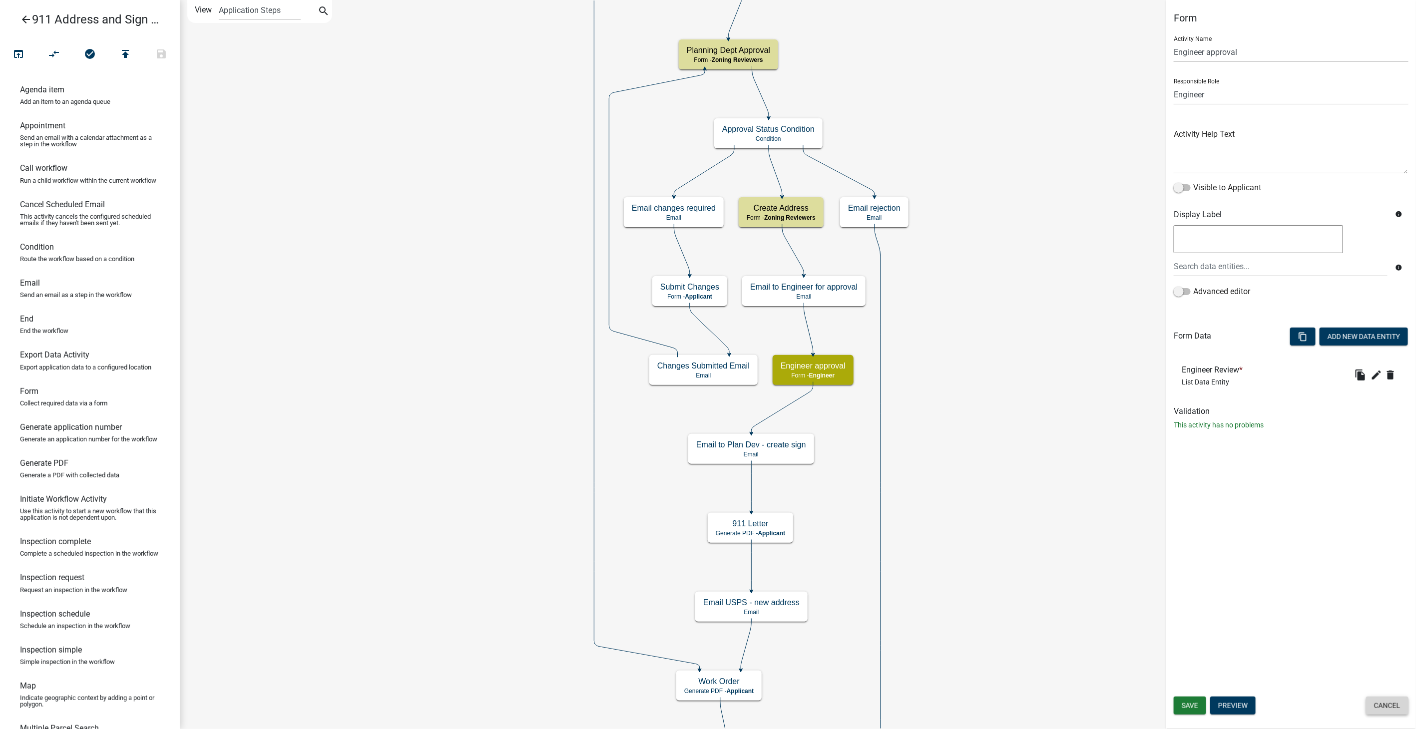
click at [1384, 708] on button "Cancel" at bounding box center [1387, 706] width 42 height 18
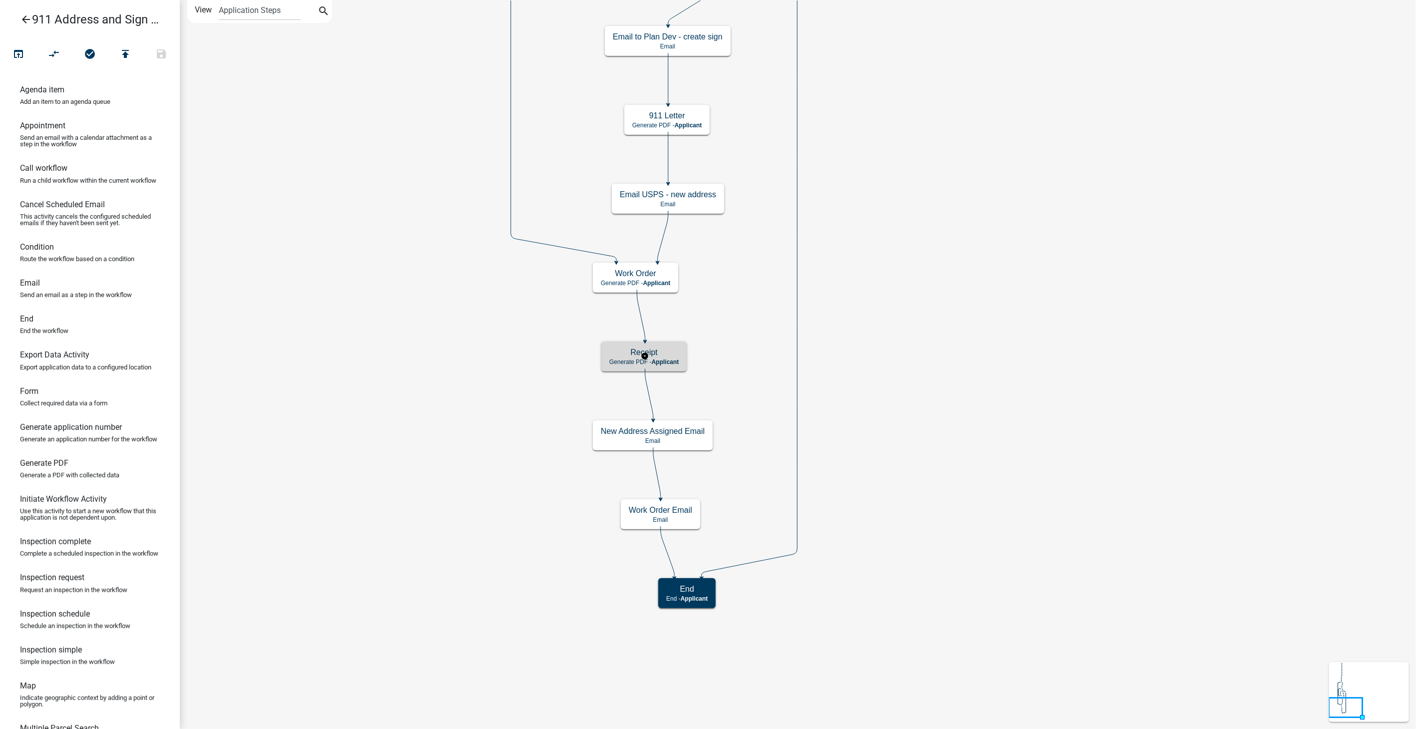
click at [676, 350] on h5 "Receipt" at bounding box center [643, 352] width 69 height 9
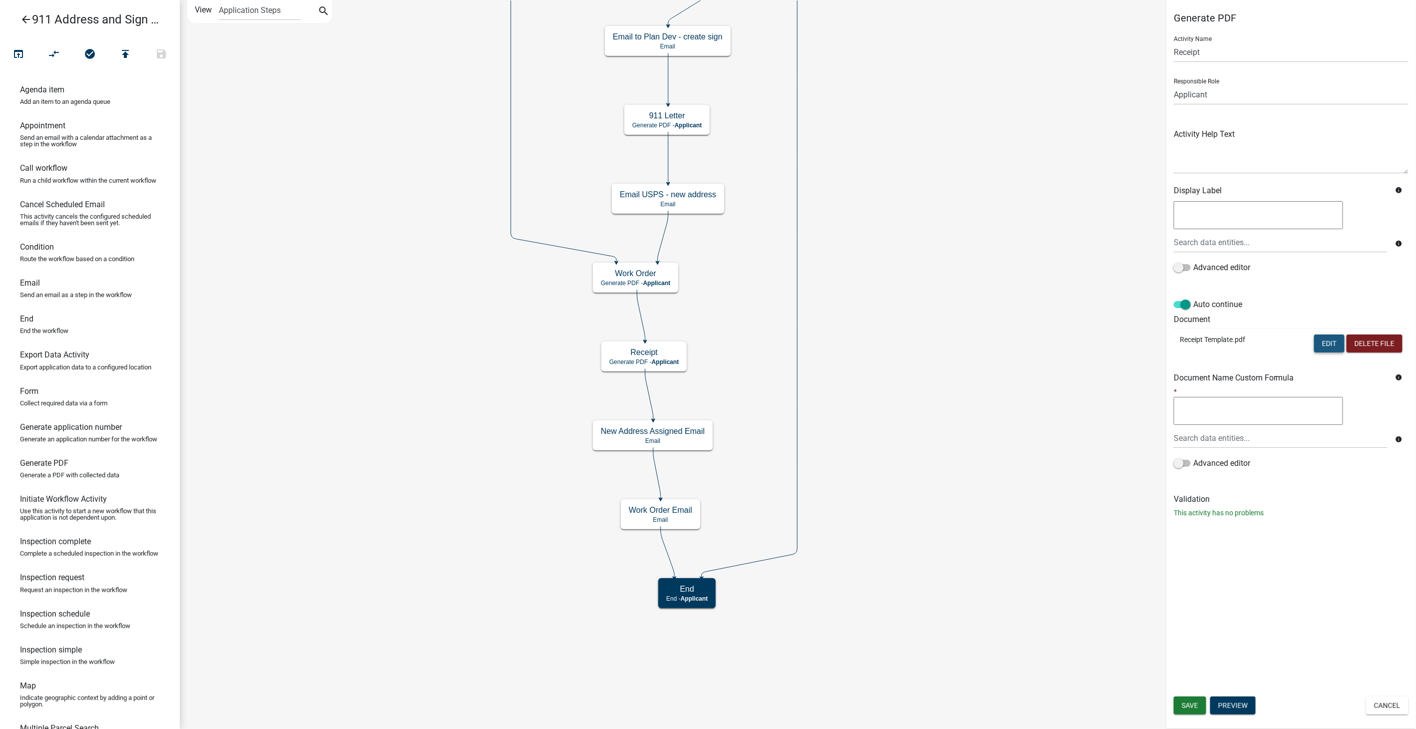
click at [1325, 344] on button "Edit" at bounding box center [1329, 344] width 30 height 18
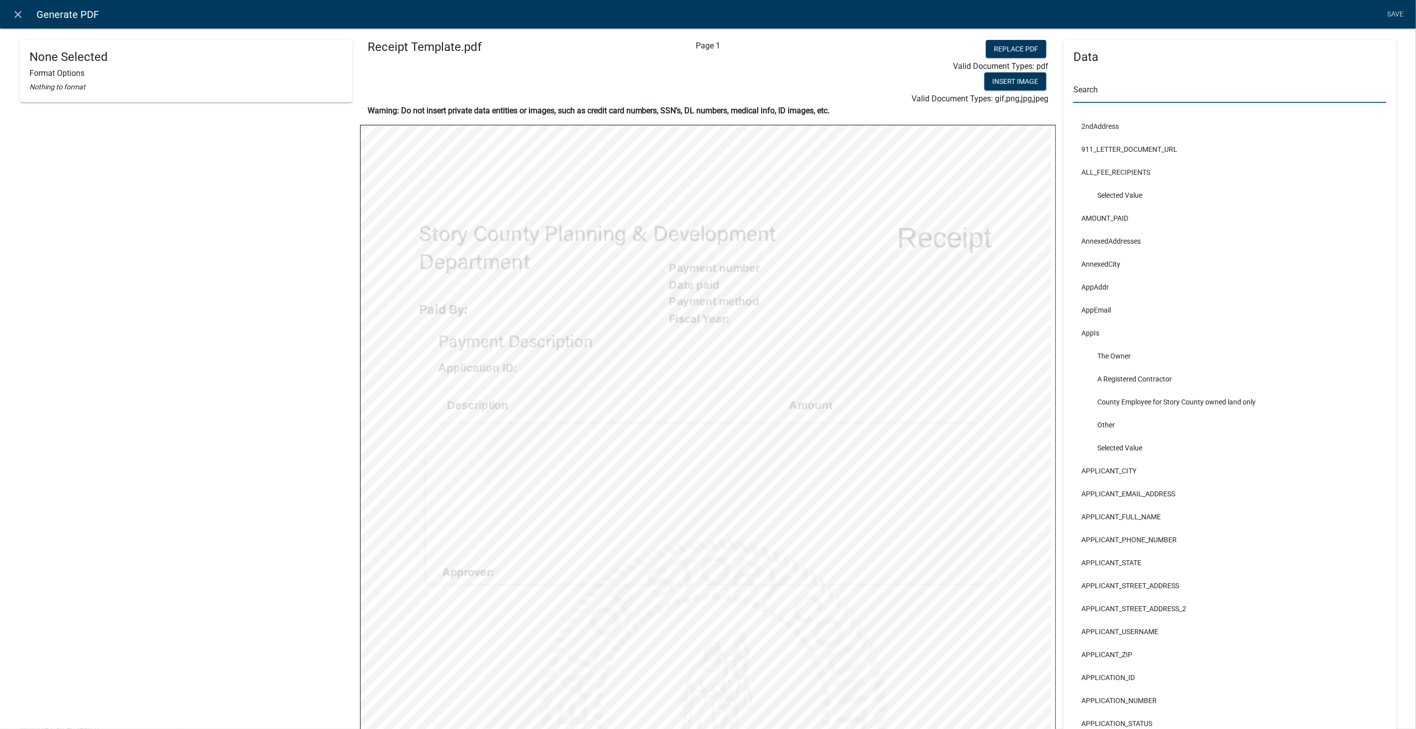
click at [1082, 94] on input "text" at bounding box center [1229, 92] width 313 height 20
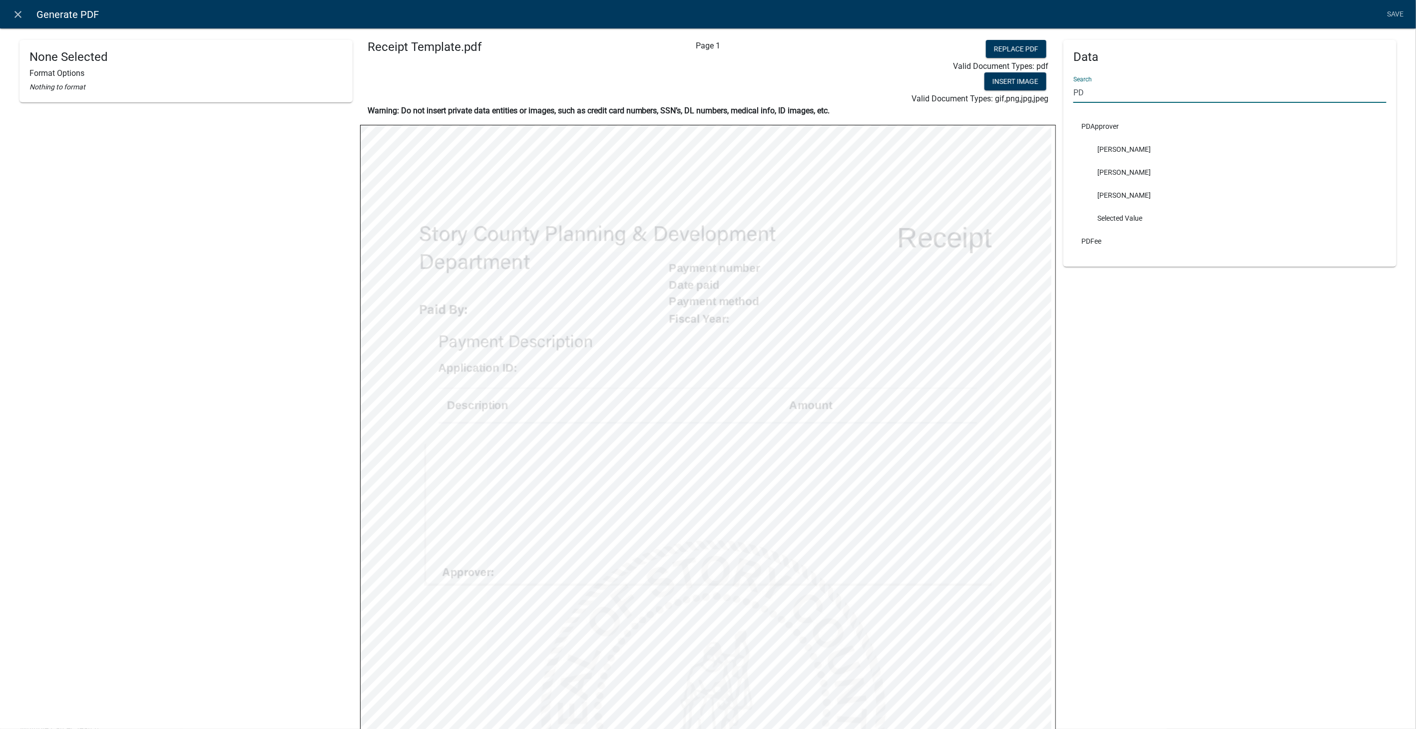
type input "PD"
select select
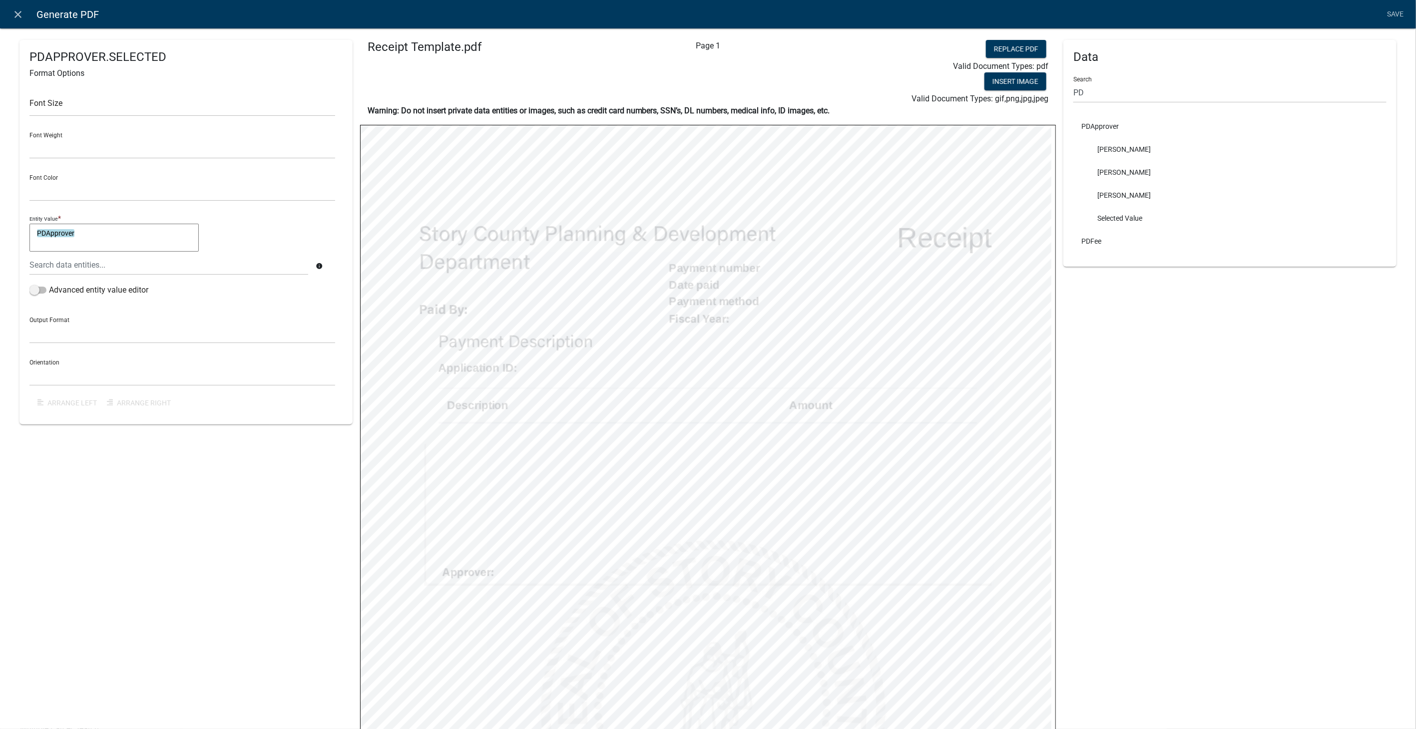
select select
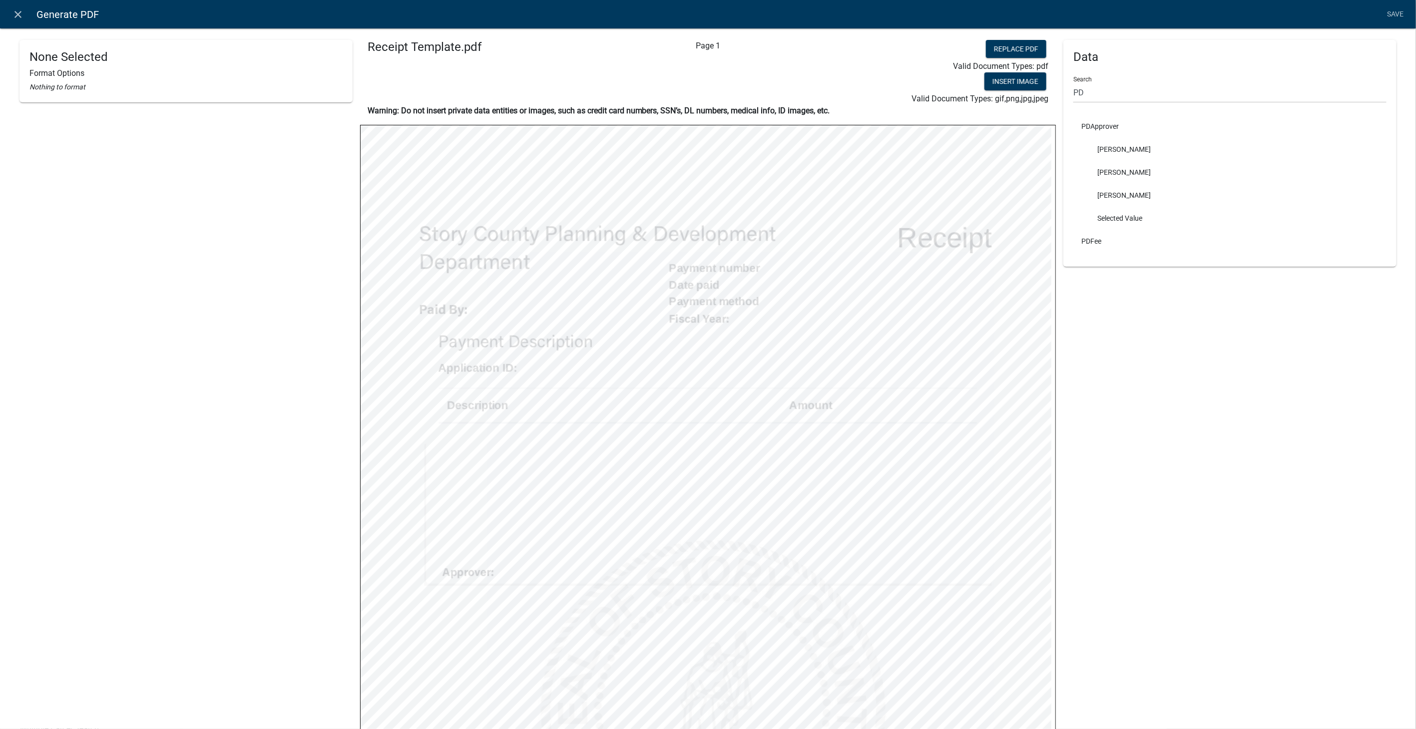
select select
click at [1084, 91] on input "PD" at bounding box center [1229, 92] width 313 height 20
type input "P"
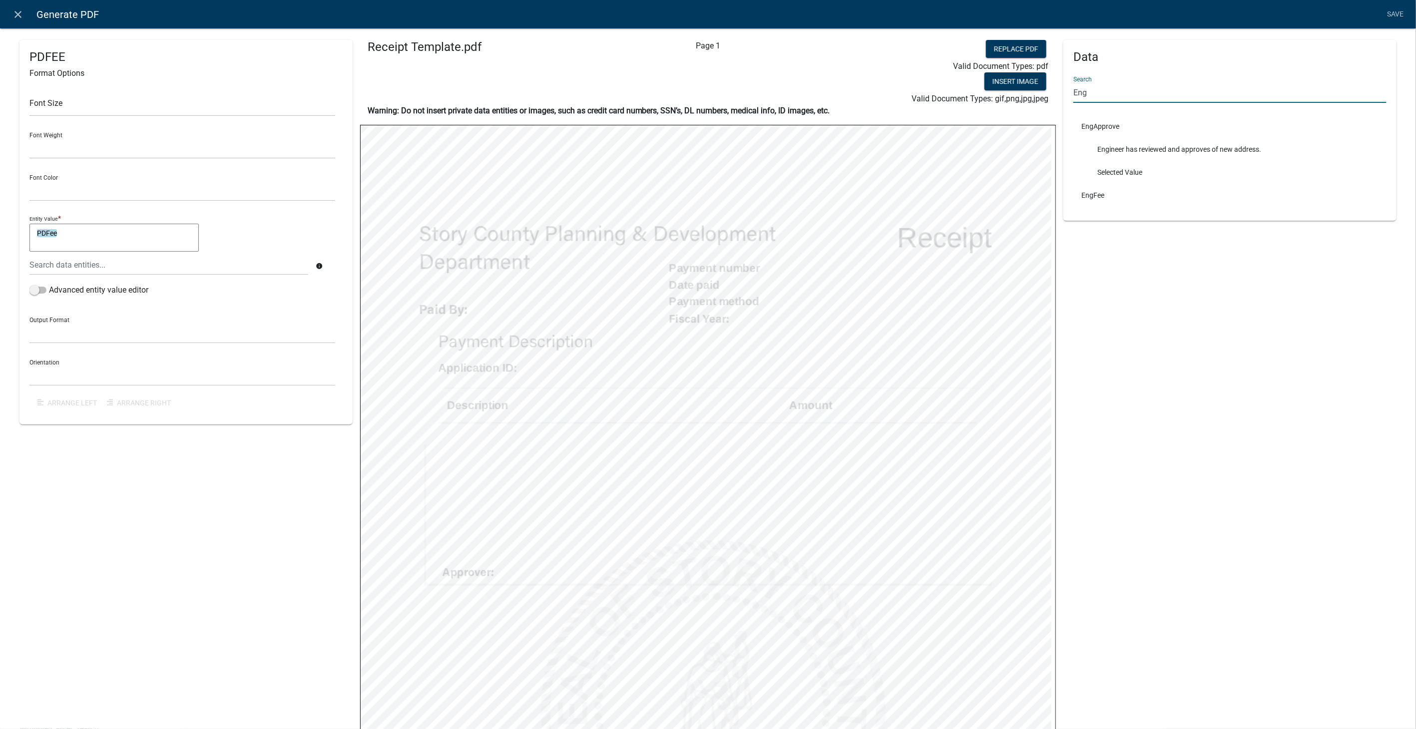
type input "Eng"
select select
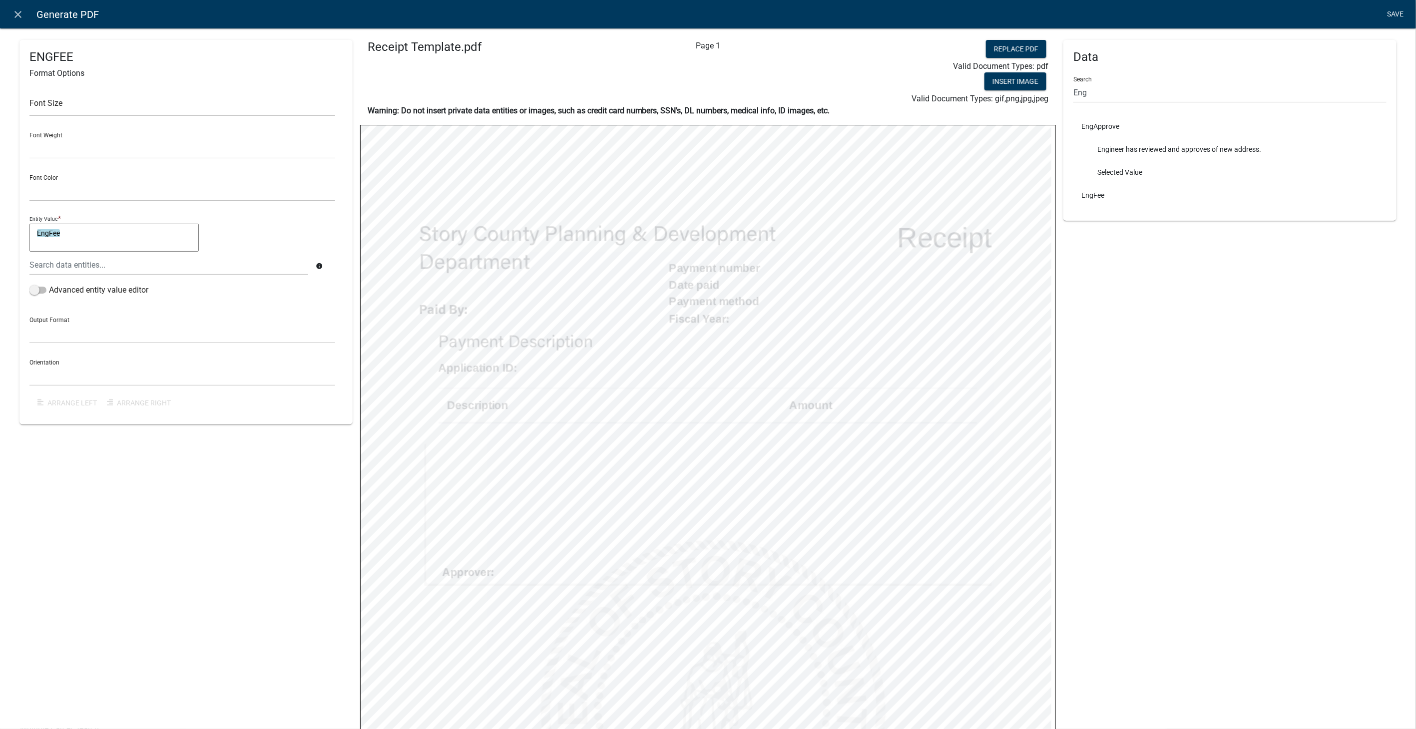
click at [1399, 11] on link "Save" at bounding box center [1395, 14] width 25 height 19
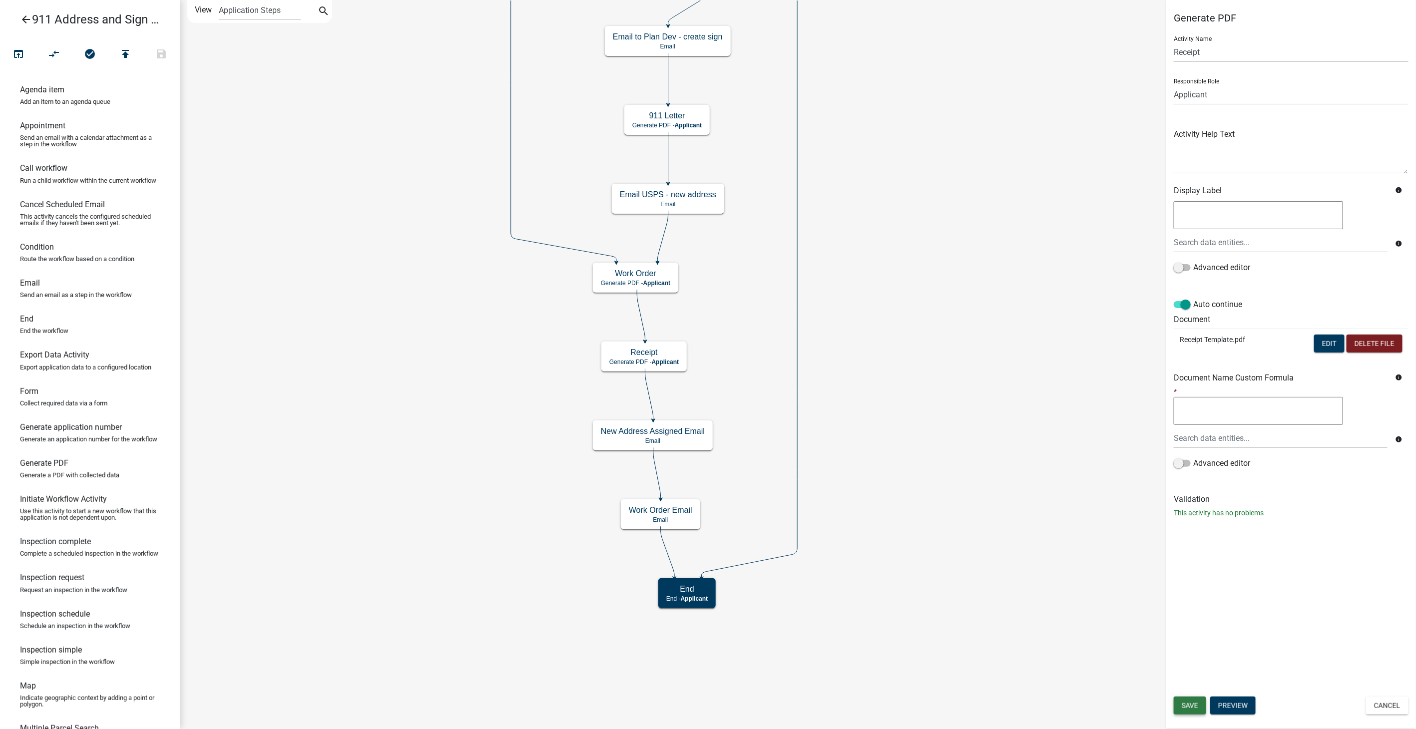
click at [1189, 709] on span "Save" at bounding box center [1189, 706] width 16 height 8
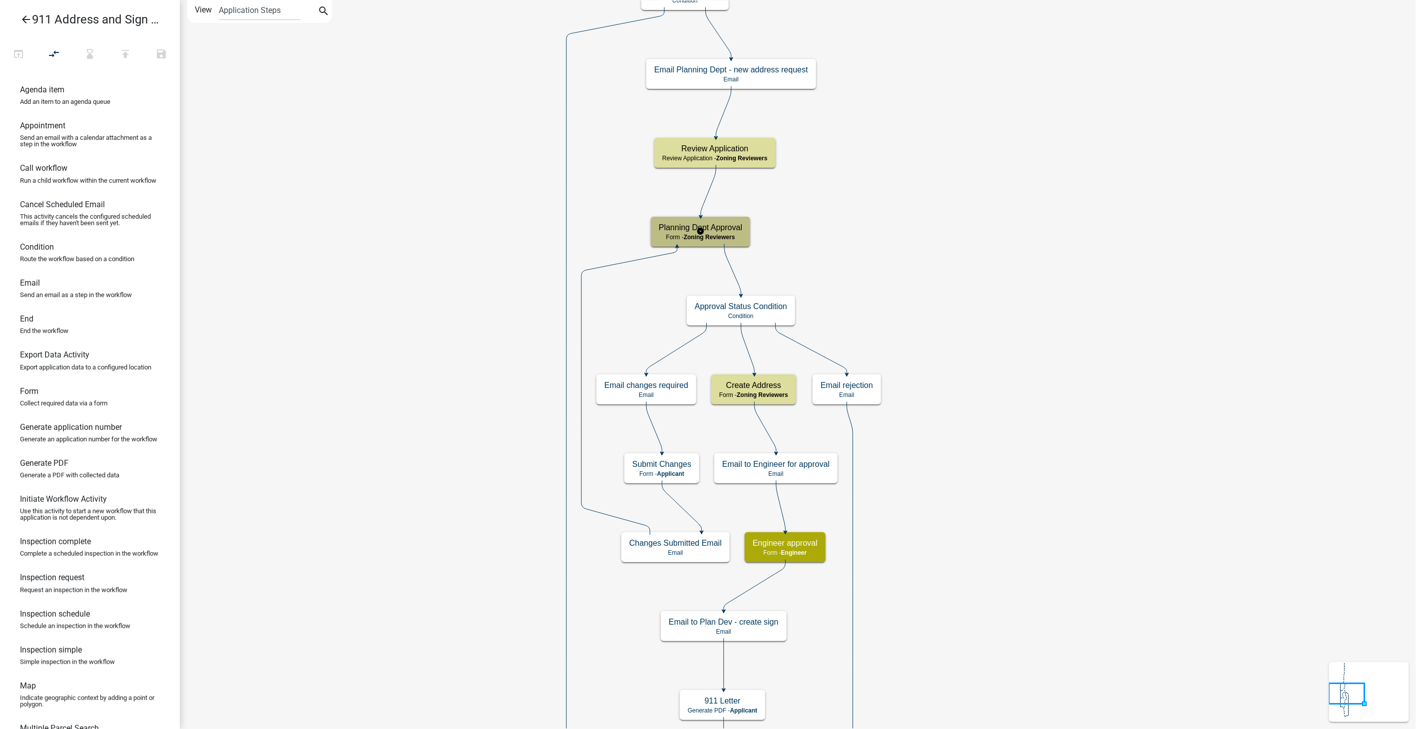
click at [720, 234] on span "Zoning Reviewers" at bounding box center [709, 237] width 51 height 7
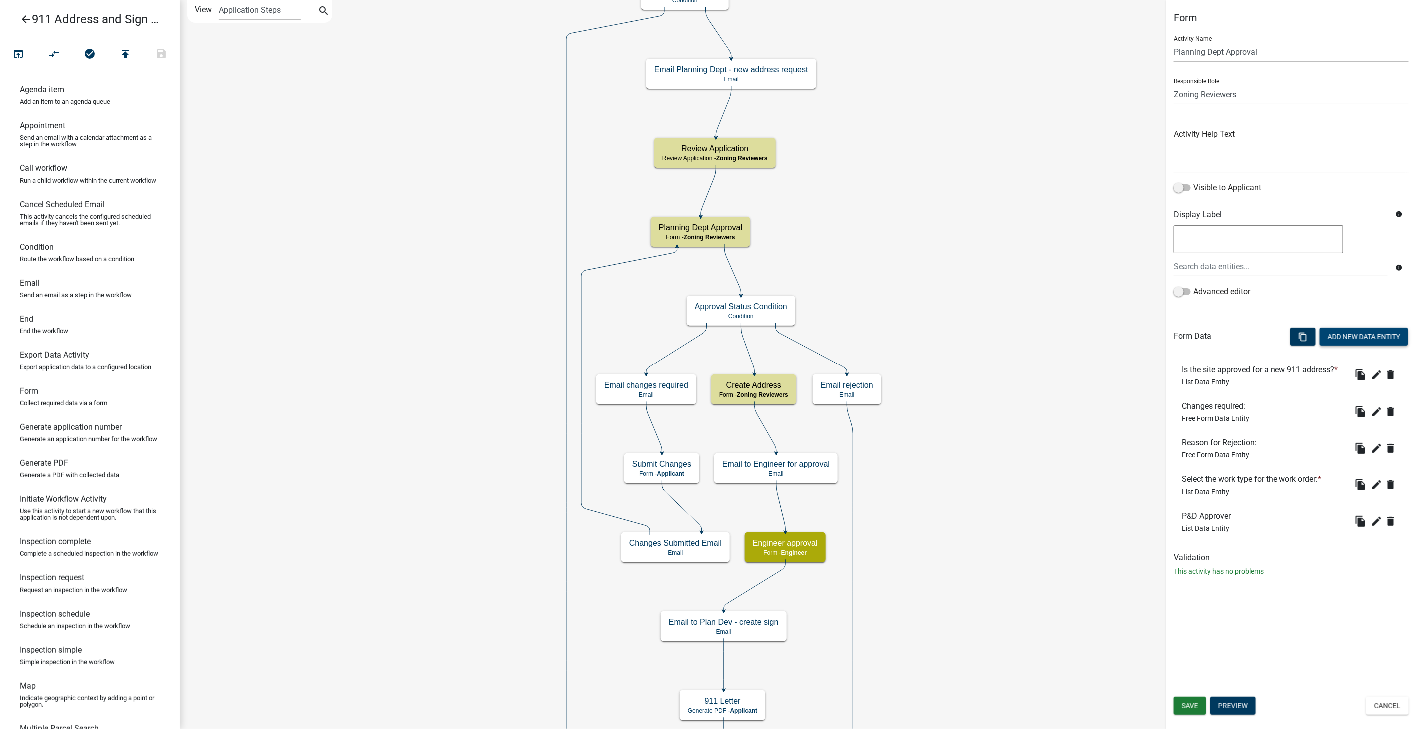
click at [1347, 339] on button "Add New Data Entity" at bounding box center [1363, 337] width 88 height 18
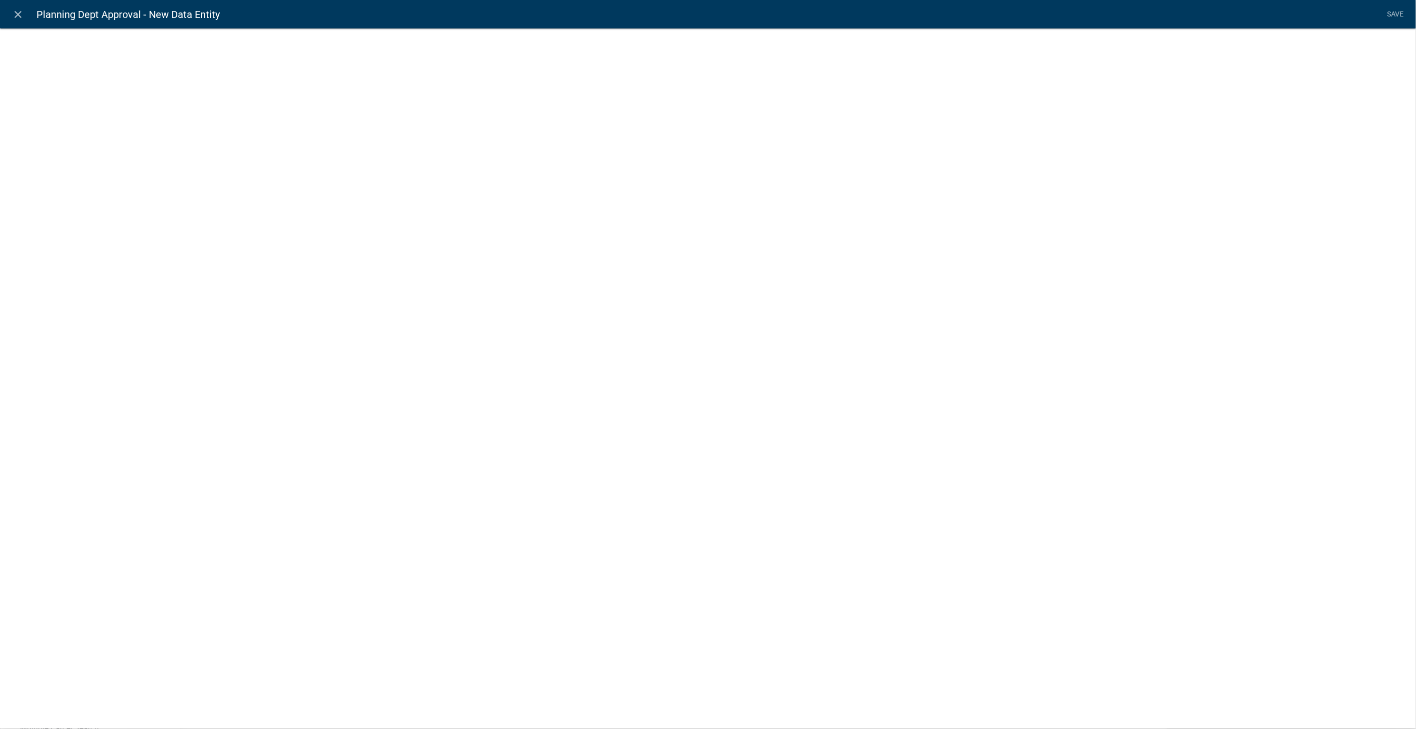
select select
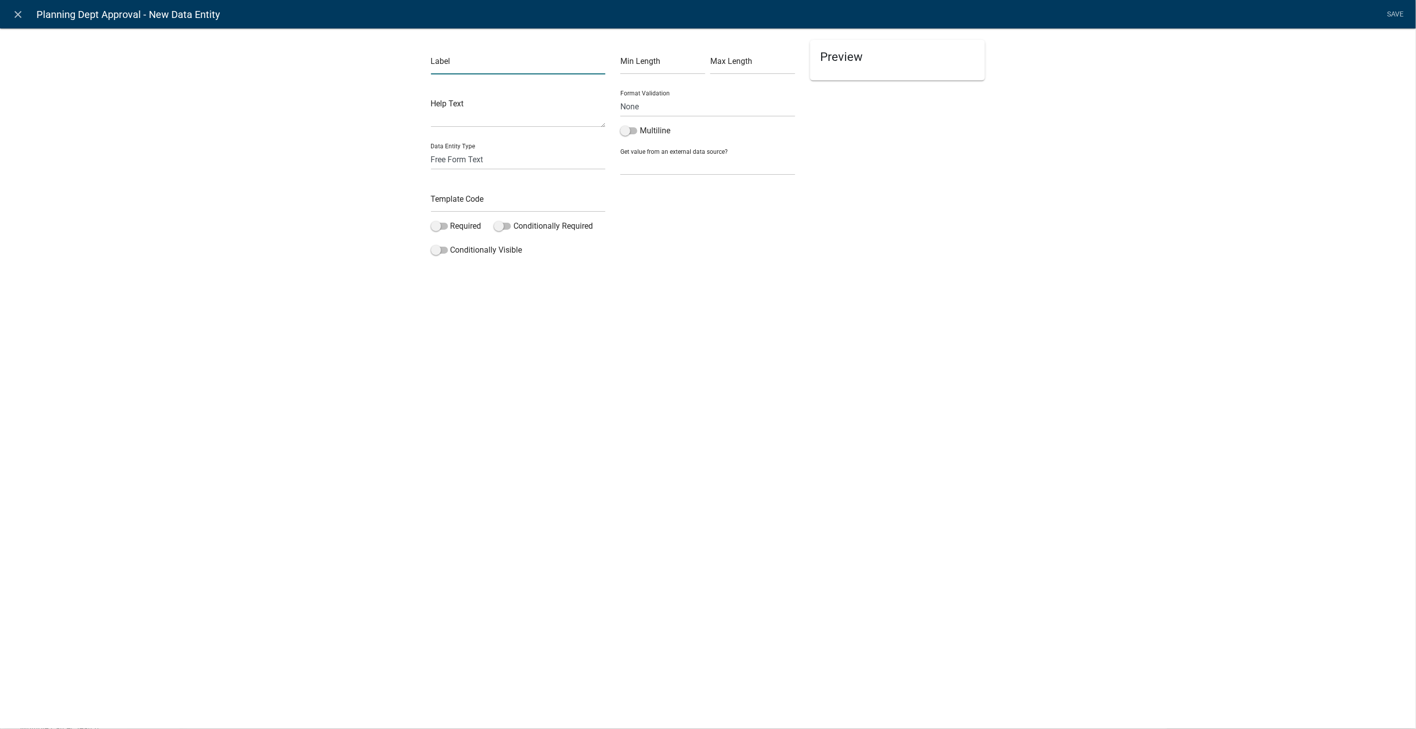
click at [483, 67] on input "text" at bounding box center [518, 64] width 175 height 20
type input "Fiscal Year"
click at [471, 201] on input "text" at bounding box center [518, 202] width 175 height 20
type input "FiscalYear"
click at [839, 247] on div "Preview" at bounding box center [897, 150] width 190 height 220
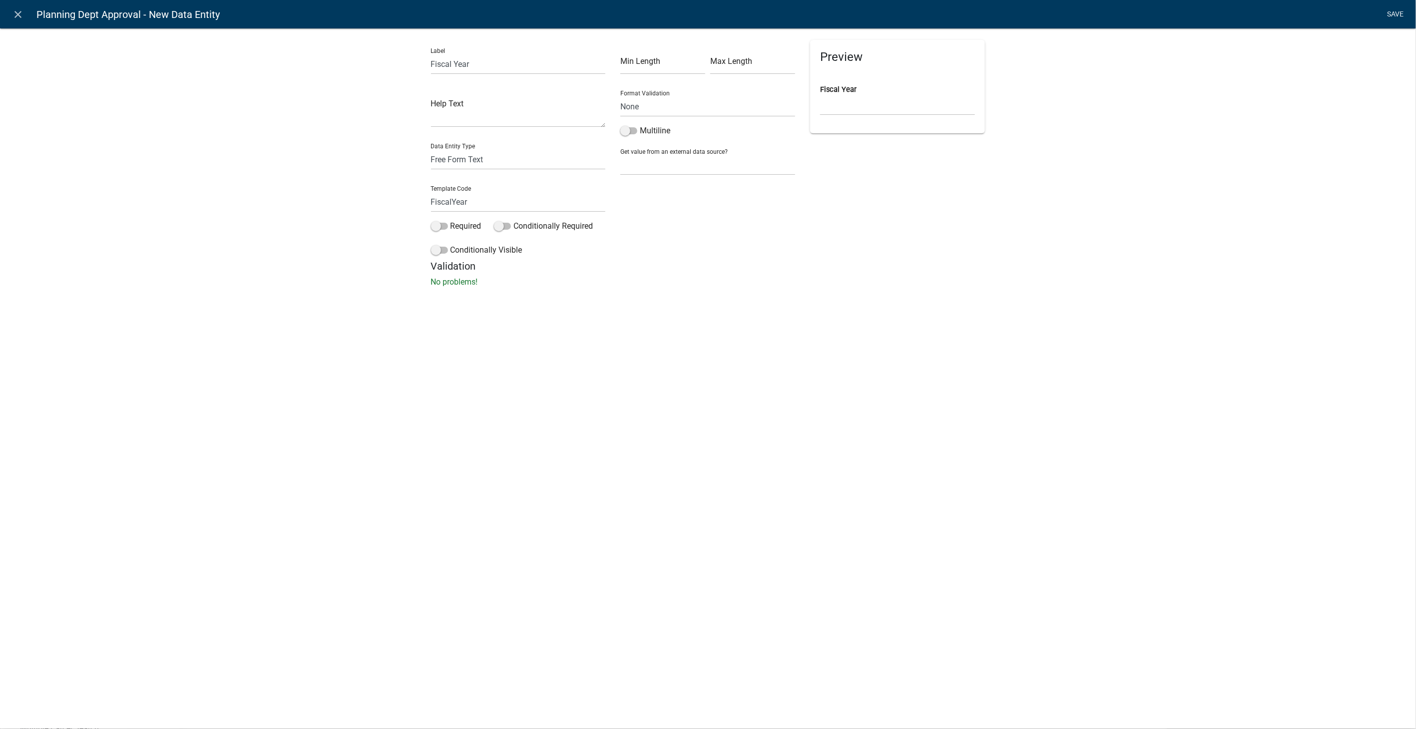
click at [1399, 8] on link "Save" at bounding box center [1395, 14] width 25 height 19
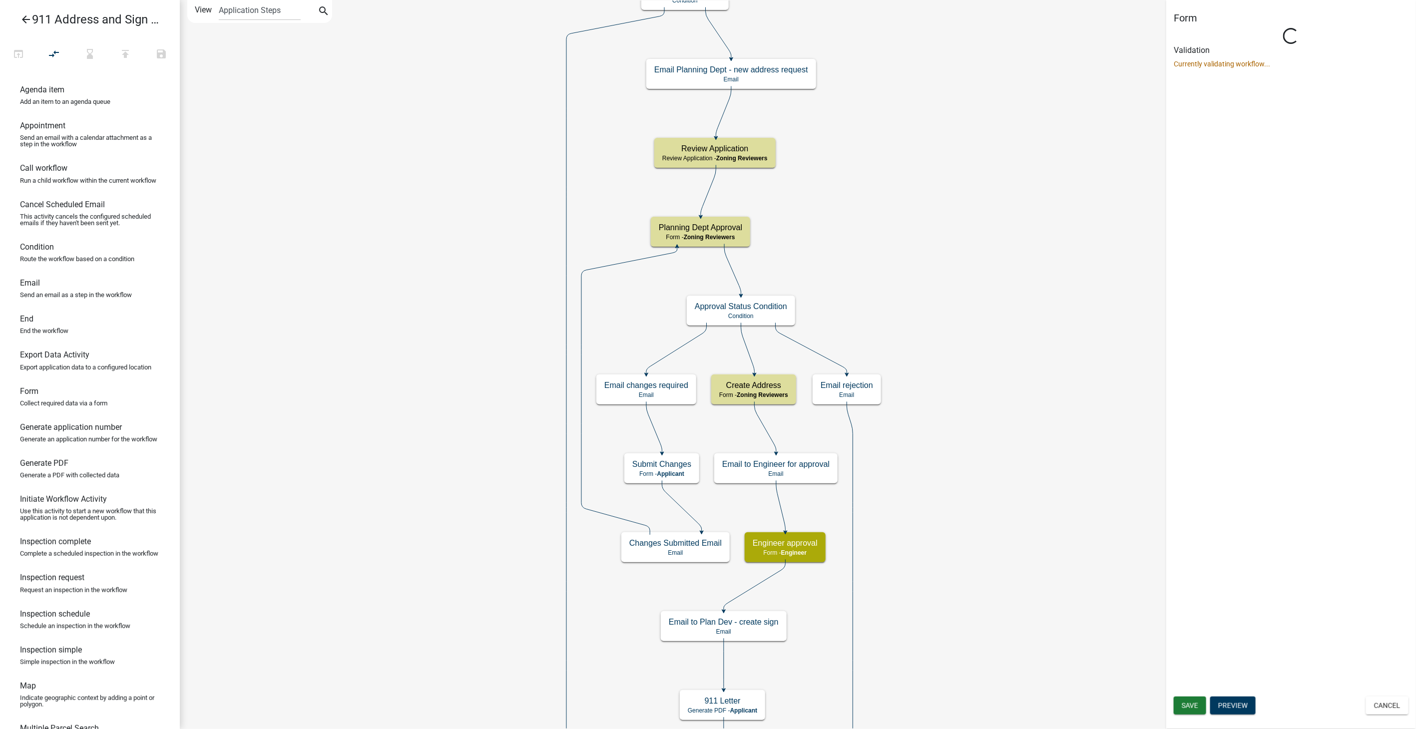
select select "289CA764-5063-4D44-9E26-A723625F811D"
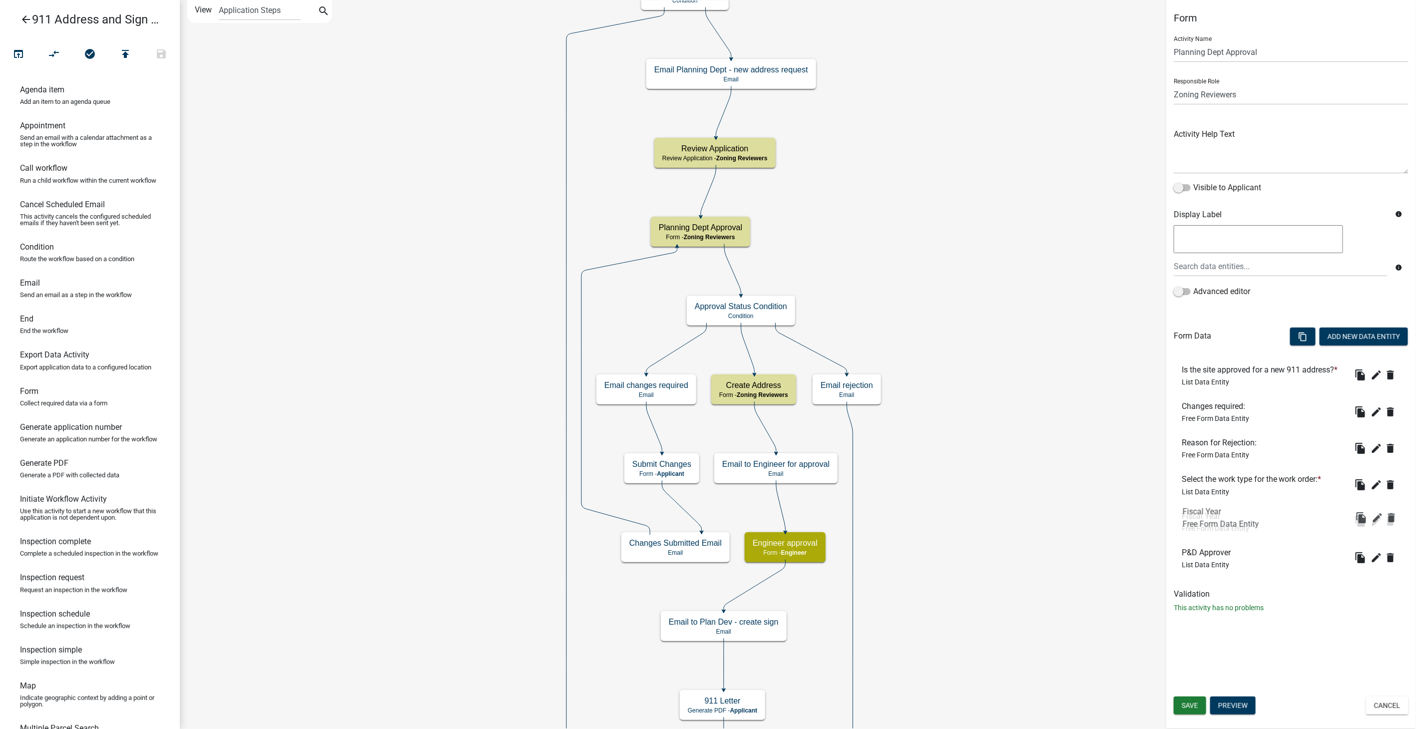
drag, startPoint x: 1195, startPoint y: 550, endPoint x: 1196, endPoint y: 508, distance: 41.9
click at [1192, 702] on span "Save" at bounding box center [1189, 706] width 16 height 8
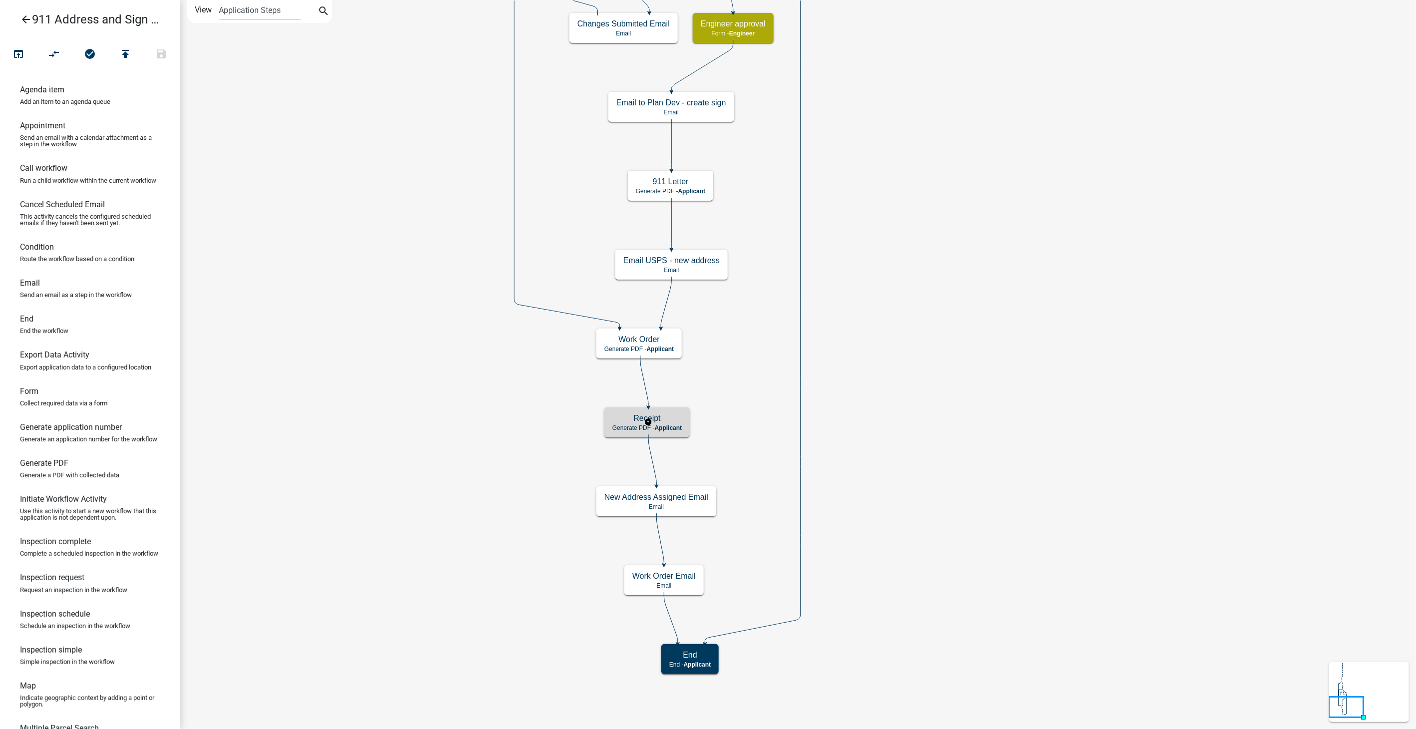
click at [673, 425] on span "Applicant" at bounding box center [668, 427] width 27 height 7
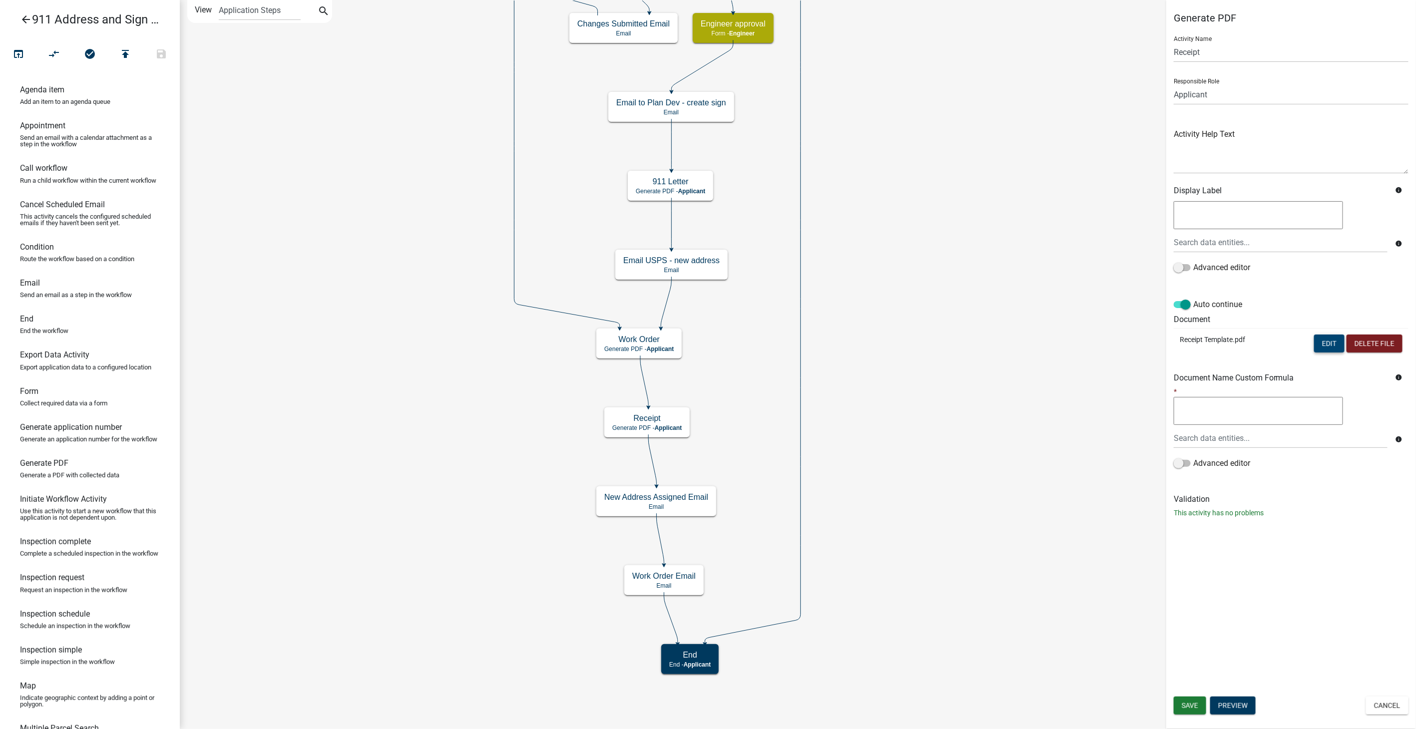
click at [1327, 341] on button "Edit" at bounding box center [1329, 344] width 30 height 18
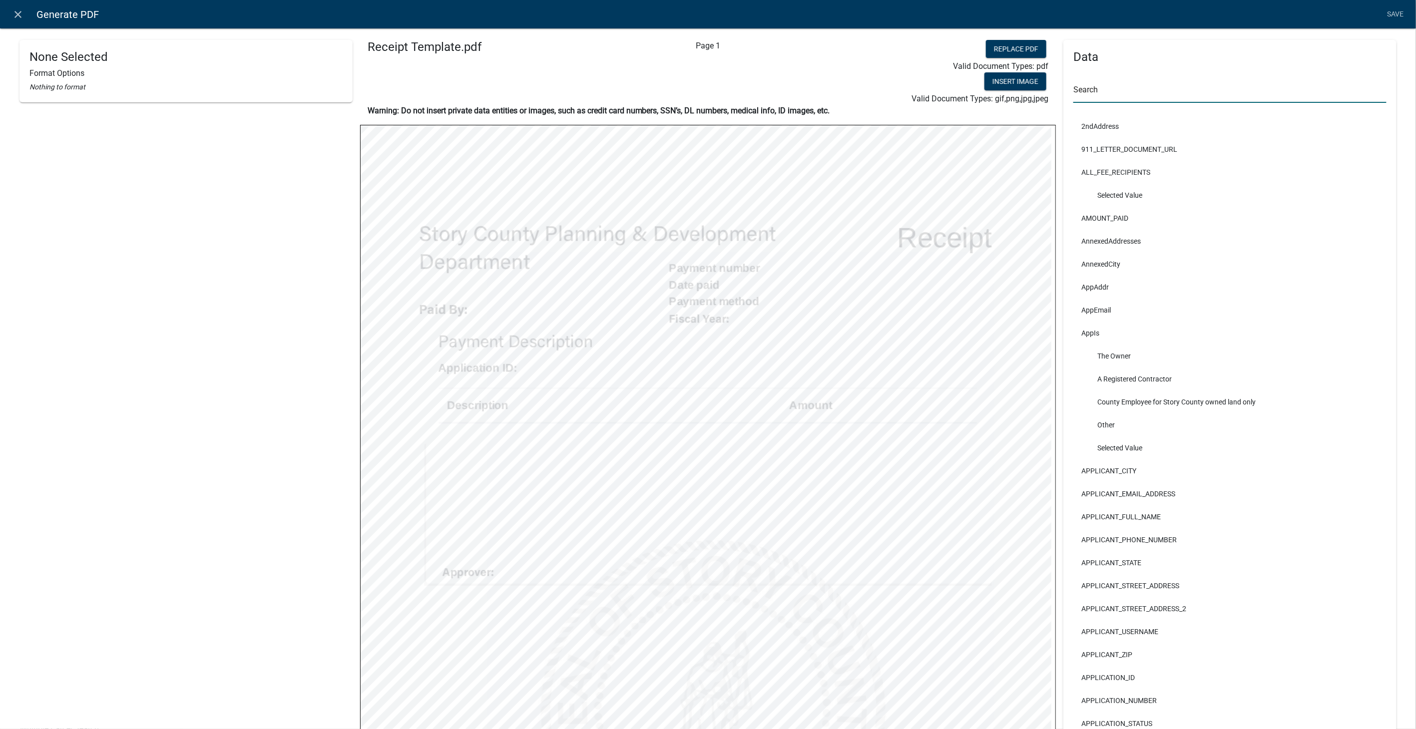
click at [1099, 89] on input "text" at bounding box center [1229, 92] width 313 height 20
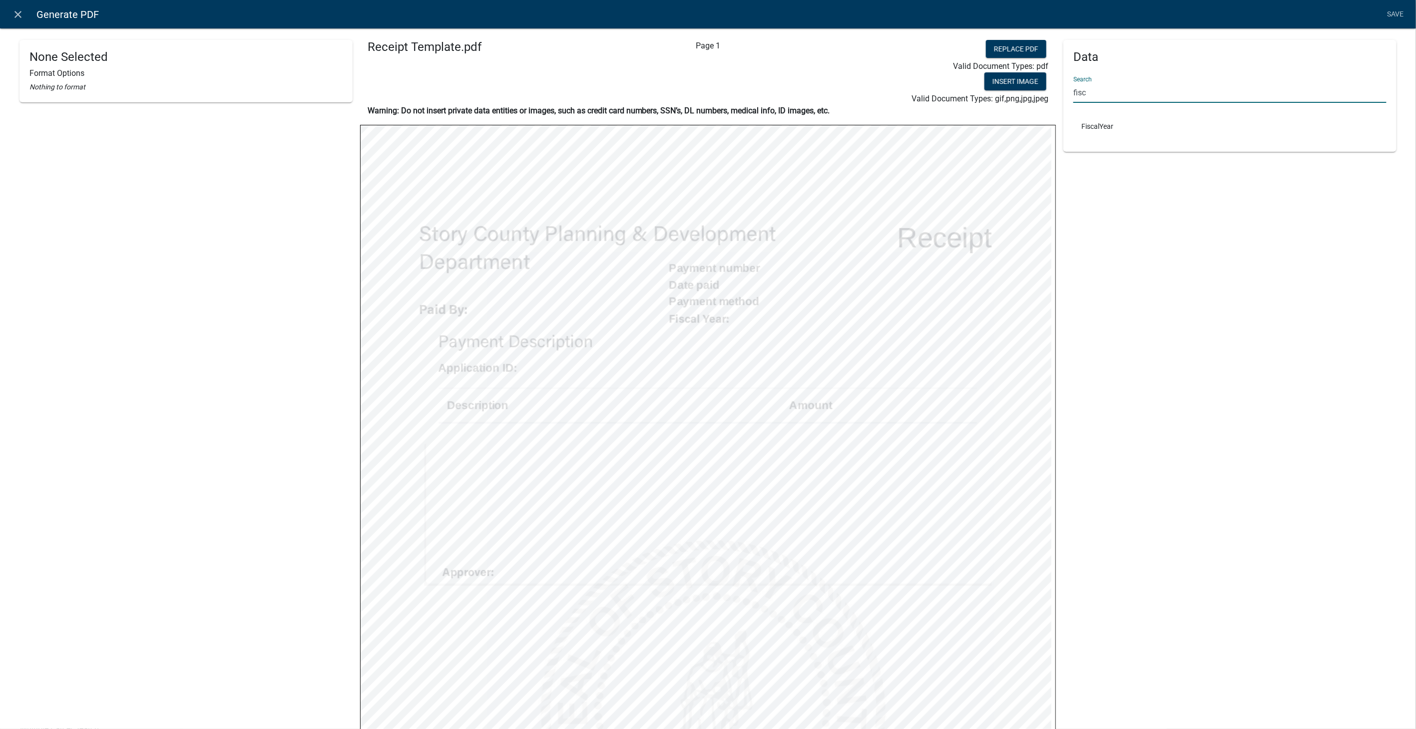
type input "fisc"
select select
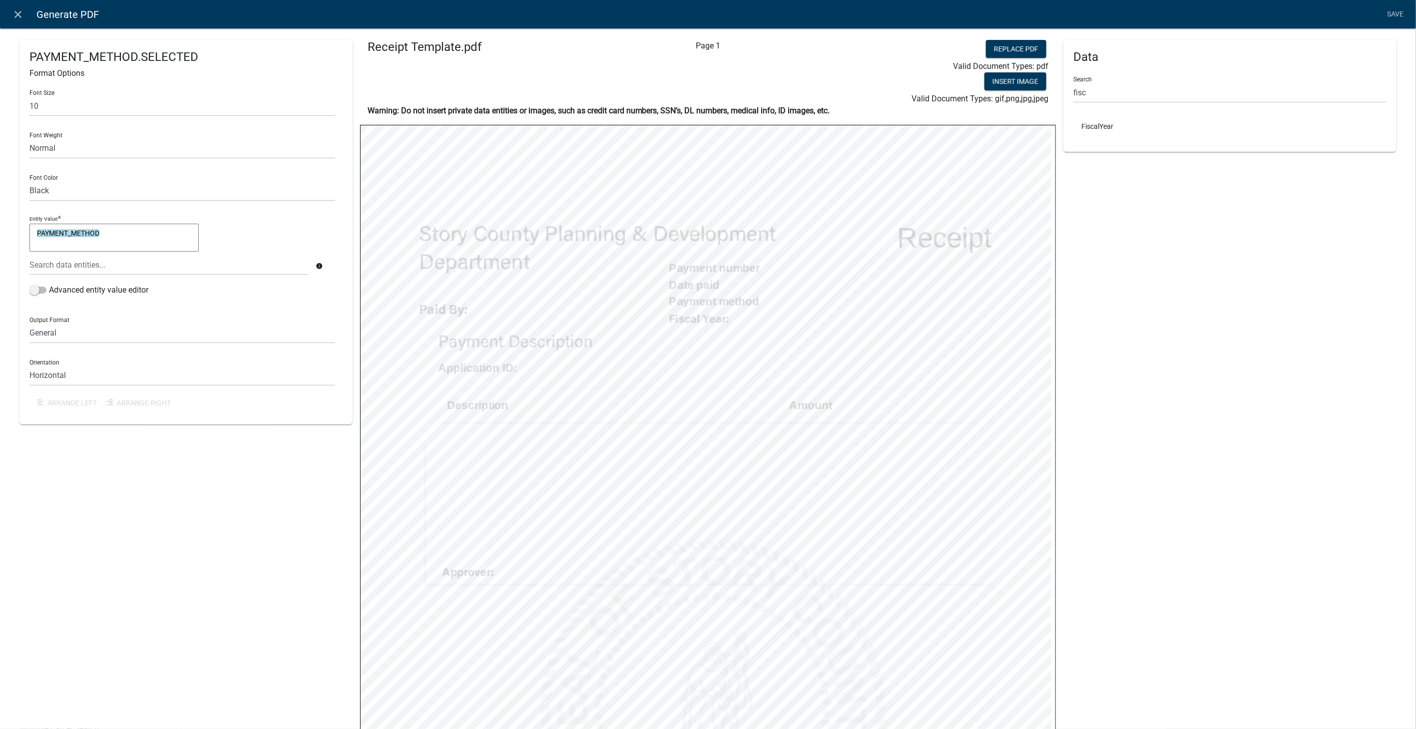
select select
click at [49, 100] on input "text" at bounding box center [182, 106] width 306 height 20
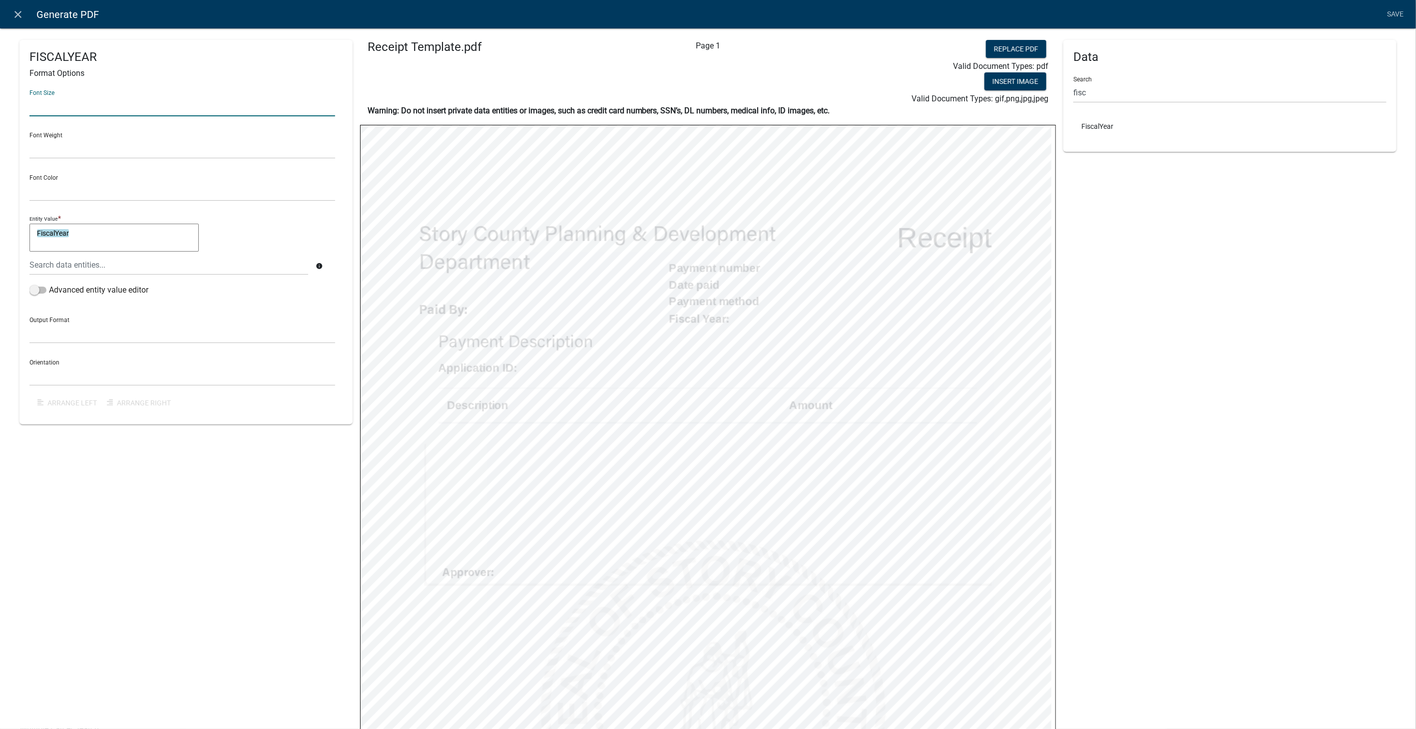
type input "10"
click at [54, 153] on select "Normal Bold" at bounding box center [182, 148] width 306 height 20
select select "normal"
click at [29, 138] on select "Normal Bold" at bounding box center [182, 148] width 306 height 20
click at [50, 193] on select "Black Red" at bounding box center [182, 191] width 306 height 20
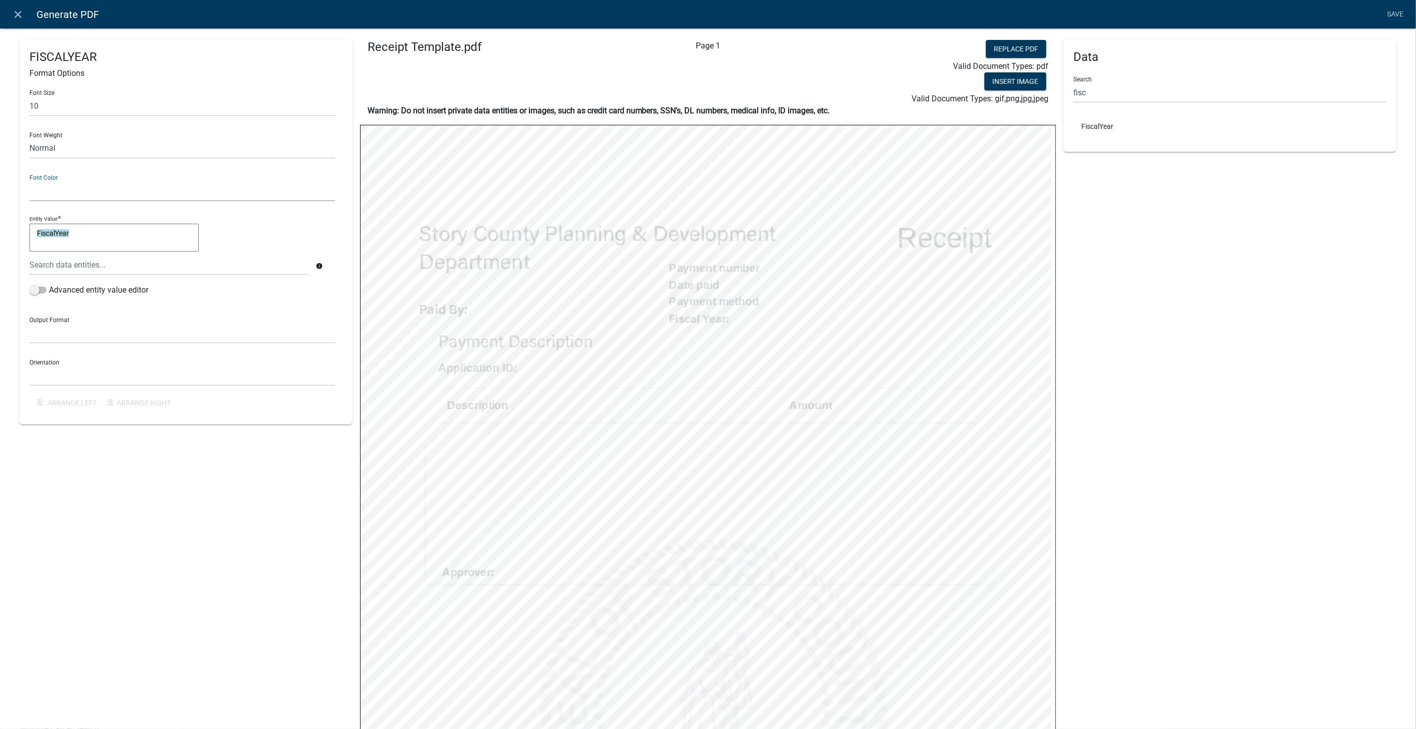
select select "0,0,0"
click at [29, 181] on select "Black Red" at bounding box center [182, 191] width 306 height 20
click at [1400, 15] on link "Save" at bounding box center [1395, 14] width 25 height 19
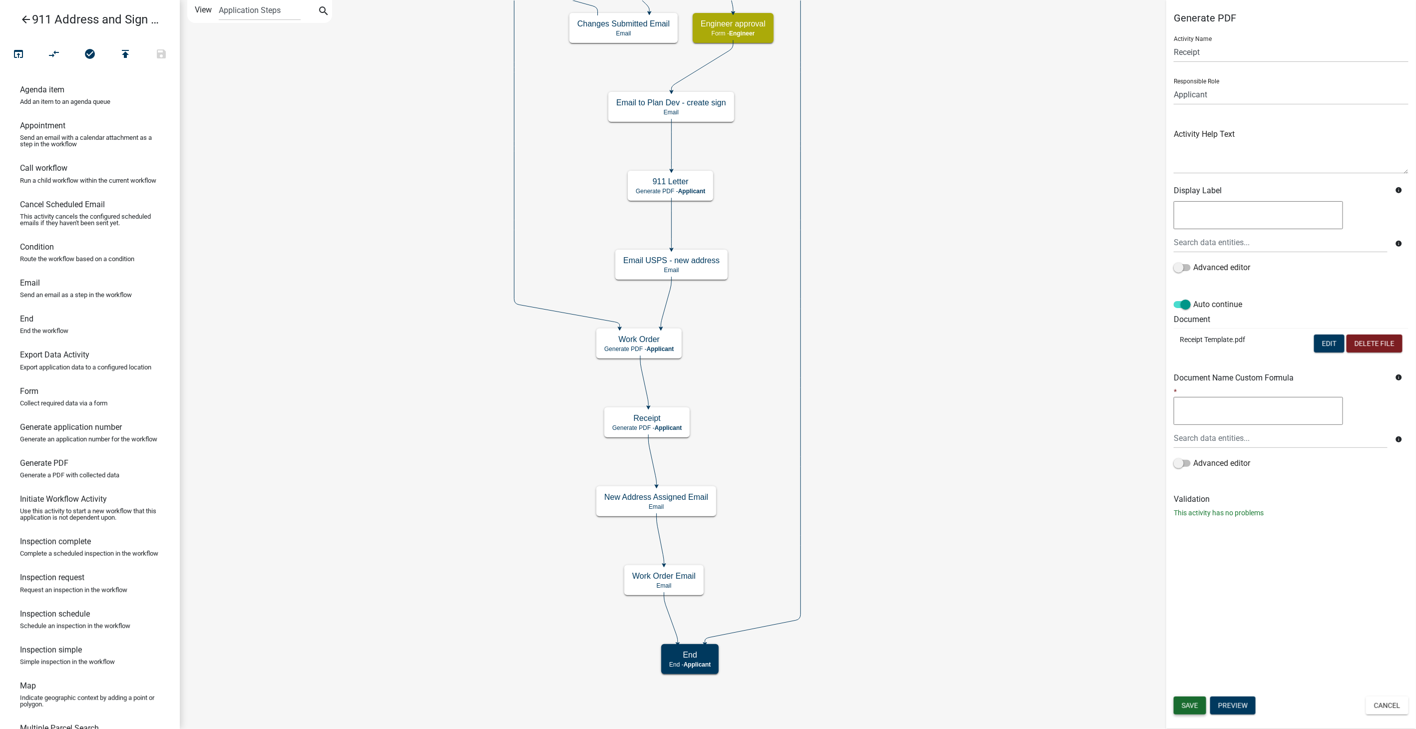
click at [1179, 708] on button "Save" at bounding box center [1189, 706] width 32 height 18
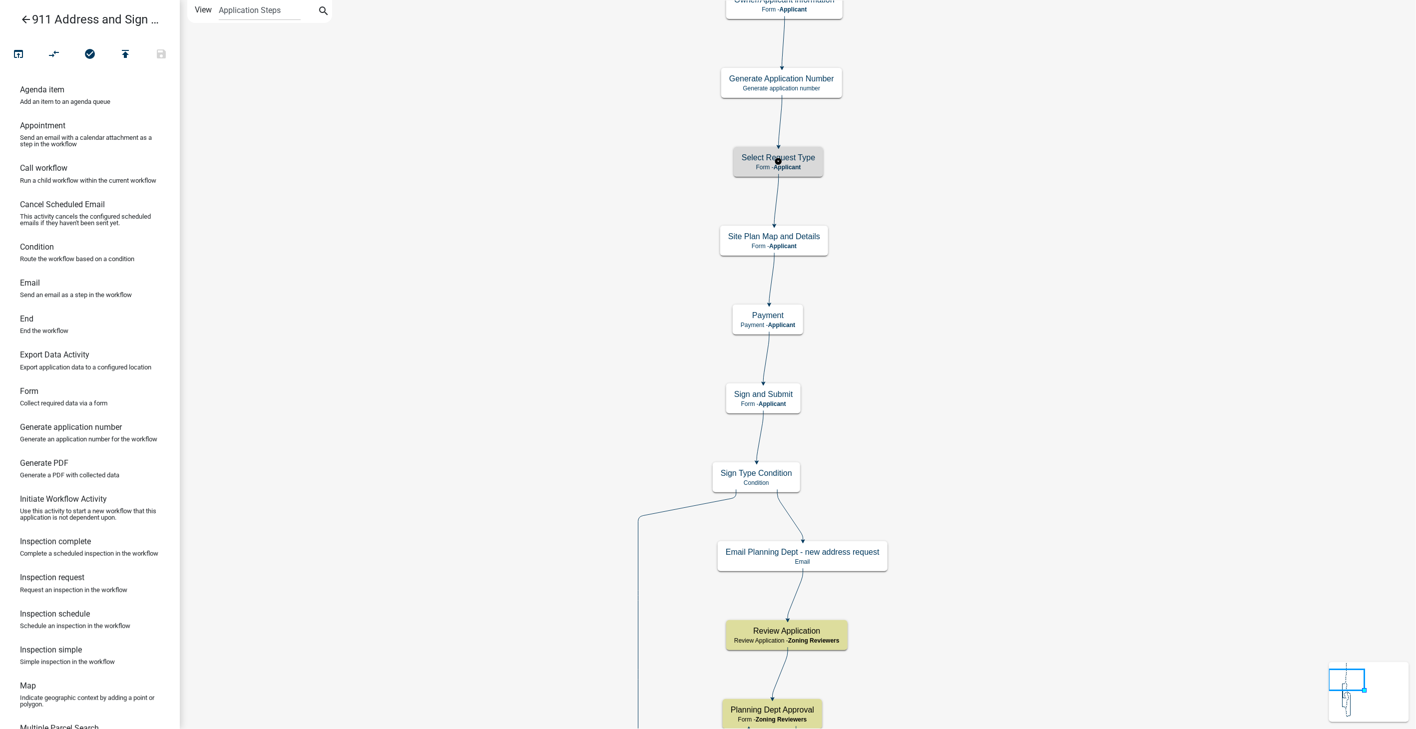
click at [811, 164] on p "Form - Applicant" at bounding box center [778, 167] width 73 height 7
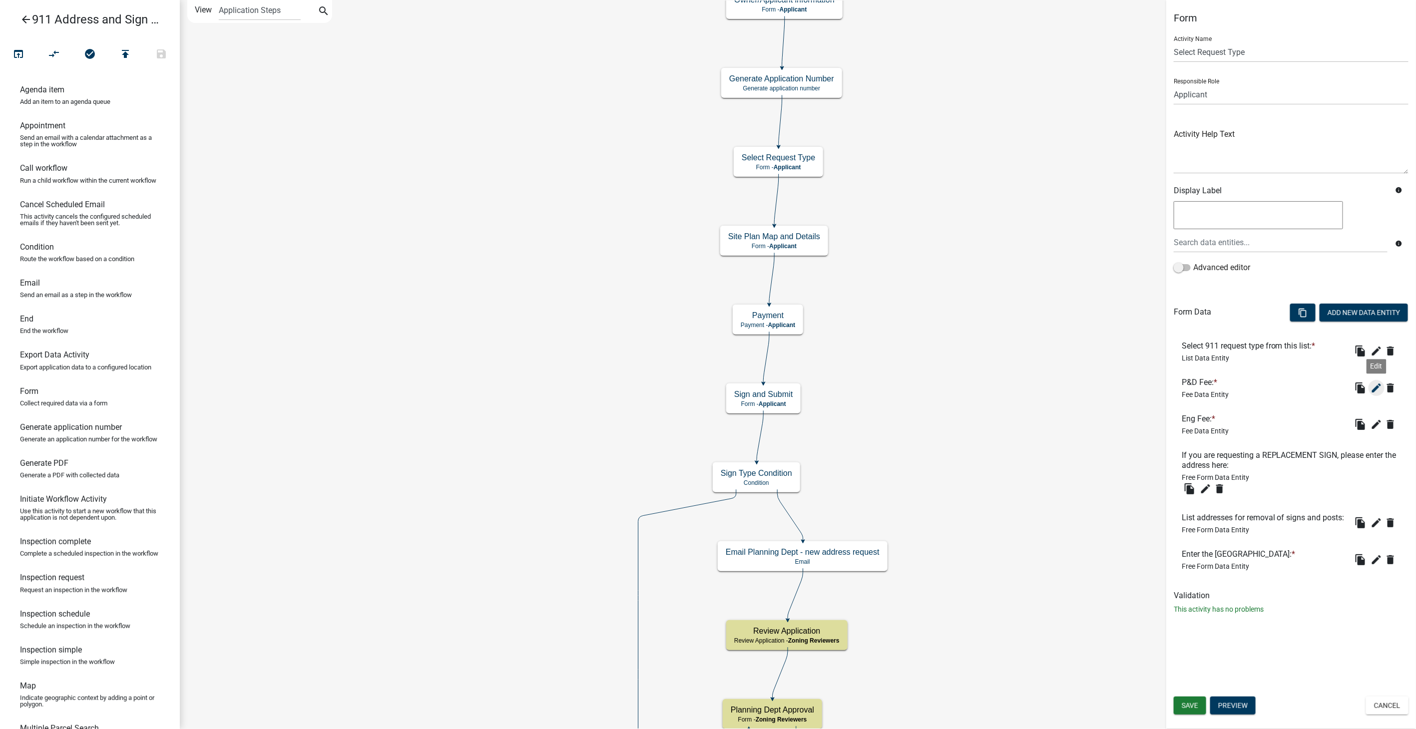
click at [1374, 391] on icon "edit" at bounding box center [1376, 388] width 12 height 12
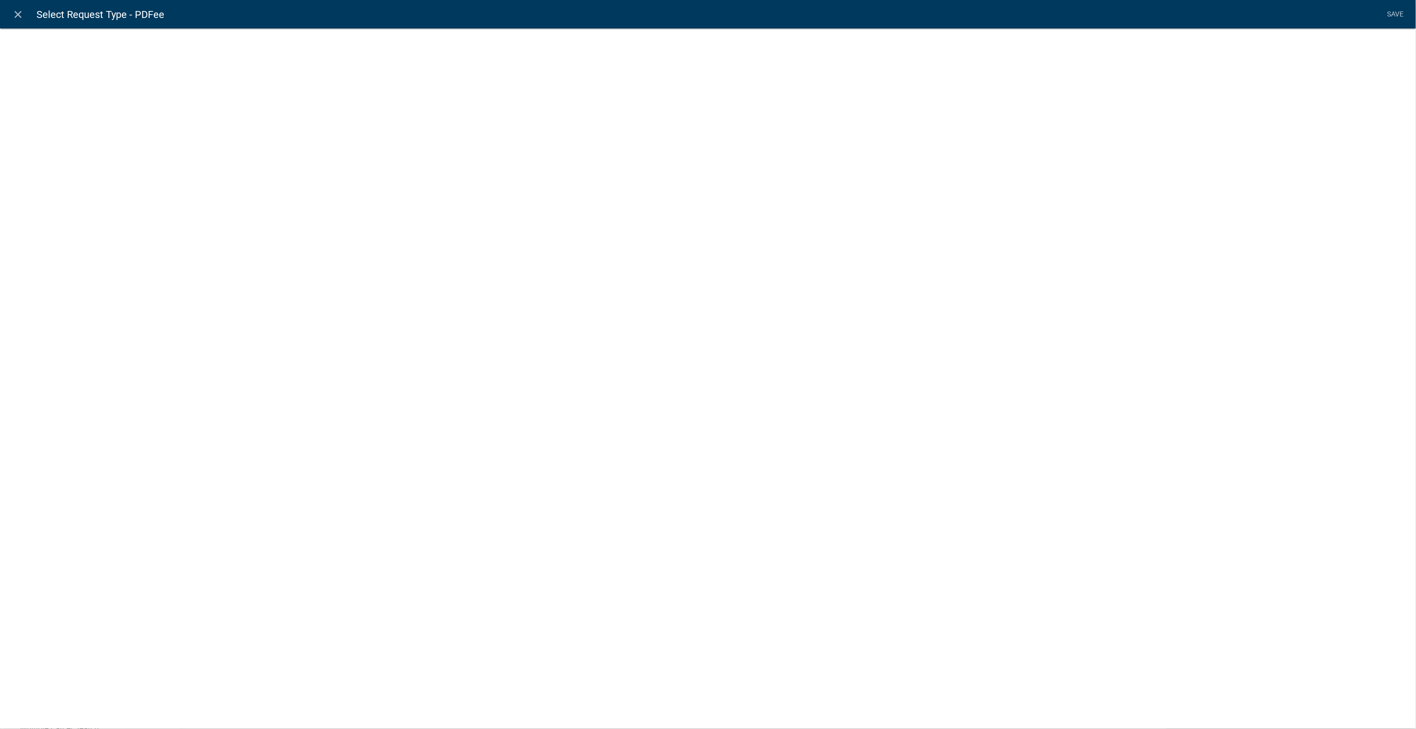
select select "fee"
select select "RequestType"
select select "2258b105-9abf-4188-9d75-b31b2b73f601"
select select "15: 5bddd339-9796-4c1f-bede-83e56755e7e6"
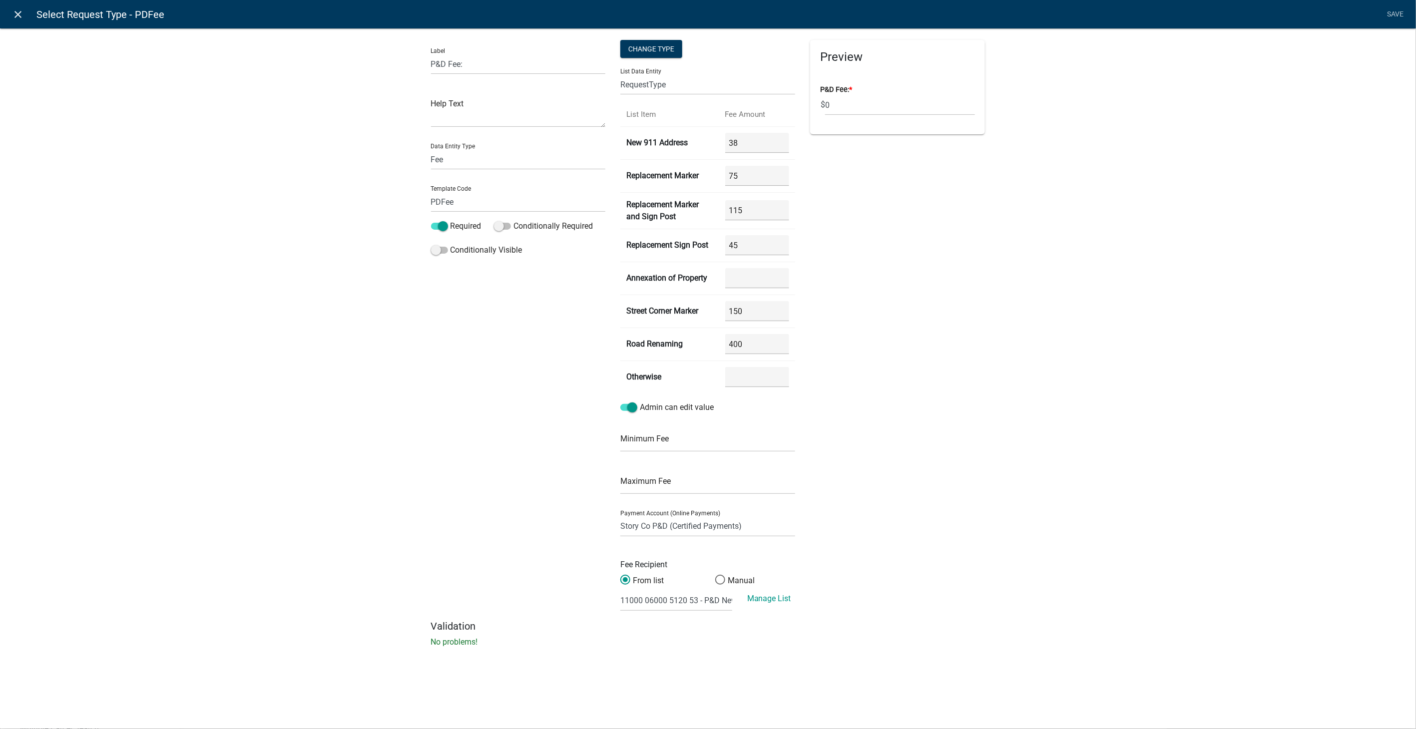
click at [17, 12] on icon "close" at bounding box center [18, 14] width 12 height 12
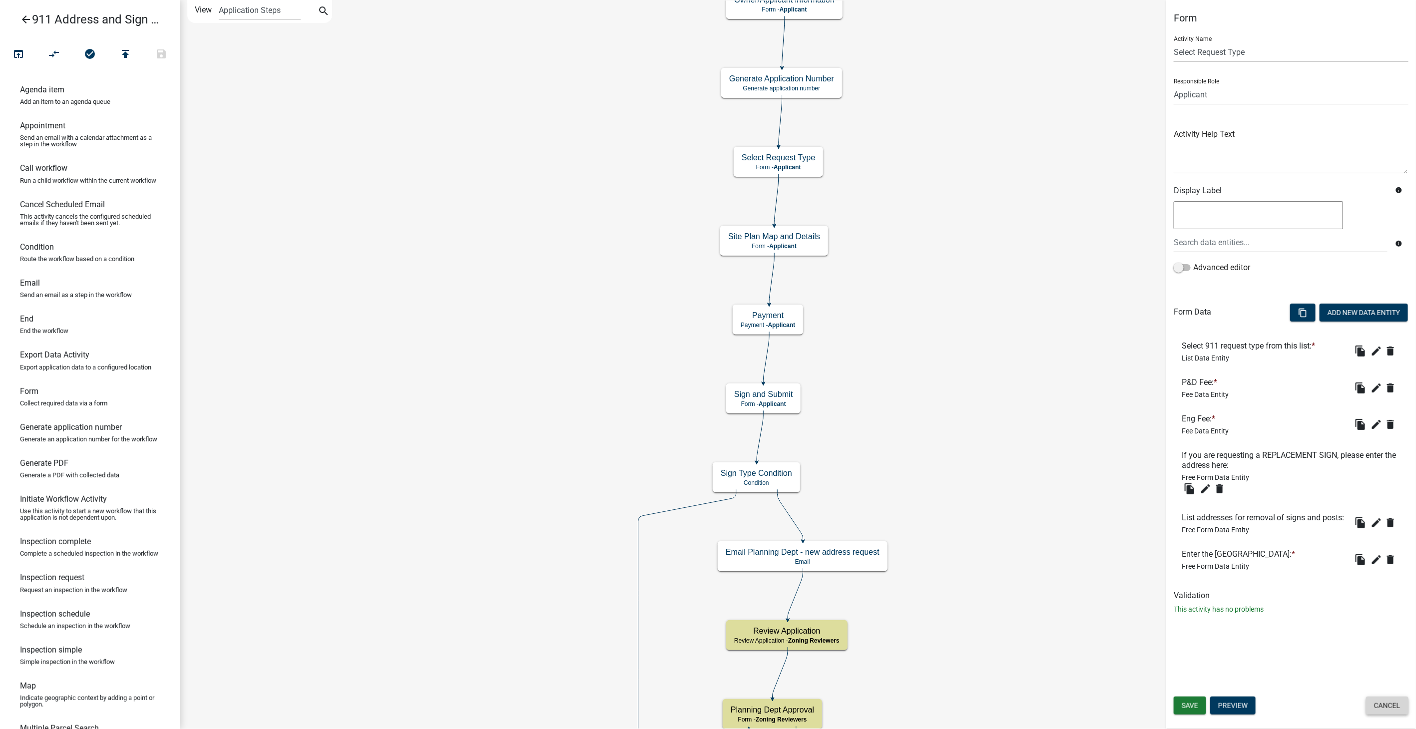
click at [1379, 704] on button "Cancel" at bounding box center [1387, 706] width 42 height 18
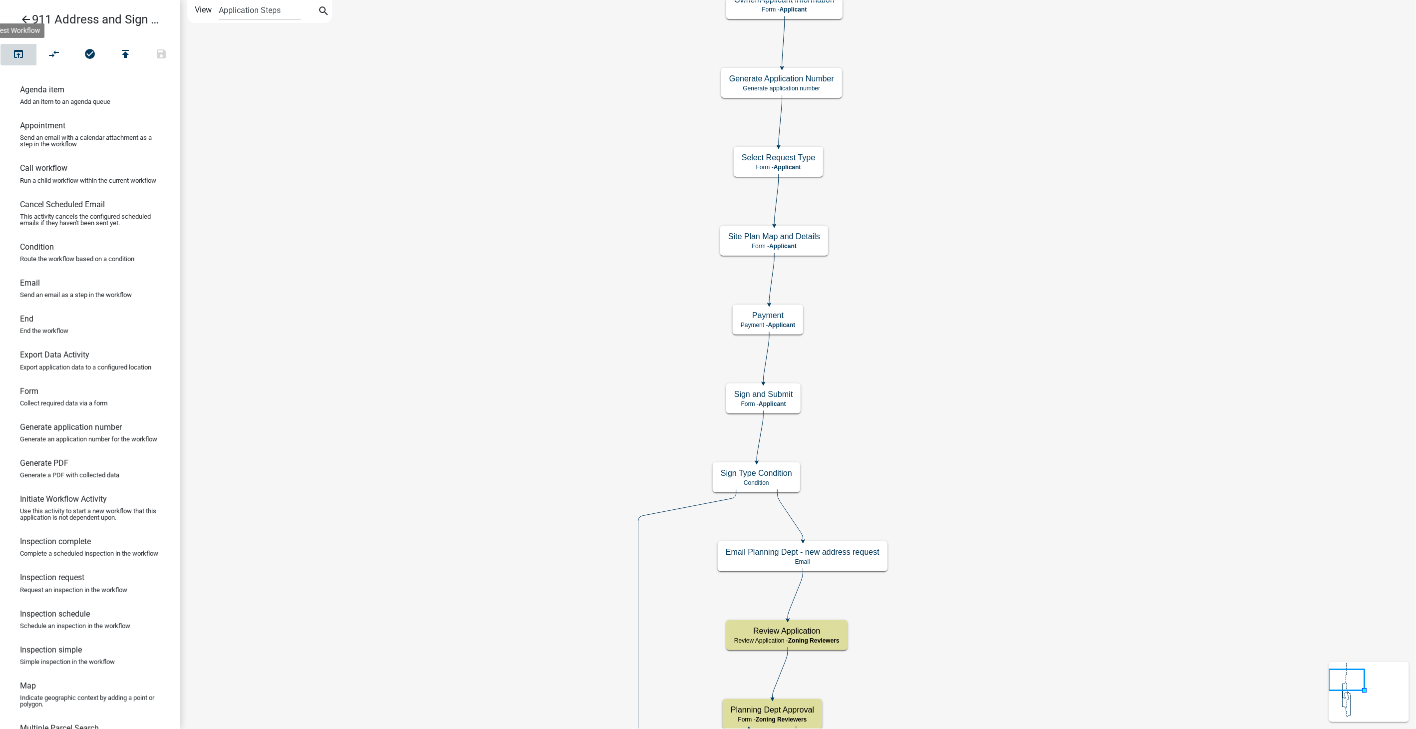
click at [15, 53] on icon "open_in_browser" at bounding box center [18, 55] width 12 height 14
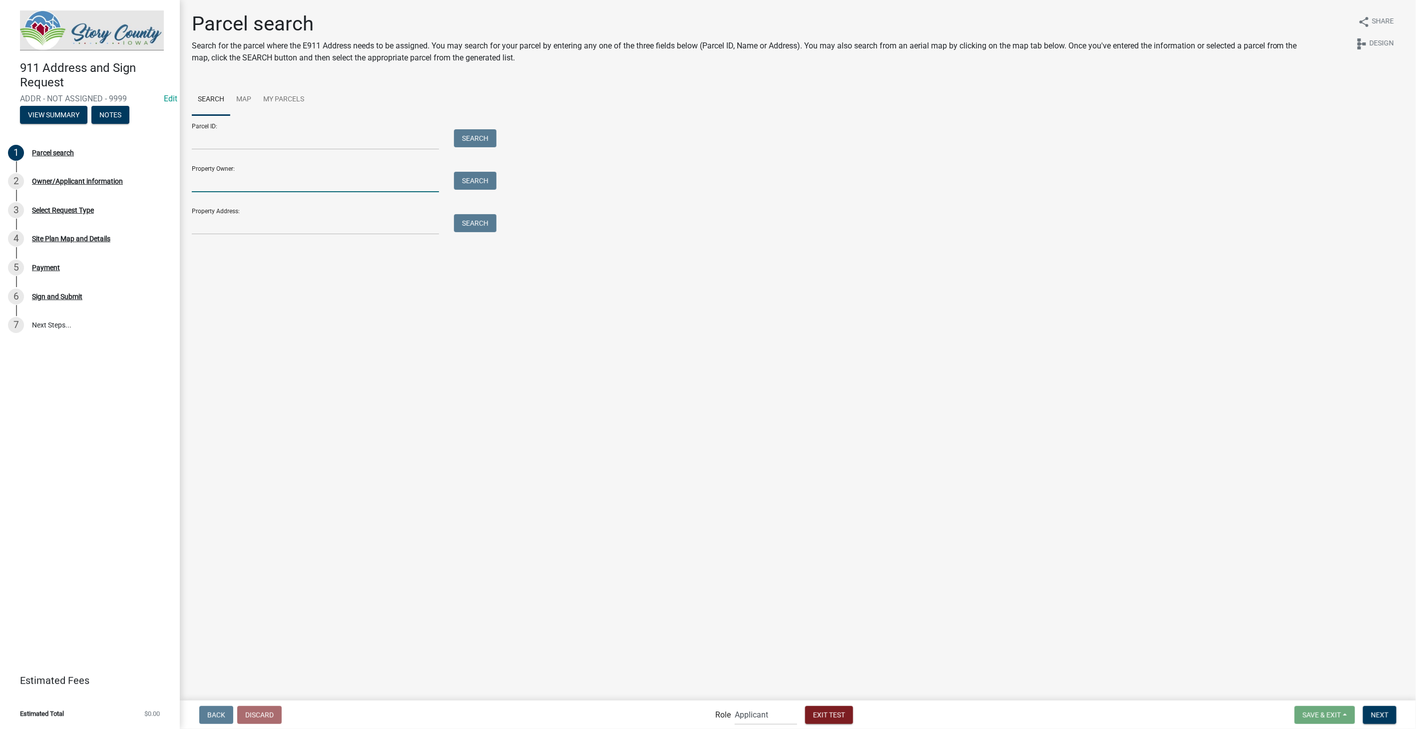
click at [267, 180] on input "Property Owner:" at bounding box center [315, 182] width 247 height 20
type input "[PERSON_NAME]"
click at [480, 178] on button "Search" at bounding box center [475, 181] width 42 height 18
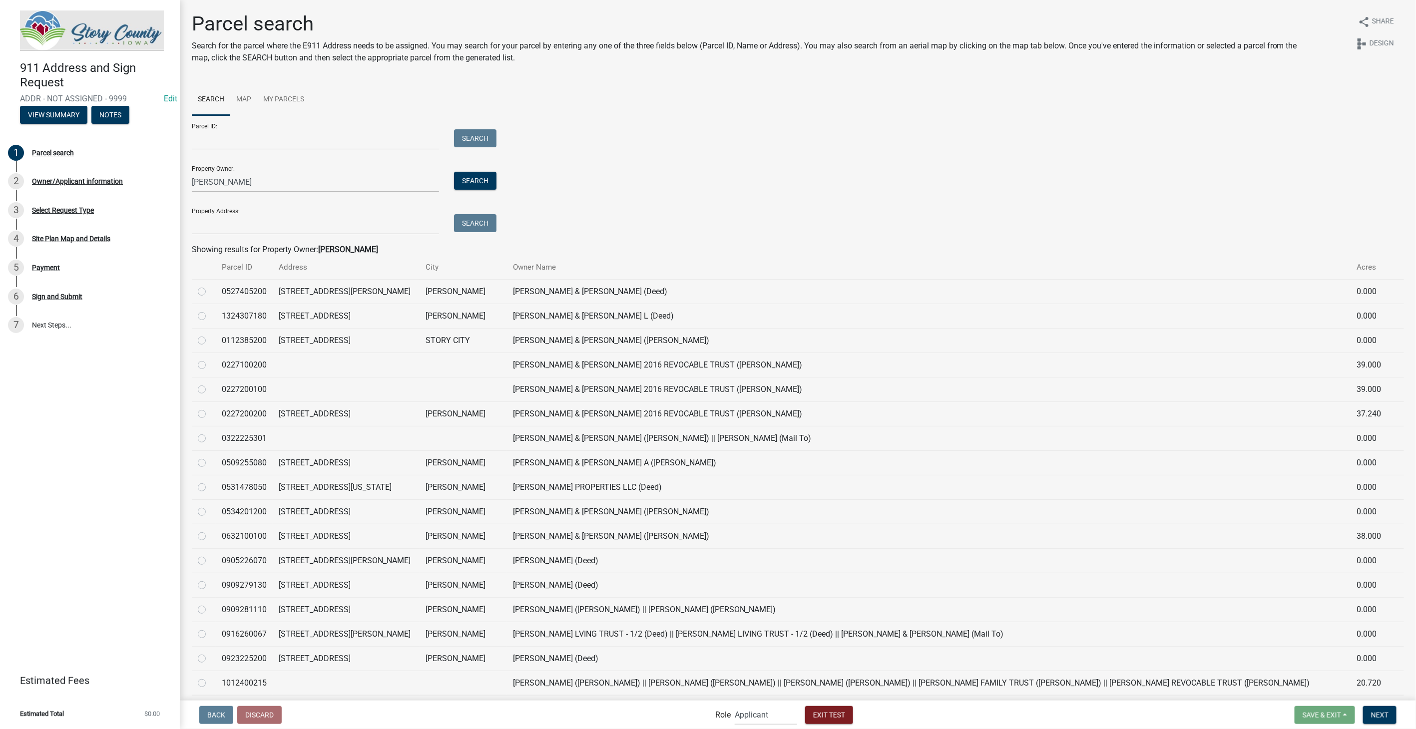
click at [210, 408] on label at bounding box center [210, 408] width 0 height 0
click at [210, 413] on input "radio" at bounding box center [213, 411] width 6 height 6
radio input "true"
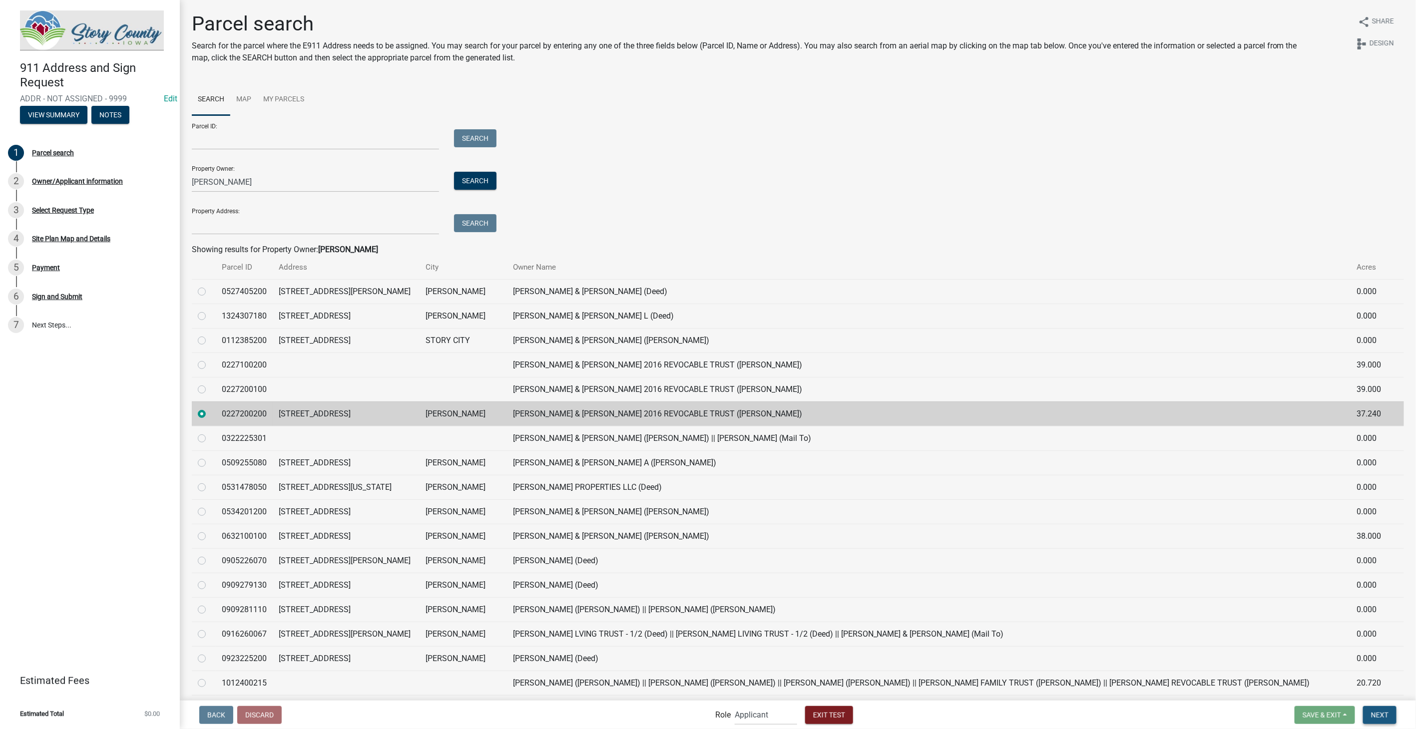
click at [1379, 717] on span "Next" at bounding box center [1379, 715] width 17 height 8
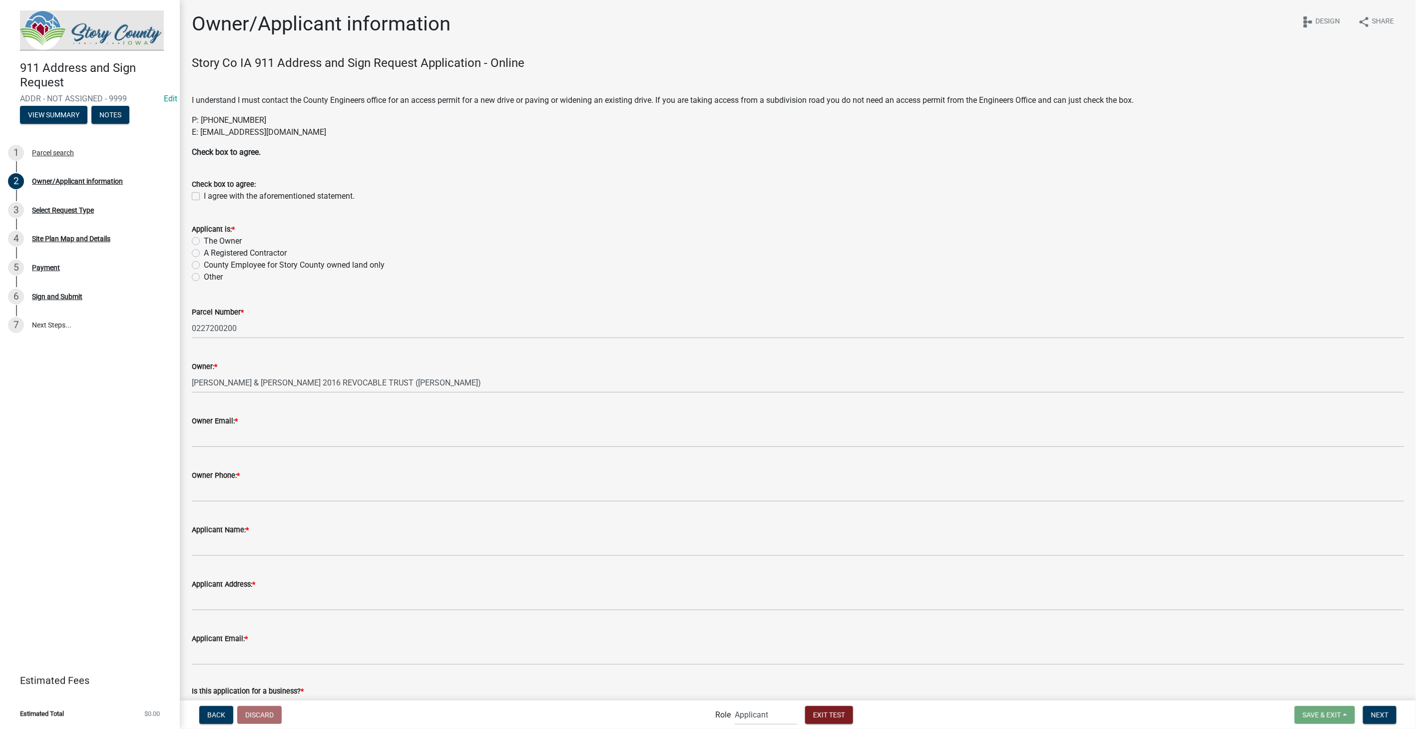
click at [191, 194] on div "Check box to agree: I agree with the aforementioned statement." at bounding box center [797, 184] width 1227 height 36
click at [204, 195] on label "I agree with the aforementioned statement." at bounding box center [279, 196] width 151 height 12
click at [204, 195] on input "I agree with the aforementioned statement." at bounding box center [207, 193] width 6 height 6
checkbox input "true"
